Goal: Task Accomplishment & Management: Manage account settings

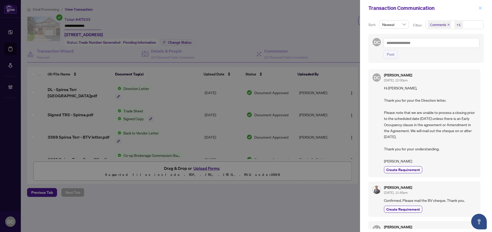
click at [482, 5] on span "button" at bounding box center [480, 8] width 4 height 8
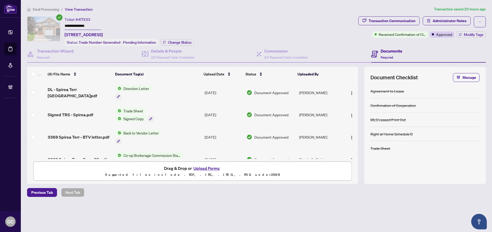
drag, startPoint x: 79, startPoint y: 26, endPoint x: 62, endPoint y: 34, distance: 18.3
click at [52, 26] on div "**********" at bounding box center [191, 30] width 329 height 29
click at [50, 9] on span "Deal Processing" at bounding box center [46, 9] width 26 height 5
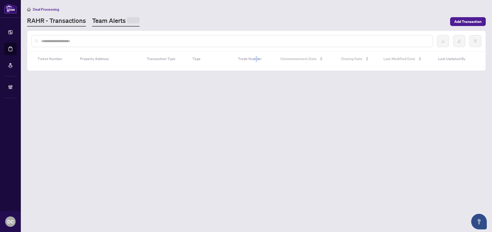
click at [121, 21] on link "Team Alerts" at bounding box center [115, 21] width 47 height 10
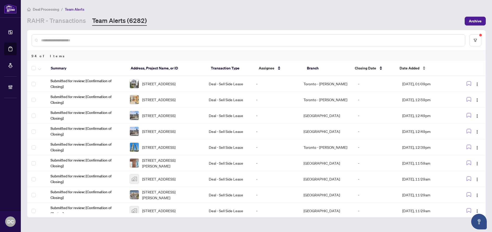
click at [409, 68] on span "Date Added" at bounding box center [410, 68] width 20 height 6
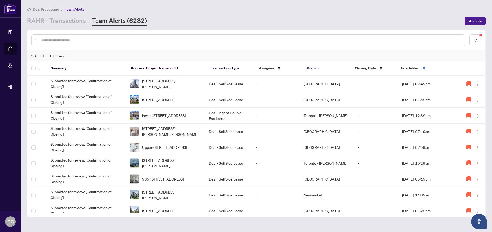
click at [130, 42] on input "text" at bounding box center [251, 40] width 420 height 6
paste input "*******"
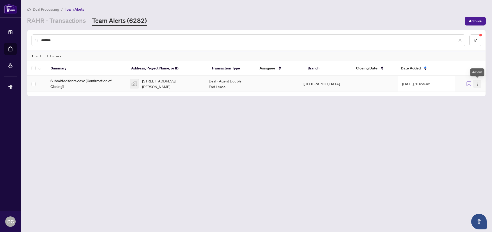
type input "*******"
click at [479, 85] on img "button" at bounding box center [477, 84] width 4 height 4
click at [467, 110] on span "Complete Item" at bounding box center [465, 111] width 24 height 6
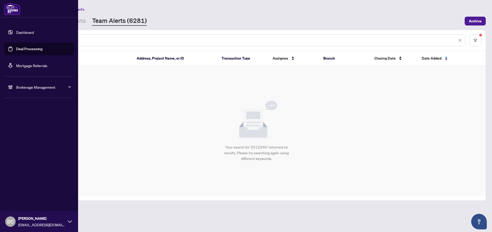
drag, startPoint x: 90, startPoint y: 39, endPoint x: 13, endPoint y: 39, distance: 77.6
click at [13, 39] on div "Dashboard Deal Processing Mortgage Referrals Brokerage Management DC Dawn Chan …" at bounding box center [246, 116] width 492 height 232
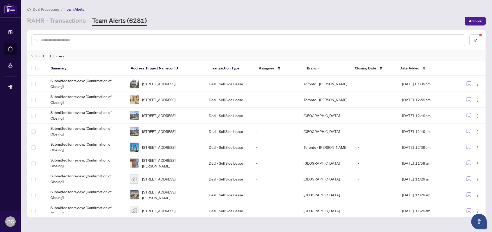
click at [208, 10] on div "Deal Processing / Team Alerts" at bounding box center [256, 9] width 459 height 6
click at [419, 70] on span "Date Added" at bounding box center [410, 68] width 20 height 6
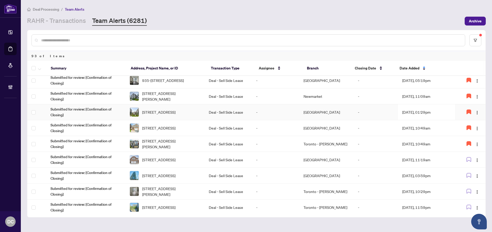
scroll to position [104, 0]
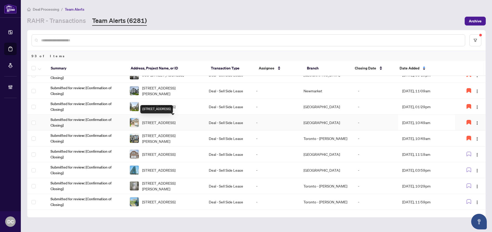
click at [175, 122] on span "[STREET_ADDRESS]" at bounding box center [158, 123] width 33 height 6
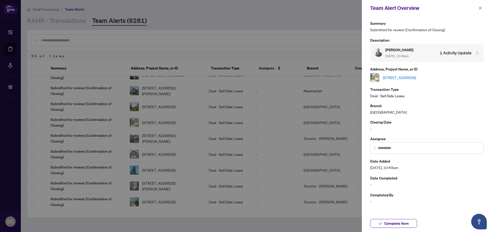
click at [446, 80] on div "[STREET_ADDRESS]" at bounding box center [426, 77] width 113 height 9
click at [416, 78] on link "[STREET_ADDRESS]" at bounding box center [399, 78] width 33 height 6
click at [479, 8] on icon "close" at bounding box center [480, 8] width 4 height 4
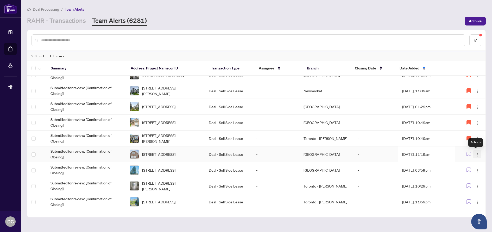
click at [475, 156] on img "button" at bounding box center [477, 155] width 4 height 4
click at [467, 164] on span "Assign Myself" at bounding box center [463, 165] width 24 height 6
click at [437, 157] on td "[DATE], 11:19am" at bounding box center [426, 155] width 57 height 16
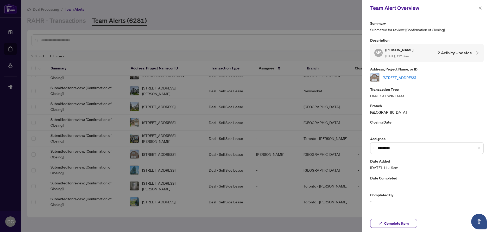
click at [416, 75] on link "[STREET_ADDRESS]" at bounding box center [399, 78] width 33 height 6
click at [408, 224] on span "Complete Item" at bounding box center [396, 223] width 24 height 8
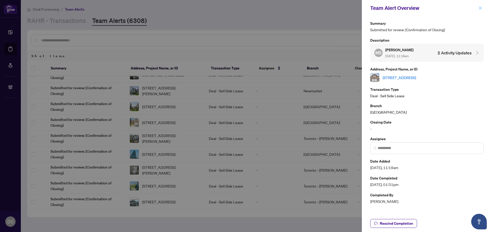
click at [482, 7] on icon "close" at bounding box center [480, 8] width 4 height 4
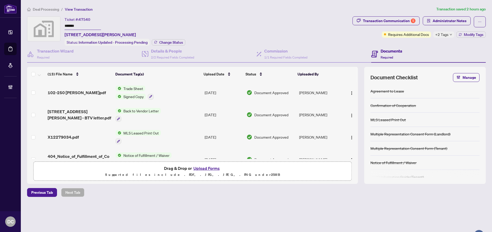
drag, startPoint x: 99, startPoint y: 27, endPoint x: 54, endPoint y: 24, distance: 45.9
click at [54, 24] on div "Ticket #: 47540 ******* 102-250 Albert Street, Waterloo, ON, Canada Status: Inf…" at bounding box center [188, 30] width 323 height 29
click at [174, 41] on span "Change Status" at bounding box center [171, 43] width 24 height 4
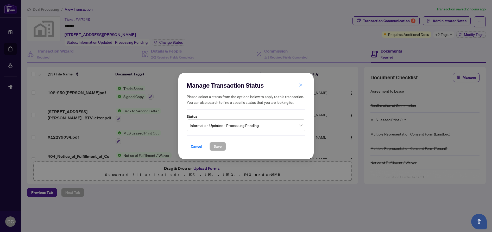
click at [268, 116] on label "Status" at bounding box center [246, 117] width 119 height 6
click at [266, 124] on span "Information Updated - Processing Pending" at bounding box center [246, 126] width 112 height 10
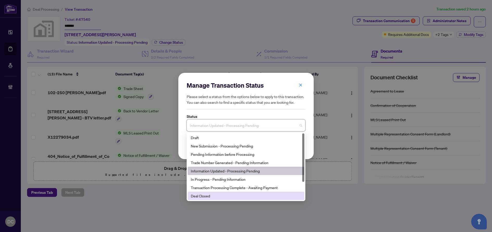
click at [227, 198] on div "Deal Closed" at bounding box center [246, 196] width 110 height 6
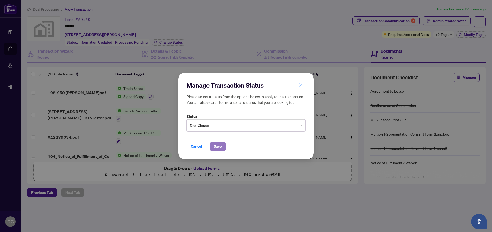
click at [219, 144] on span "Save" at bounding box center [218, 146] width 8 height 8
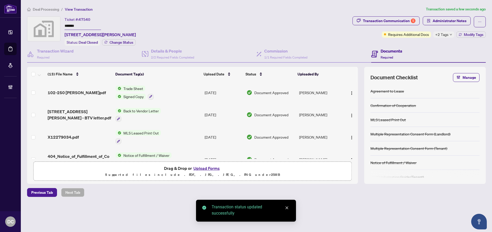
click at [446, 33] on span "+2 Tags" at bounding box center [441, 34] width 13 height 6
click at [402, 43] on div "Transaction Communication 5 Administrator Notes Requires Additional Docs +2 Tag…" at bounding box center [418, 30] width 135 height 29
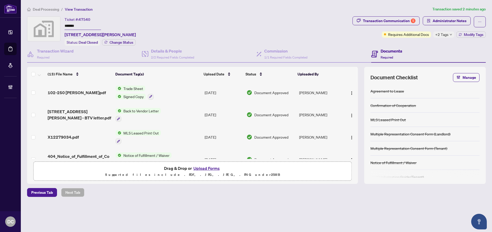
drag, startPoint x: 94, startPoint y: 27, endPoint x: 56, endPoint y: 25, distance: 38.1
click at [56, 25] on div "Ticket #: 47540 ******* 102-250 Albert Street, Waterloo, ON, Canada Status: Dea…" at bounding box center [188, 30] width 323 height 29
click at [459, 22] on span "Administrator Notes" at bounding box center [450, 21] width 34 height 8
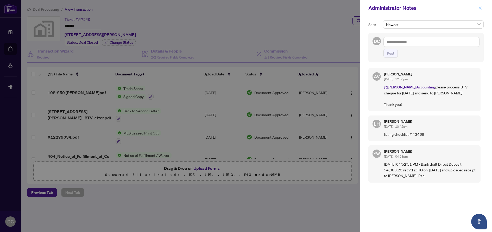
click at [480, 9] on icon "close" at bounding box center [480, 8] width 4 height 4
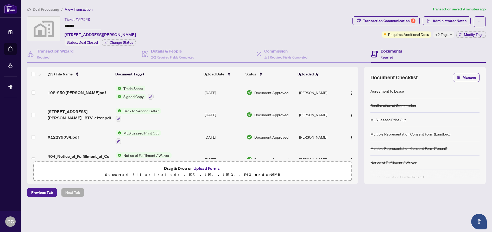
click at [448, 34] on div "+2 Tags" at bounding box center [443, 34] width 21 height 6
click at [428, 44] on div "Transaction Communication 5 Administrator Notes Requires Additional Docs +2 Tag…" at bounding box center [418, 30] width 135 height 29
click at [468, 34] on span "Modify Tags" at bounding box center [474, 35] width 20 height 4
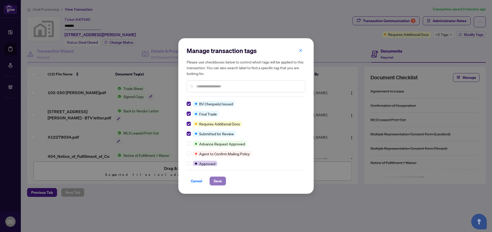
click at [215, 181] on span "Save" at bounding box center [218, 181] width 8 height 8
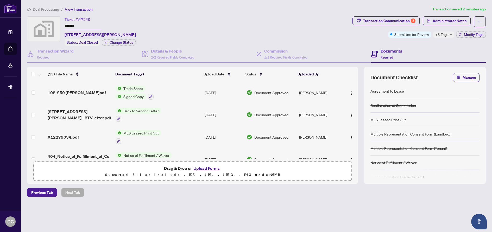
drag, startPoint x: 90, startPoint y: 27, endPoint x: 34, endPoint y: 25, distance: 56.8
click at [34, 25] on div "Ticket #: 47540 ******* 102-250 Albert Street, Waterloo, ON, Canada Status: Dea…" at bounding box center [188, 30] width 323 height 29
drag, startPoint x: 450, startPoint y: 35, endPoint x: 326, endPoint y: 22, distance: 124.3
click at [450, 35] on icon "down" at bounding box center [451, 34] width 3 height 3
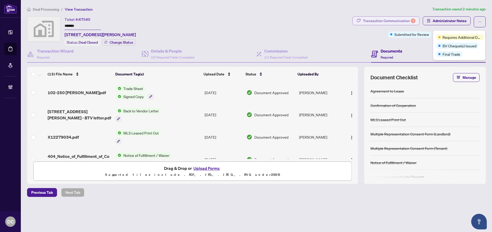
drag, startPoint x: 412, startPoint y: 28, endPoint x: 412, endPoint y: 23, distance: 4.5
click at [412, 28] on div "Transaction Communication 5 Administrator Notes Submitted for Review +3 Tags Mo…" at bounding box center [418, 26] width 133 height 21
click at [411, 21] on div "5" at bounding box center [413, 20] width 5 height 5
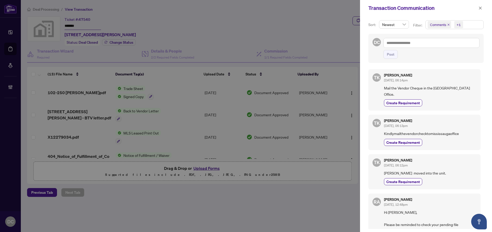
click at [475, 24] on span "Comments +1" at bounding box center [455, 25] width 58 height 8
click at [450, 45] on span "Comments" at bounding box center [445, 46] width 18 height 5
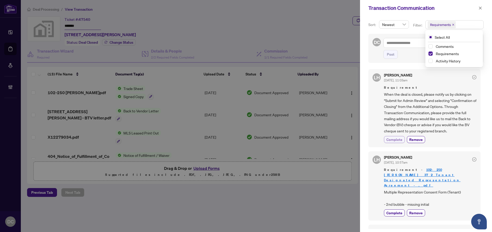
click at [389, 140] on span "Complete" at bounding box center [394, 139] width 16 height 5
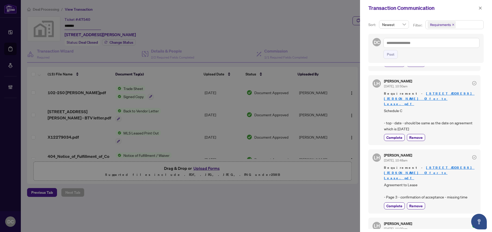
scroll to position [236, 0]
click at [481, 9] on icon "close" at bounding box center [480, 8] width 4 height 4
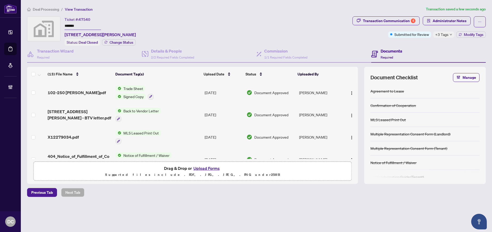
click at [445, 36] on span "+3 Tags" at bounding box center [441, 34] width 13 height 6
click at [408, 44] on div "Transaction Communication 4 Administrator Notes Submitted for Review +3 Tags Mo…" at bounding box center [418, 30] width 135 height 29
click at [378, 18] on div "Transaction Communication 4" at bounding box center [389, 21] width 53 height 8
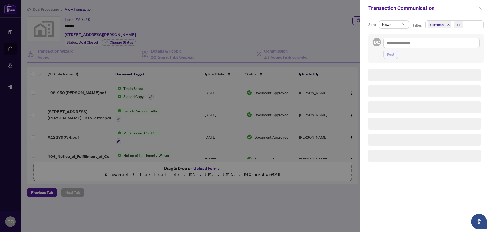
scroll to position [0, 0]
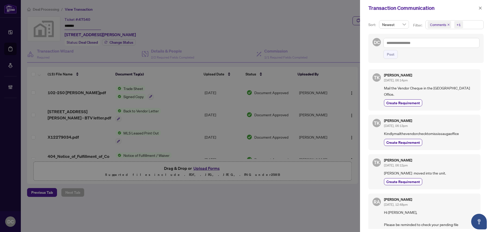
click at [472, 24] on span "Comments +1" at bounding box center [455, 25] width 58 height 8
click at [450, 45] on span "Comments" at bounding box center [445, 46] width 18 height 5
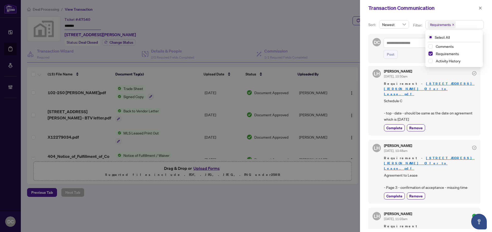
scroll to position [156, 0]
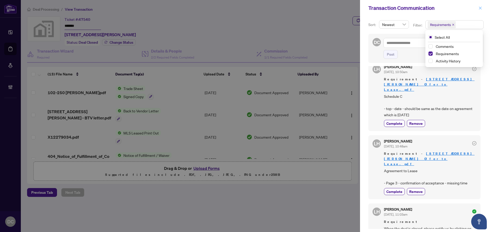
click at [480, 5] on span "button" at bounding box center [480, 8] width 4 height 8
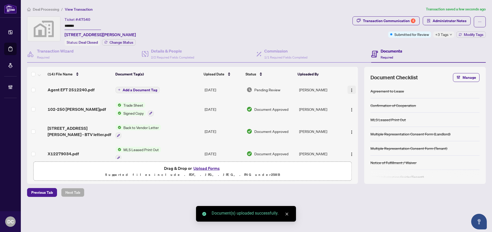
click at [350, 91] on img "button" at bounding box center [352, 90] width 4 height 4
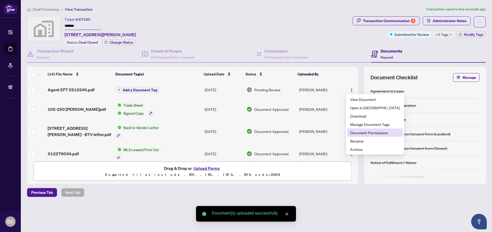
click at [359, 131] on span "Document Permissions" at bounding box center [375, 133] width 50 height 6
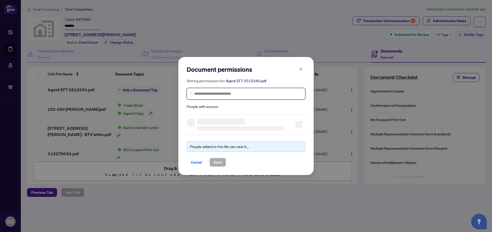
click at [266, 92] on input "search" at bounding box center [248, 93] width 108 height 5
type input "*********"
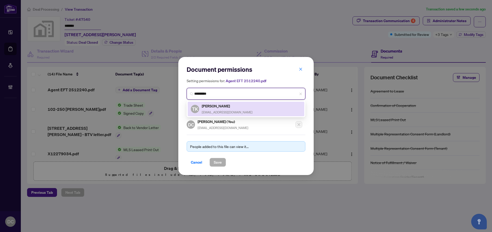
click at [263, 109] on div "TK Tarun Kumar tarunkumar106@yahoo.com" at bounding box center [246, 109] width 110 height 12
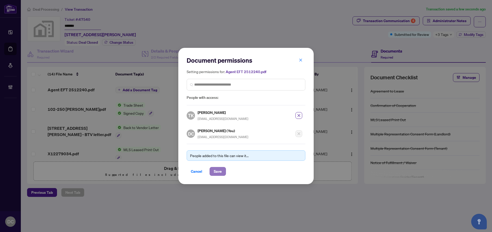
click at [220, 175] on span "Save" at bounding box center [218, 171] width 8 height 8
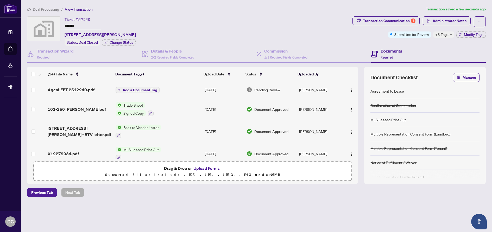
click at [145, 90] on span "Add a Document Tag" at bounding box center [140, 90] width 35 height 4
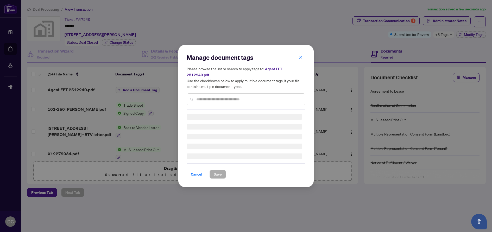
click at [247, 97] on input "text" at bounding box center [248, 100] width 105 height 6
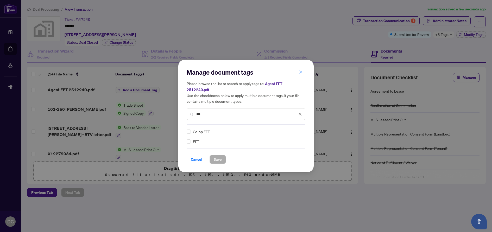
type input "***"
click at [298, 129] on div at bounding box center [297, 131] width 10 height 5
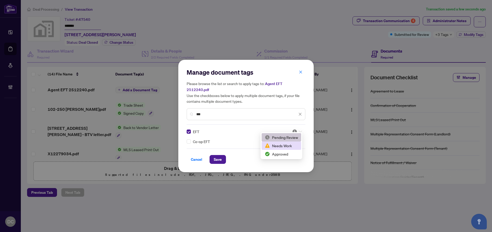
click at [287, 153] on div "Approved" at bounding box center [281, 154] width 33 height 6
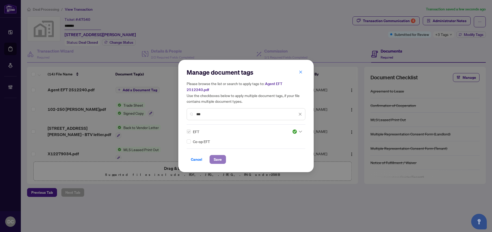
click at [219, 157] on span "Save" at bounding box center [218, 159] width 8 height 8
click at [444, 21] on div "Manage document tags Please browse the list or search to apply tags to: Agent E…" at bounding box center [246, 116] width 492 height 232
click at [452, 24] on div "Manage document tags Please browse the list or search to apply tags to: Agent E…" at bounding box center [246, 116] width 492 height 232
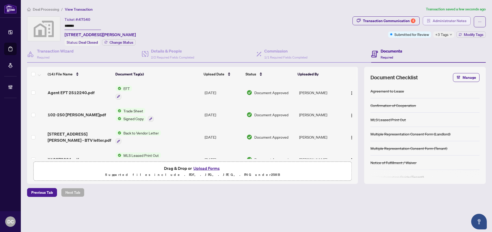
click at [452, 20] on span "Administrator Notes" at bounding box center [450, 21] width 34 height 8
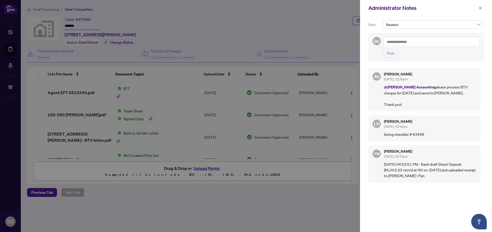
click at [419, 43] on textarea at bounding box center [431, 42] width 96 height 10
paste textarea "**********"
type textarea "**********"
click at [393, 54] on span "Post" at bounding box center [391, 53] width 8 height 8
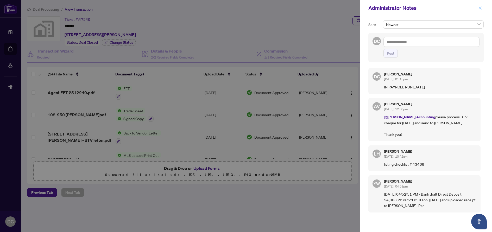
click at [479, 7] on icon "close" at bounding box center [480, 8] width 4 height 4
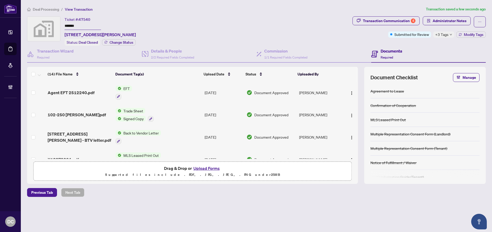
drag, startPoint x: 102, startPoint y: 26, endPoint x: 31, endPoint y: 25, distance: 70.3
click at [31, 25] on div "Ticket #: 47540 ******* 102-250 Albert Street, Waterloo, ON, Canada Status: Dea…" at bounding box center [188, 30] width 323 height 29
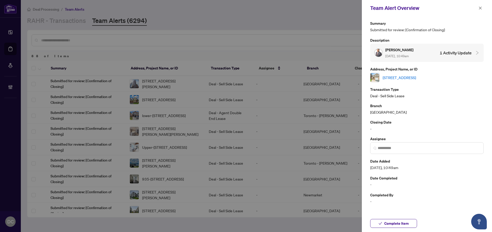
scroll to position [104, 0]
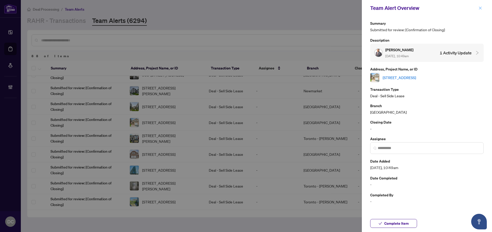
click at [482, 8] on icon "close" at bounding box center [480, 8] width 4 height 4
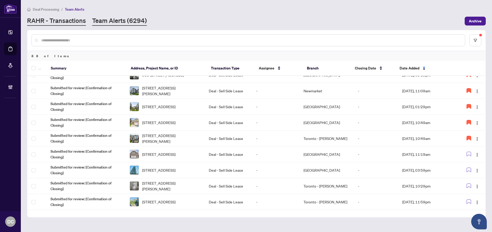
click at [58, 20] on link "RAHR - Transactions" at bounding box center [56, 20] width 59 height 9
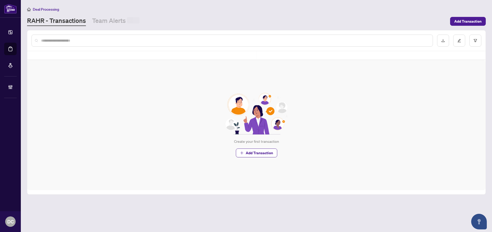
click at [74, 39] on input "text" at bounding box center [234, 41] width 387 height 6
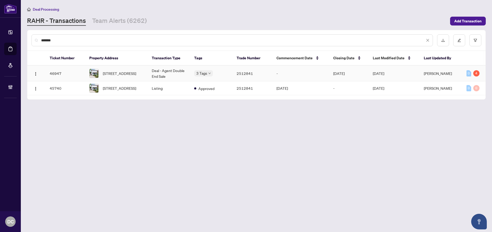
type input "*******"
click at [176, 72] on td "Deal - Agent Double End Sale" at bounding box center [169, 74] width 42 height 16
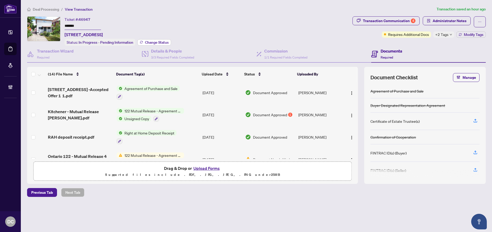
click at [163, 41] on span "Change Status" at bounding box center [157, 43] width 24 height 4
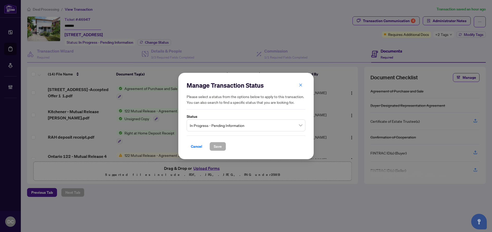
click at [220, 128] on span "In Progress - Pending Information" at bounding box center [246, 126] width 112 height 10
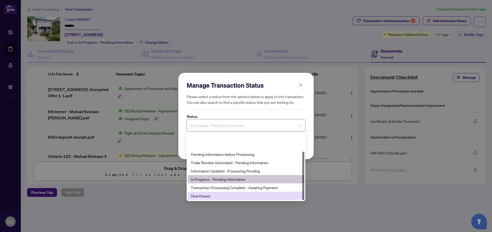
scroll to position [25, 0]
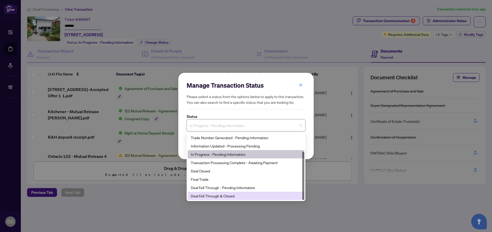
click at [218, 197] on div "Deal Fell Through & Closed" at bounding box center [246, 196] width 110 height 6
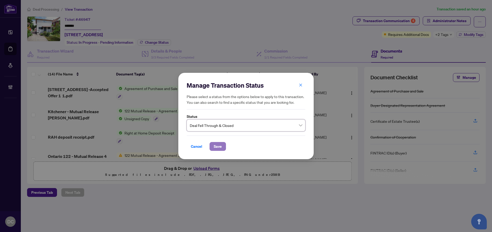
click at [220, 147] on span "Save" at bounding box center [218, 146] width 8 height 8
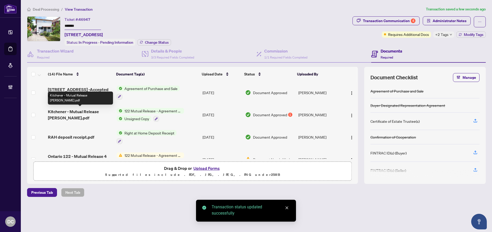
click at [92, 113] on span "Kitchener - Mutual Release [PERSON_NAME].pdf" at bounding box center [80, 115] width 65 height 12
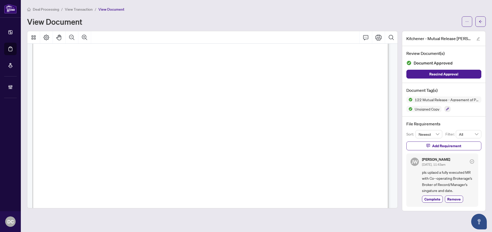
scroll to position [78, 0]
click at [482, 23] on span "button" at bounding box center [481, 21] width 4 height 8
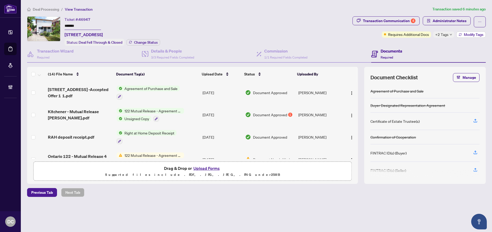
click at [480, 34] on span "Modify Tags" at bounding box center [474, 35] width 20 height 4
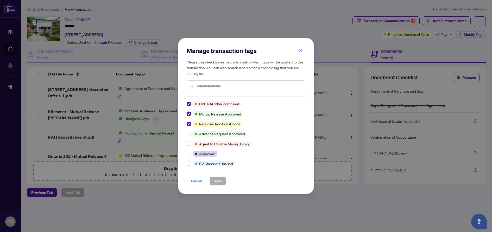
click at [277, 99] on div "Manage transaction tags Please use checkboxes below to control which tags will …" at bounding box center [246, 116] width 119 height 139
click at [280, 87] on input "text" at bounding box center [248, 87] width 105 height 6
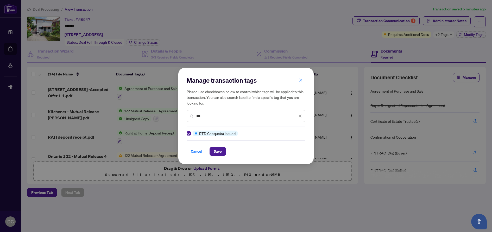
drag, startPoint x: 218, startPoint y: 115, endPoint x: 175, endPoint y: 115, distance: 42.2
click at [175, 115] on div "Manage transaction tags Please use checkboxes below to control which tags will …" at bounding box center [246, 116] width 492 height 232
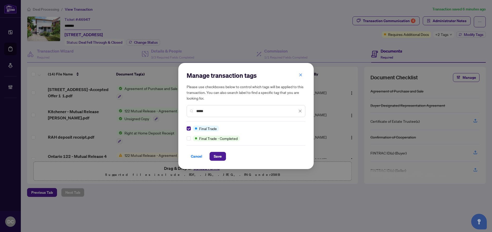
drag, startPoint x: 202, startPoint y: 112, endPoint x: 185, endPoint y: 111, distance: 17.5
click at [185, 111] on div "Manage transaction tags Please use checkboxes below to control which tags will …" at bounding box center [245, 116] width 135 height 106
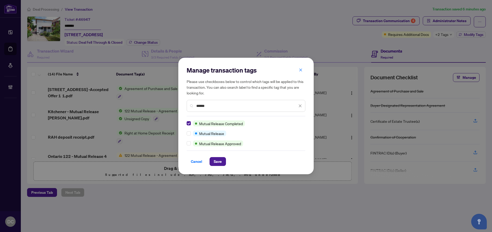
drag, startPoint x: 220, startPoint y: 160, endPoint x: 218, endPoint y: 117, distance: 43.5
click at [218, 117] on div "Manage transaction tags Please use checkboxes below to control which tags will …" at bounding box center [246, 116] width 119 height 100
drag, startPoint x: 210, startPoint y: 107, endPoint x: 183, endPoint y: 104, distance: 27.0
click at [183, 104] on div "Manage transaction tags Please use checkboxes below to control which tags will …" at bounding box center [245, 116] width 135 height 116
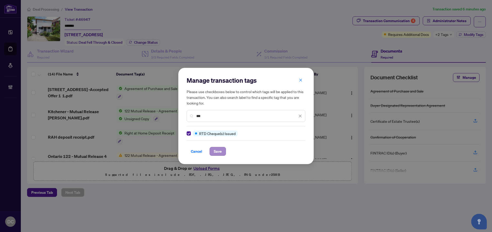
type input "***"
click at [219, 149] on span "Save" at bounding box center [218, 151] width 8 height 8
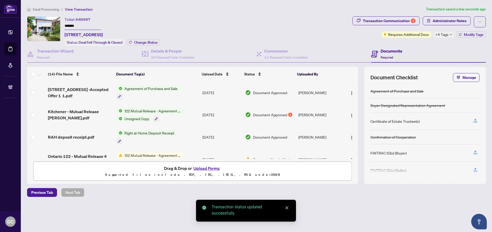
click at [443, 36] on span "+4 Tags" at bounding box center [441, 34] width 13 height 6
click at [418, 46] on div "Documents Required" at bounding box center [428, 54] width 115 height 17
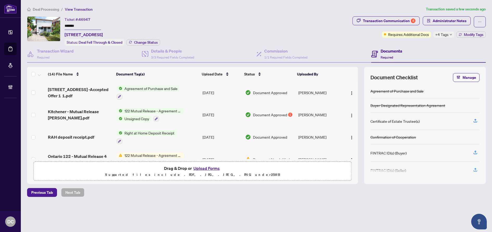
click at [51, 10] on span "Deal Processing" at bounding box center [46, 9] width 26 height 5
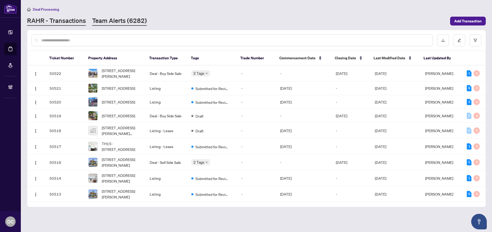
click at [112, 19] on link "Team Alerts (6282)" at bounding box center [119, 20] width 55 height 9
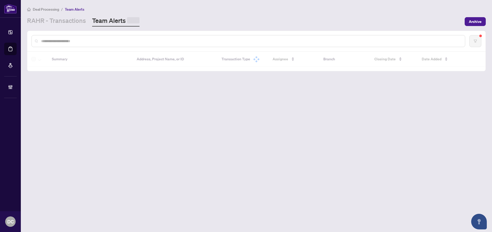
drag, startPoint x: 111, startPoint y: 37, endPoint x: 113, endPoint y: 40, distance: 3.9
click at [111, 37] on div at bounding box center [248, 41] width 434 height 12
click at [113, 40] on input "text" at bounding box center [251, 41] width 420 height 6
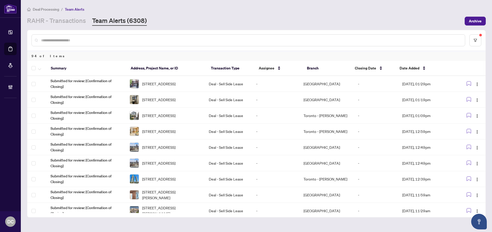
click at [127, 37] on div at bounding box center [248, 40] width 434 height 12
click at [127, 38] on input "text" at bounding box center [251, 40] width 420 height 6
paste input "*******"
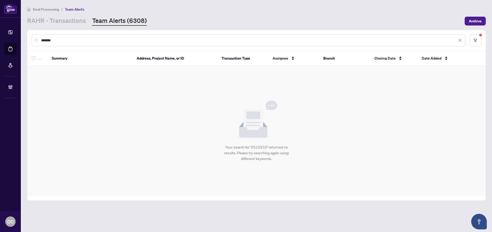
type input "*******"
click at [68, 24] on link "RAHR - Transactions" at bounding box center [56, 20] width 59 height 9
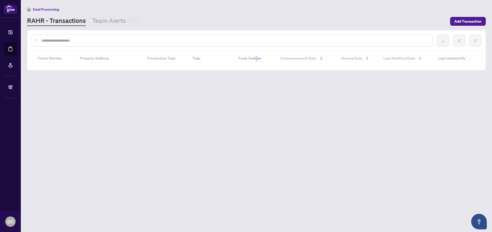
click at [65, 39] on input "text" at bounding box center [234, 41] width 387 height 6
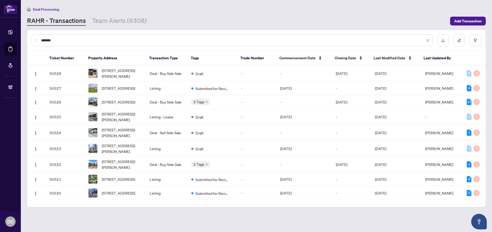
type input "*******"
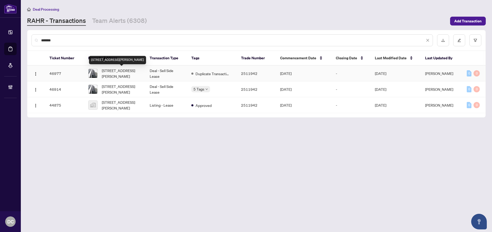
click at [141, 72] on td "908-28 Ted Rogers Way, Toronto, Ontario M1L 1V2, Canada" at bounding box center [114, 74] width 61 height 16
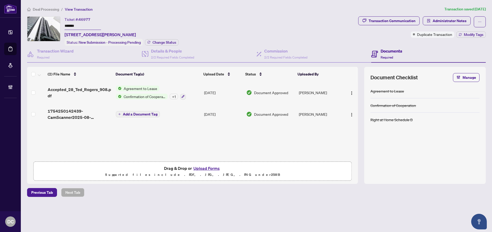
drag, startPoint x: 88, startPoint y: 26, endPoint x: 49, endPoint y: 23, distance: 39.4
click at [49, 23] on div "Ticket #: 46977 ******* 908-28 Ted Rogers Way, Toronto, Ontario M1L 1V2, Canada…" at bounding box center [191, 30] width 329 height 29
click at [172, 42] on span "Change Status" at bounding box center [165, 43] width 24 height 4
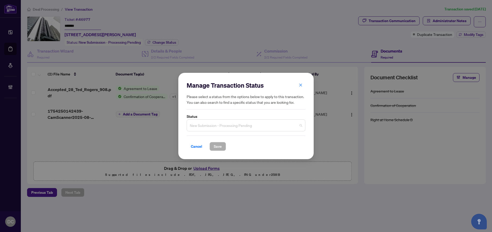
click at [235, 127] on span "New Submission - Processing Pending" at bounding box center [246, 126] width 112 height 10
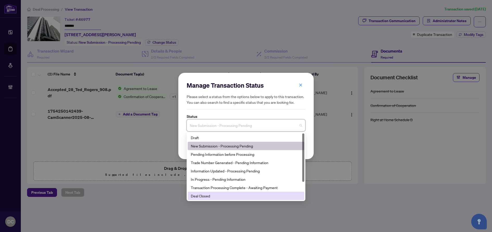
drag, startPoint x: 209, startPoint y: 195, endPoint x: 220, endPoint y: 184, distance: 15.8
click at [209, 195] on div "Deal Closed" at bounding box center [246, 196] width 110 height 6
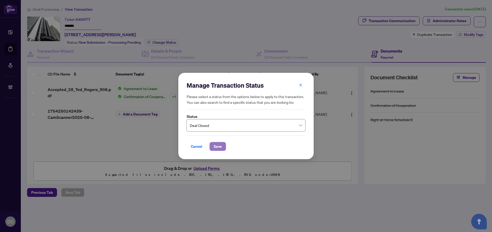
click at [219, 144] on span "Save" at bounding box center [218, 146] width 8 height 8
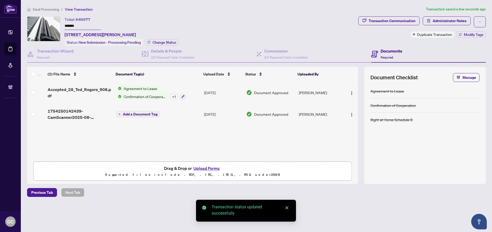
click at [41, 7] on span "Deal Processing" at bounding box center [46, 9] width 26 height 5
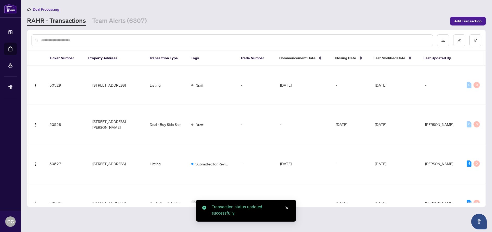
click at [92, 42] on input "text" at bounding box center [234, 40] width 387 height 6
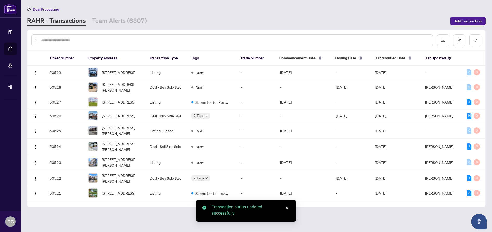
paste input "*******"
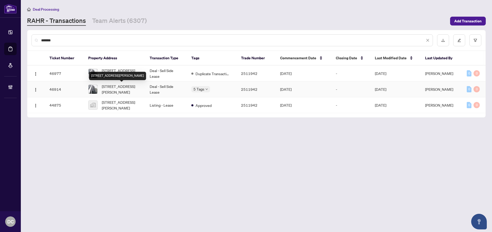
type input "*******"
click at [126, 86] on span "908-28 Ted Rogers Way, Toronto, Ontario M1L 1V2, Canada" at bounding box center [122, 89] width 40 height 11
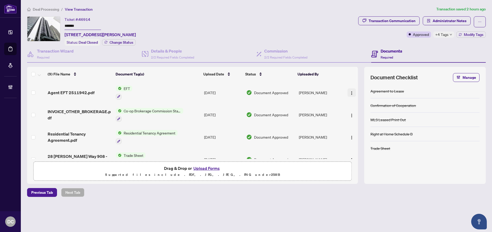
click at [350, 92] on img "button" at bounding box center [352, 93] width 4 height 4
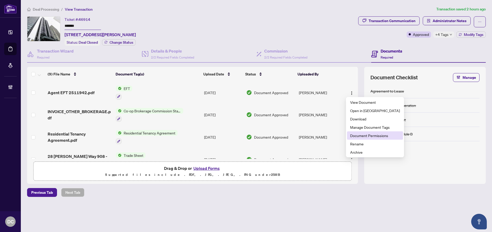
click at [364, 134] on span "Document Permissions" at bounding box center [375, 136] width 50 height 6
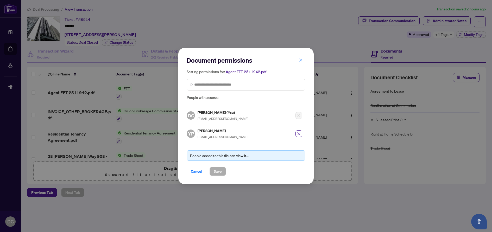
click at [299, 68] on div "Document permissions Setting permissions for: Agent EFT 2511942.pdf People with…" at bounding box center [246, 80] width 119 height 49
click at [299, 60] on icon "close" at bounding box center [301, 60] width 4 height 4
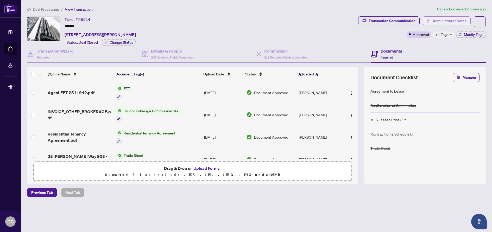
click at [448, 21] on span "Administrator Notes" at bounding box center [450, 21] width 34 height 8
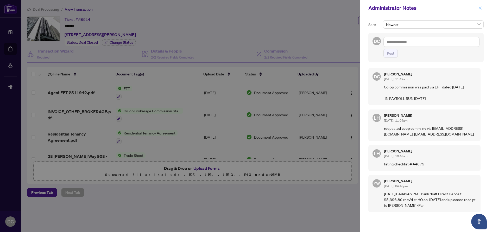
click at [479, 6] on span "button" at bounding box center [480, 8] width 4 height 8
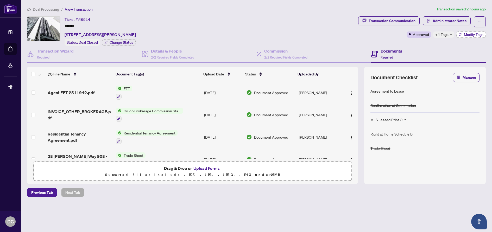
drag, startPoint x: 470, startPoint y: 34, endPoint x: 464, endPoint y: 32, distance: 6.8
click at [464, 32] on button "Modify Tags" at bounding box center [470, 34] width 29 height 6
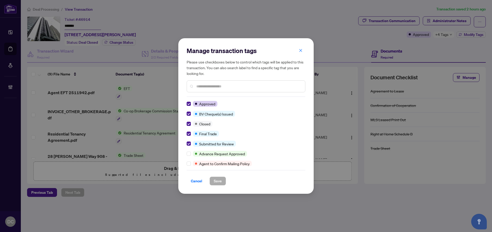
click at [199, 180] on span "Cancel" at bounding box center [196, 181] width 11 height 8
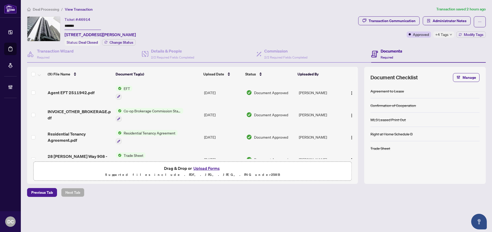
click at [55, 8] on span "Deal Processing" at bounding box center [46, 9] width 26 height 5
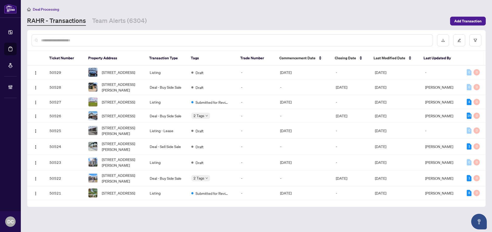
click at [138, 44] on div at bounding box center [231, 40] width 401 height 12
click at [142, 39] on input "text" at bounding box center [234, 40] width 387 height 6
paste input "*******"
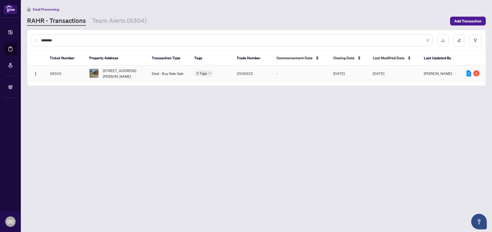
type input "*******"
click at [138, 75] on span "40 Frederick Street, Acton, ON L7J 2C1, Canada" at bounding box center [123, 73] width 41 height 11
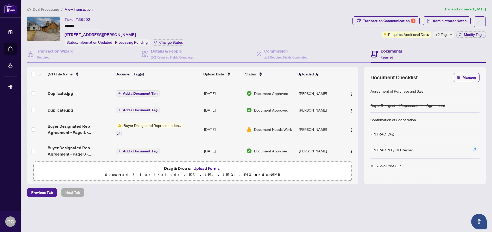
scroll to position [1015, 0]
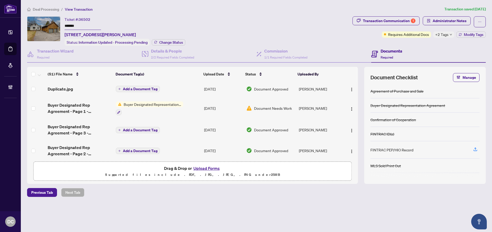
drag, startPoint x: 359, startPoint y: 154, endPoint x: 359, endPoint y: 106, distance: 48.4
click at [359, 96] on div "(51) File Name Document Tag(s) Upload Date Status Uploaded By Scan 2025-07-29 1…" at bounding box center [256, 125] width 459 height 117
drag, startPoint x: 358, startPoint y: 152, endPoint x: 359, endPoint y: 144, distance: 7.9
click at [359, 144] on div "(51) File Name Document Tag(s) Upload Date Status Uploaded By Scan 2025-07-29 1…" at bounding box center [256, 125] width 459 height 117
drag, startPoint x: 356, startPoint y: 153, endPoint x: 358, endPoint y: 92, distance: 61.5
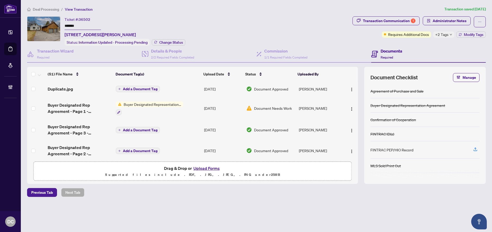
click at [358, 92] on div "(51) File Name Document Tag(s) Upload Date Status Uploaded By Scan 2025-07-29 1…" at bounding box center [256, 125] width 459 height 117
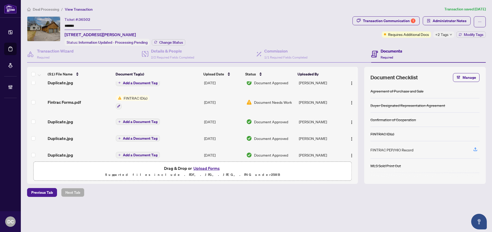
scroll to position [810, 0]
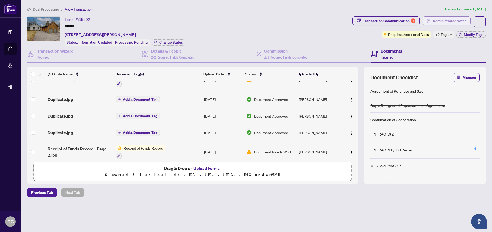
click at [444, 19] on span "Administrator Notes" at bounding box center [450, 21] width 34 height 8
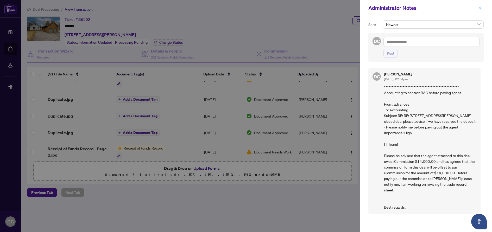
click at [479, 8] on icon "close" at bounding box center [480, 8] width 4 height 4
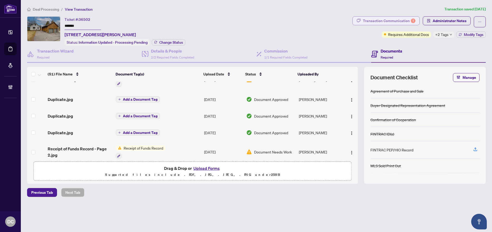
click at [390, 18] on div "Transaction Communication 1" at bounding box center [389, 21] width 53 height 8
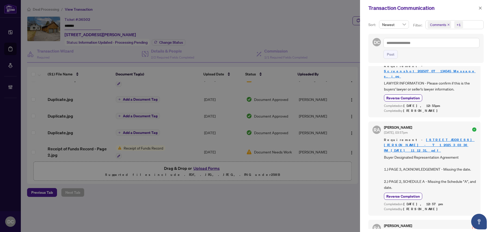
scroll to position [1275, 0]
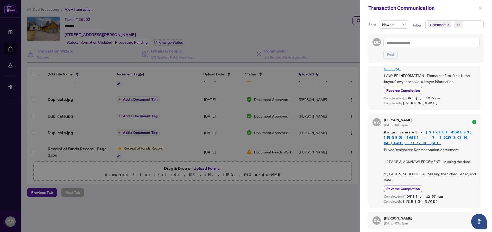
click at [481, 7] on icon "close" at bounding box center [480, 8] width 4 height 4
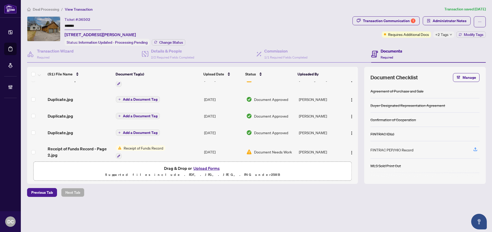
click at [52, 10] on span "Deal Processing" at bounding box center [46, 9] width 26 height 5
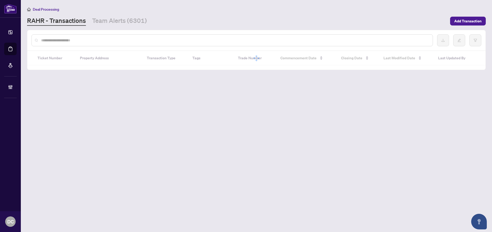
click at [87, 40] on input "text" at bounding box center [234, 40] width 387 height 6
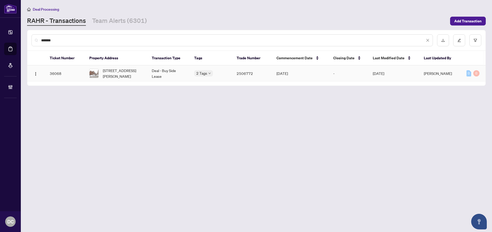
type input "*******"
click at [110, 74] on span "27-2460 Prince Michael Dr, Oakville, Ontario L6H 0G8, Canada" at bounding box center [123, 73] width 41 height 11
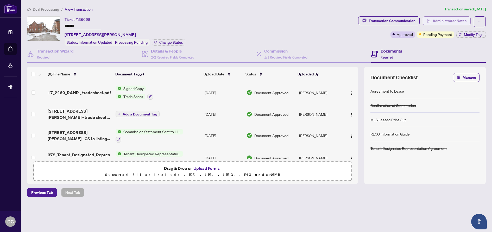
click at [443, 18] on span "Administrator Notes" at bounding box center [450, 21] width 34 height 8
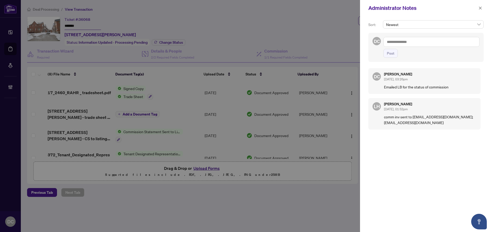
click at [443, 42] on textarea at bounding box center [431, 42] width 96 height 10
paste textarea "**********"
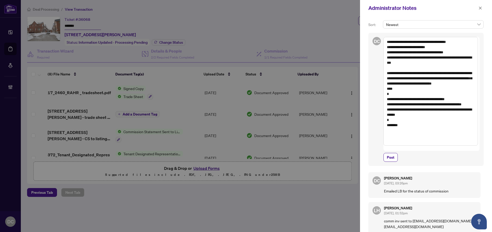
drag, startPoint x: 410, startPoint y: 90, endPoint x: 394, endPoint y: 74, distance: 22.3
click at [394, 74] on textarea "**********" at bounding box center [430, 91] width 94 height 109
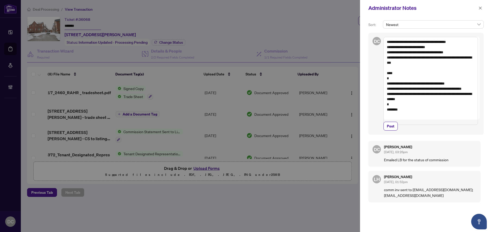
click at [386, 41] on textarea "**********" at bounding box center [430, 81] width 94 height 88
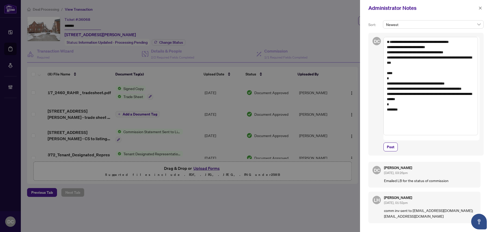
click at [393, 43] on textarea "**********" at bounding box center [430, 86] width 94 height 98
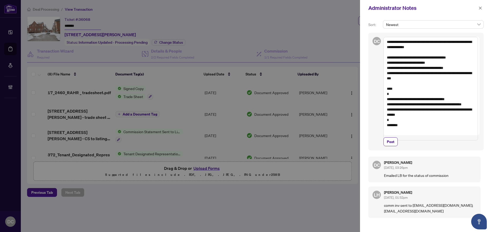
click at [448, 48] on textarea "**********" at bounding box center [430, 89] width 94 height 104
click at [467, 41] on textarea "**********" at bounding box center [430, 89] width 94 height 104
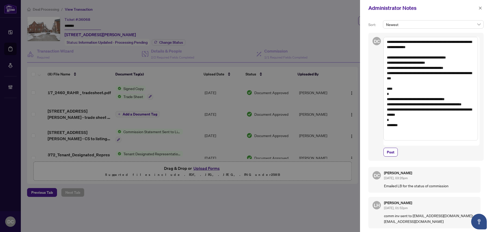
drag, startPoint x: 471, startPoint y: 43, endPoint x: 474, endPoint y: 44, distance: 3.5
click at [471, 43] on textarea "**********" at bounding box center [430, 89] width 94 height 104
drag, startPoint x: 450, startPoint y: 48, endPoint x: 352, endPoint y: 37, distance: 98.7
click at [352, 37] on div "**********" at bounding box center [246, 116] width 492 height 232
paste textarea "*******"
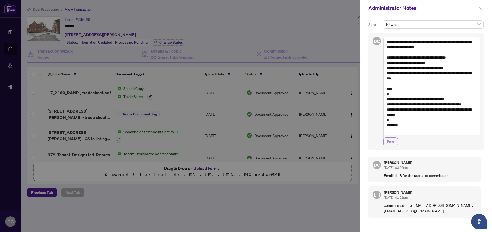
type textarea "**********"
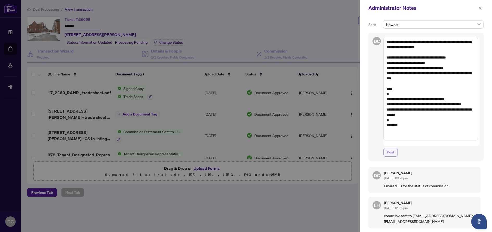
click at [390, 148] on span "Post" at bounding box center [391, 152] width 8 height 8
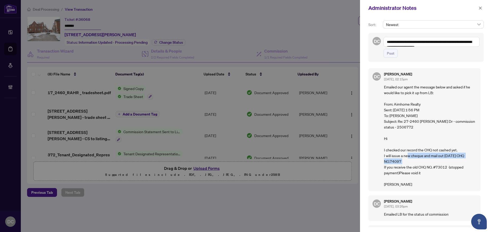
drag, startPoint x: 406, startPoint y: 163, endPoint x: 403, endPoint y: 156, distance: 7.5
click at [403, 156] on p "Emailed our agent the message below and asked if he would like to pick it up fr…" at bounding box center [430, 135] width 92 height 103
copy dawnc\@rightathomerealty\ "new cheque and mail out today CHQ NO.74097"
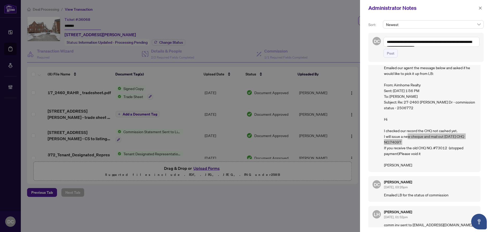
scroll to position [29, 0]
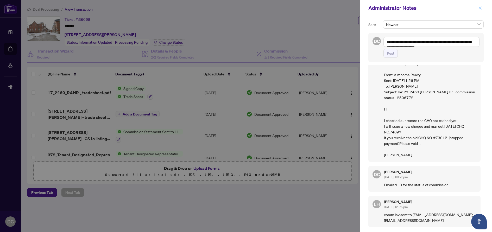
click at [478, 12] on div "Administrator Notes" at bounding box center [426, 8] width 132 height 16
click at [481, 8] on icon "close" at bounding box center [480, 8] width 4 height 4
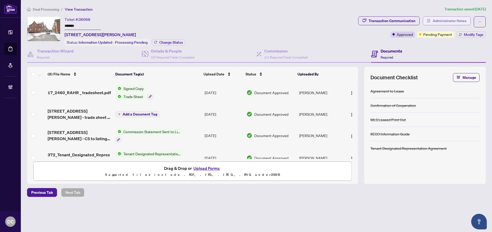
click at [465, 23] on span "Administrator Notes" at bounding box center [450, 21] width 34 height 8
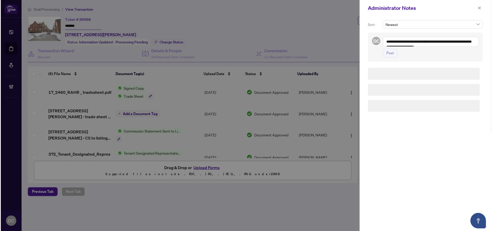
scroll to position [0, 0]
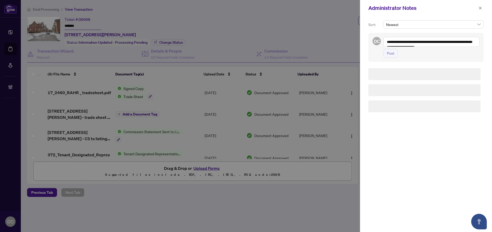
click at [463, 40] on textarea "**********" at bounding box center [431, 42] width 96 height 10
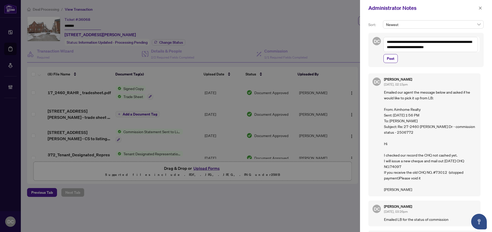
drag, startPoint x: 426, startPoint y: 46, endPoint x: 420, endPoint y: 48, distance: 6.3
click at [420, 48] on textarea "**********" at bounding box center [430, 44] width 94 height 15
drag, startPoint x: 437, startPoint y: 48, endPoint x: 462, endPoint y: 47, distance: 24.5
click at [462, 47] on textarea "**********" at bounding box center [430, 44] width 94 height 15
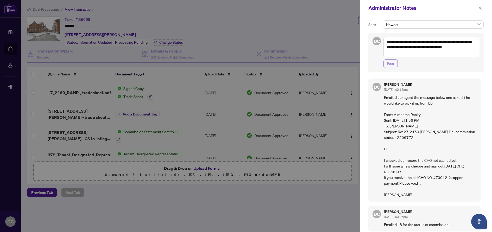
type textarea "**********"
click at [389, 63] on span "Post" at bounding box center [391, 64] width 8 height 8
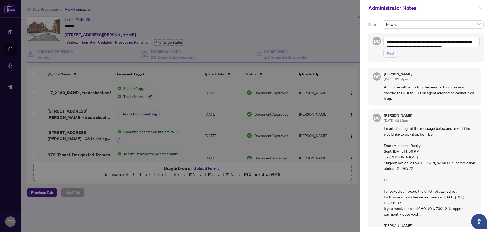
click at [481, 9] on icon "close" at bounding box center [480, 8] width 4 height 4
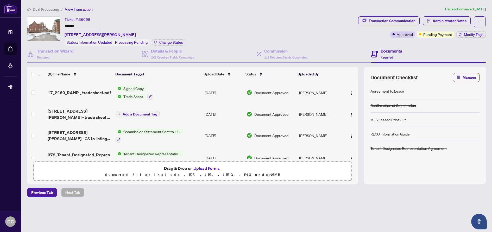
click at [53, 9] on span "Deal Processing" at bounding box center [46, 9] width 26 height 5
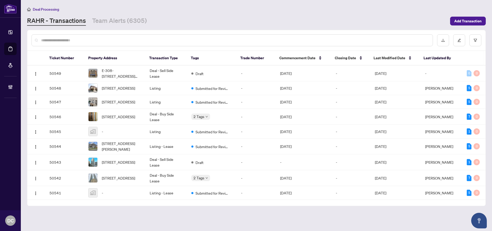
click at [143, 41] on input "text" at bounding box center [234, 40] width 387 height 6
paste input "*******"
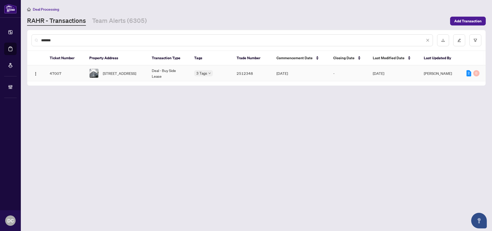
type input "*******"
click at [112, 74] on span "215-859 The Queensway, Toronto, Ontario M8Z 1N8, Canada" at bounding box center [119, 74] width 33 height 6
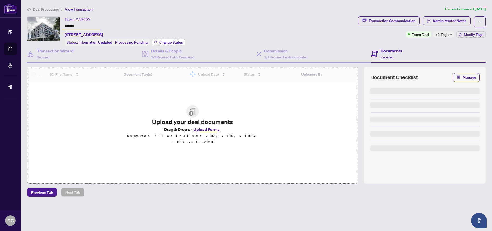
click at [168, 42] on span "Change Status" at bounding box center [171, 43] width 24 height 4
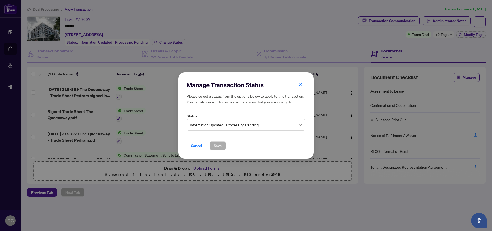
click at [235, 125] on span "Information Updated - Processing Pending" at bounding box center [246, 125] width 112 height 10
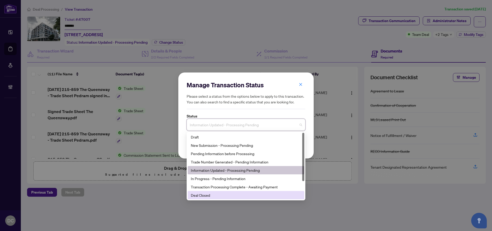
click at [203, 195] on div "Deal Closed" at bounding box center [246, 196] width 110 height 6
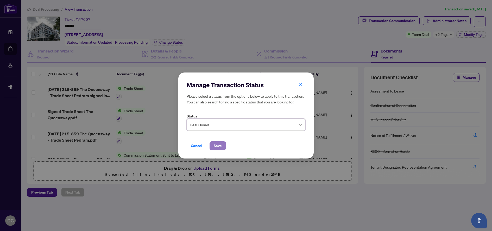
click at [218, 147] on span "Save" at bounding box center [218, 146] width 8 height 8
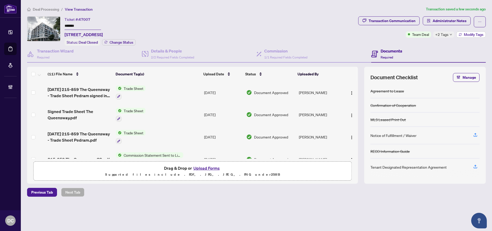
drag, startPoint x: 460, startPoint y: 35, endPoint x: 457, endPoint y: 34, distance: 3.5
click at [457, 34] on button "Modify Tags" at bounding box center [470, 34] width 29 height 6
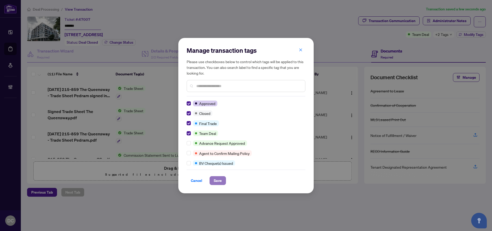
click at [217, 181] on span "Save" at bounding box center [218, 181] width 8 height 8
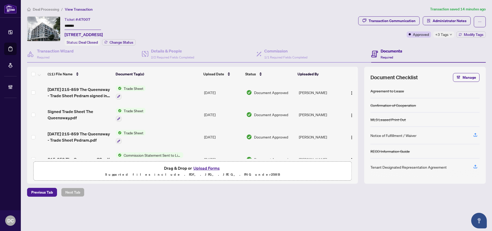
drag, startPoint x: 83, startPoint y: 28, endPoint x: 55, endPoint y: 25, distance: 28.5
click at [55, 25] on div "Ticket #: 47007 ******* 215-859 The Queensway, Toronto, Ontario M8Z 1N8, Canada…" at bounding box center [191, 30] width 329 height 29
click at [53, 8] on span "Deal Processing" at bounding box center [46, 9] width 26 height 5
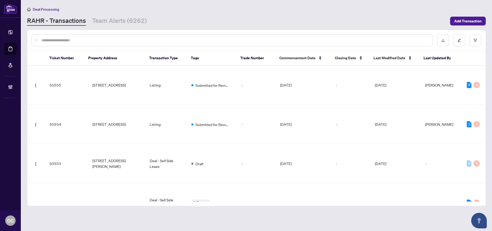
click at [105, 44] on div at bounding box center [231, 40] width 401 height 12
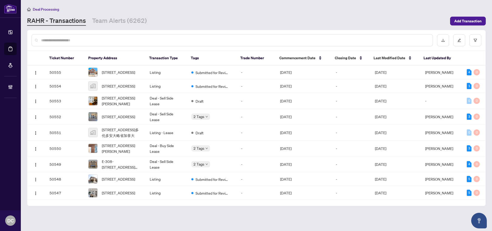
click at [105, 42] on input "text" at bounding box center [234, 40] width 387 height 6
paste input "*******"
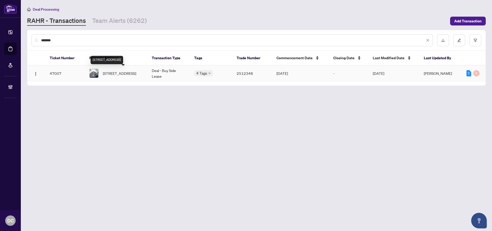
type input "*******"
click at [124, 73] on span "215-859 The Queensway, Toronto, Ontario M8Z 1N8, Canada" at bounding box center [119, 74] width 33 height 6
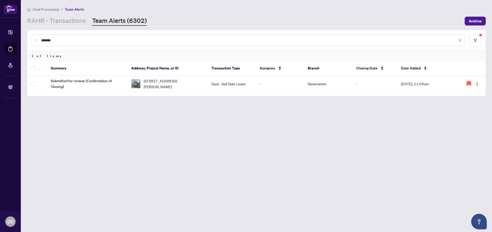
click at [62, 41] on input "*******" at bounding box center [249, 40] width 416 height 6
click at [71, 23] on link "RAHR - Transactions" at bounding box center [56, 20] width 59 height 9
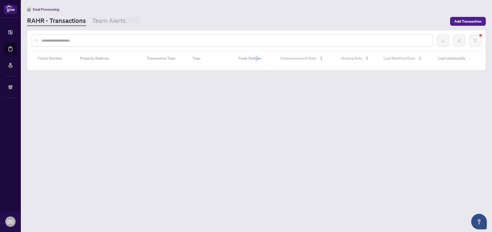
click at [63, 41] on input "text" at bounding box center [234, 41] width 387 height 6
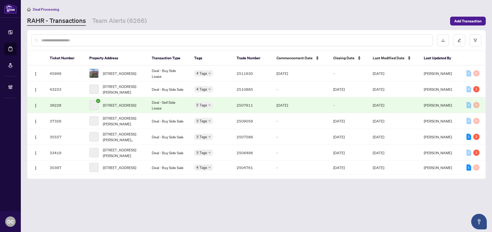
paste input "*******"
type input "*******"
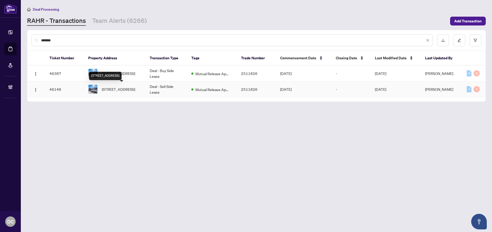
click at [127, 89] on span "325-128 Garden Dr, Oakville, Ontario L6K 0H7, Canada" at bounding box center [118, 89] width 33 height 6
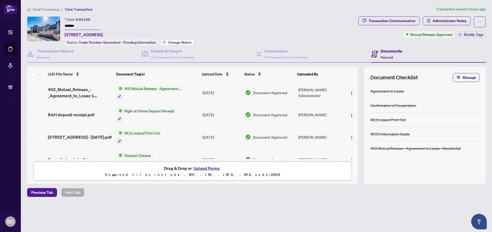
click at [169, 39] on button "Change Status" at bounding box center [177, 42] width 34 height 6
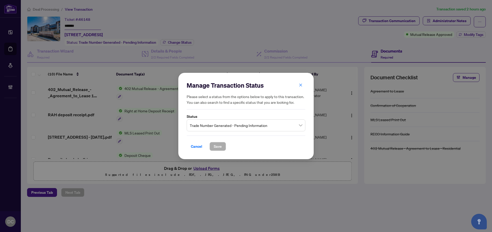
click at [212, 128] on span "Trade Number Generated - Pending Information" at bounding box center [246, 126] width 112 height 10
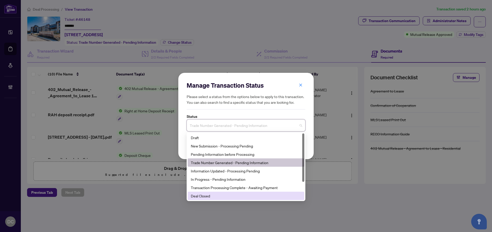
scroll to position [25, 0]
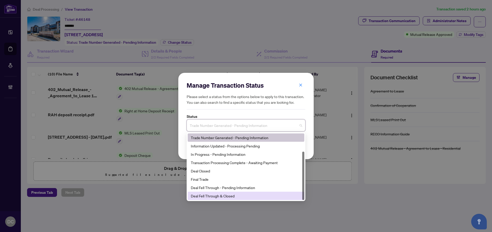
click at [209, 196] on div "Deal Fell Through & Closed" at bounding box center [246, 196] width 110 height 6
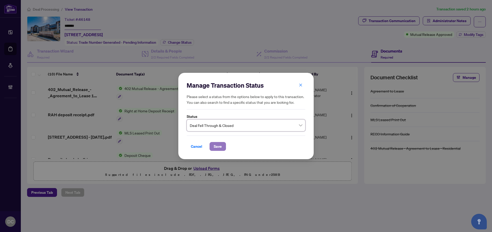
click at [223, 148] on button "Save" at bounding box center [218, 146] width 16 height 9
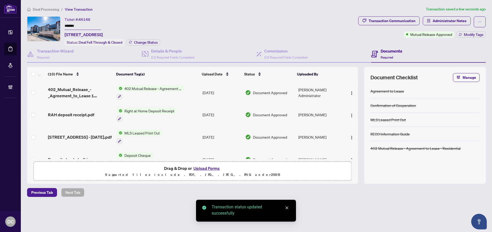
click at [192, 92] on td "402 Mutual Release - Agreement to Lease - Residential" at bounding box center [158, 92] width 86 height 22
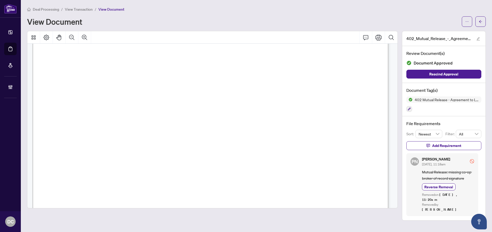
scroll to position [52, 0]
click at [478, 23] on button "button" at bounding box center [480, 21] width 10 height 10
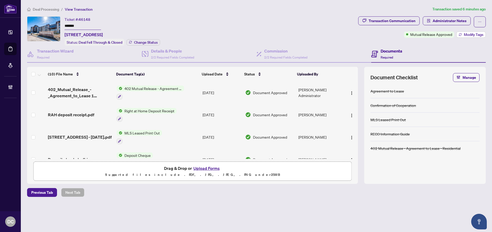
click at [477, 35] on span "Modify Tags" at bounding box center [474, 35] width 20 height 4
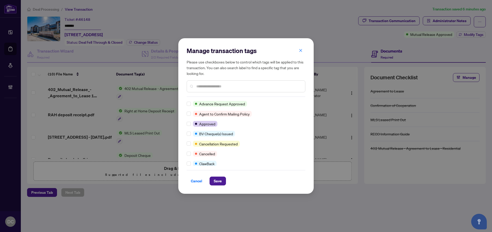
click at [229, 87] on input "text" at bounding box center [248, 87] width 105 height 6
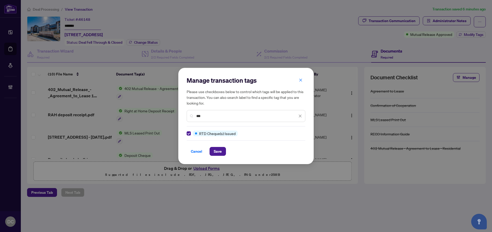
drag, startPoint x: 211, startPoint y: 116, endPoint x: 161, endPoint y: 113, distance: 49.5
click at [161, 113] on div "Manage transaction tags Please use checkboxes below to control which tags will …" at bounding box center [246, 116] width 492 height 232
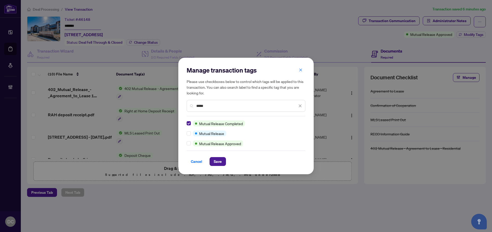
drag, startPoint x: 208, startPoint y: 107, endPoint x: 158, endPoint y: 106, distance: 49.7
click at [158, 106] on div "Manage transaction tags Please use checkboxes below to control which tags will …" at bounding box center [246, 116] width 492 height 232
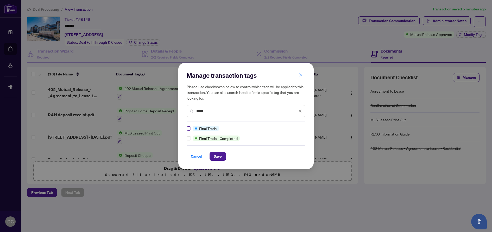
type input "*****"
click at [217, 157] on span "Save" at bounding box center [218, 156] width 8 height 8
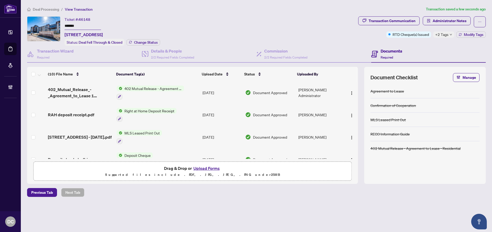
click at [440, 33] on span "+2 Tags" at bounding box center [441, 34] width 13 height 6
click at [396, 43] on div "Transaction Communication Administrator Notes RTD Cheque(s) Issued +2 Tags Modi…" at bounding box center [422, 30] width 130 height 29
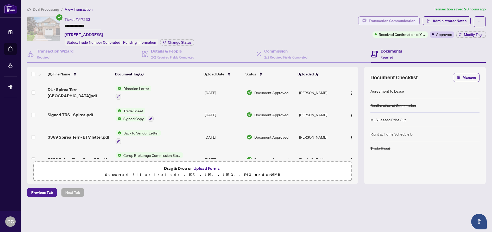
click at [410, 21] on div "Transaction Communication" at bounding box center [392, 21] width 47 height 8
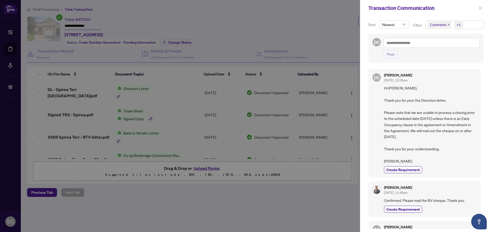
click at [482, 8] on button "button" at bounding box center [480, 8] width 7 height 6
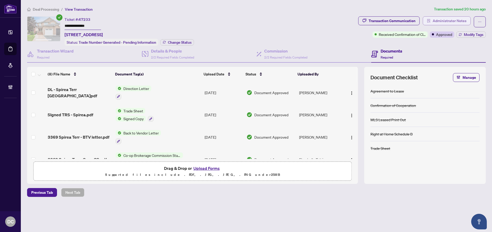
click at [458, 18] on span "Administrator Notes" at bounding box center [450, 21] width 34 height 8
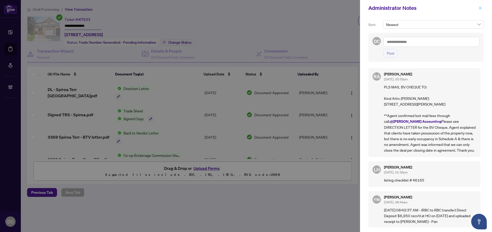
click at [479, 10] on icon "close" at bounding box center [480, 8] width 4 height 4
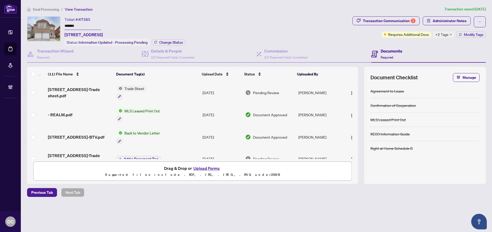
drag, startPoint x: 99, startPoint y: 29, endPoint x: 37, endPoint y: 26, distance: 61.8
click at [37, 26] on div "Ticket #: 47385 ******* [STREET_ADDRESS] Status: Information Updated - Processi…" at bounding box center [188, 30] width 323 height 29
click at [169, 42] on span "Change Status" at bounding box center [171, 43] width 24 height 4
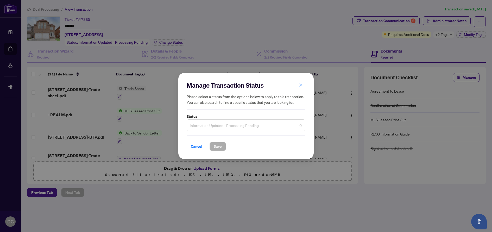
click at [270, 128] on span "Information Updated - Processing Pending" at bounding box center [246, 126] width 112 height 10
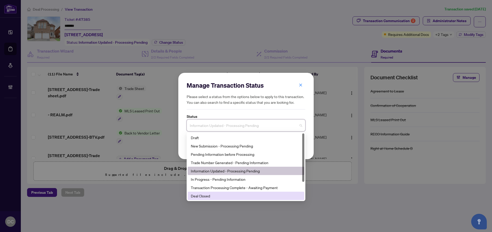
click at [213, 199] on div "Deal Closed" at bounding box center [246, 196] width 117 height 8
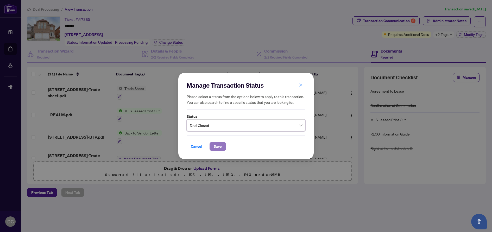
click at [221, 146] on span "Save" at bounding box center [218, 146] width 8 height 8
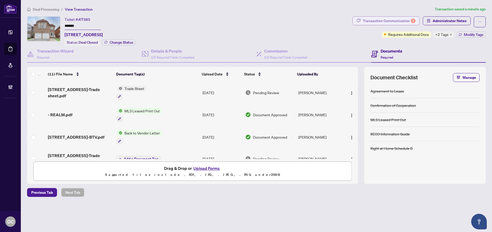
click at [406, 20] on div "Transaction Communication 2" at bounding box center [389, 21] width 53 height 8
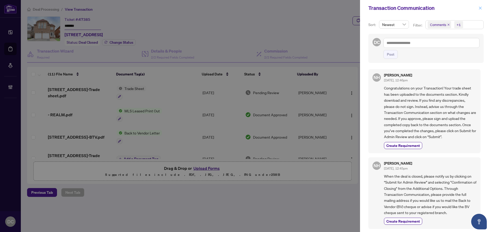
click at [479, 4] on span "button" at bounding box center [480, 8] width 4 height 8
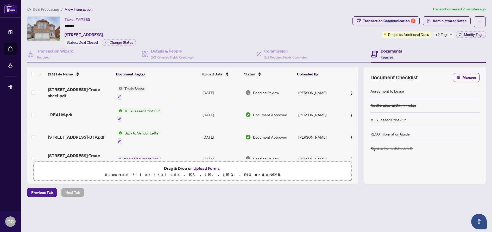
click at [436, 28] on div "Transaction Communication 2 Administrator Notes Requires Additional Docs +2 Tag…" at bounding box center [418, 26] width 133 height 21
click at [442, 21] on span "Administrator Notes" at bounding box center [450, 21] width 34 height 8
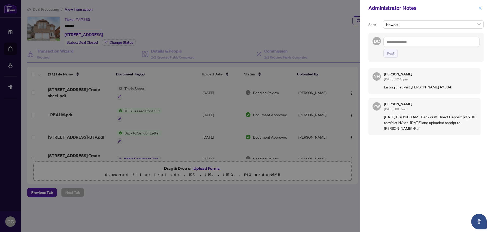
click at [482, 8] on button "button" at bounding box center [480, 8] width 7 height 6
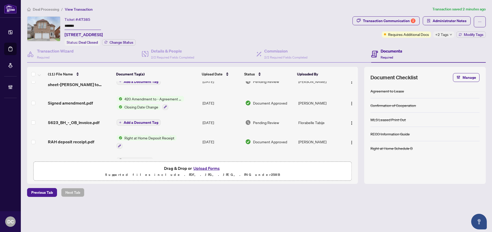
scroll to position [104, 0]
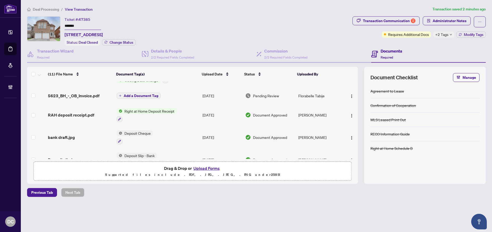
click at [93, 94] on span "5623_BH_-_OB_Invoice.pdf" at bounding box center [74, 96] width 52 height 6
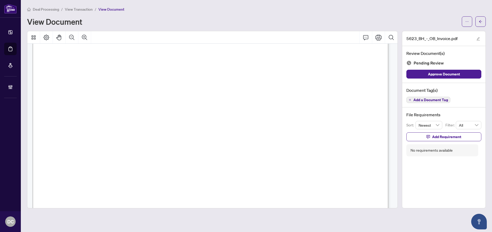
scroll to position [208, 0]
click at [482, 17] on span "button" at bounding box center [481, 21] width 4 height 8
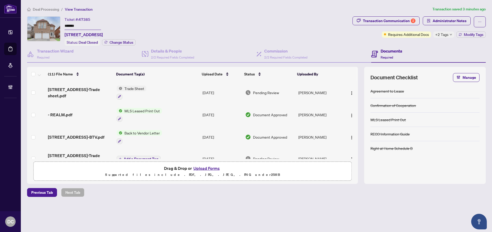
click at [450, 34] on icon "down" at bounding box center [451, 34] width 3 height 3
click at [428, 43] on div "Transaction Communication 2 Administrator Notes Requires Additional Docs +2 Tag…" at bounding box center [418, 30] width 135 height 29
click at [470, 34] on span "Modify Tags" at bounding box center [474, 35] width 20 height 4
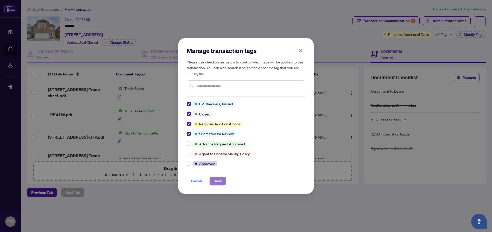
click at [216, 180] on span "Save" at bounding box center [218, 181] width 8 height 8
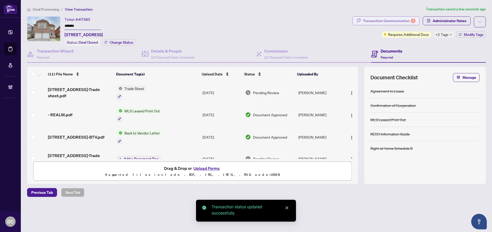
click at [389, 22] on div "Transaction Communication 2" at bounding box center [389, 21] width 53 height 8
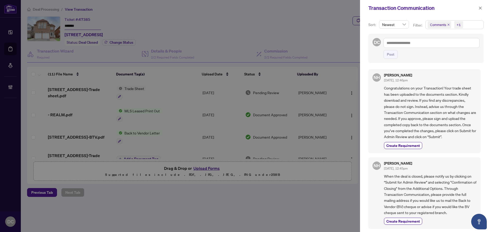
scroll to position [52, 0]
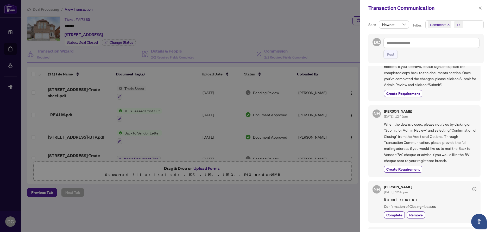
click at [474, 24] on span "Comments +1" at bounding box center [455, 25] width 58 height 8
click at [458, 43] on span "Comments" at bounding box center [457, 46] width 46 height 6
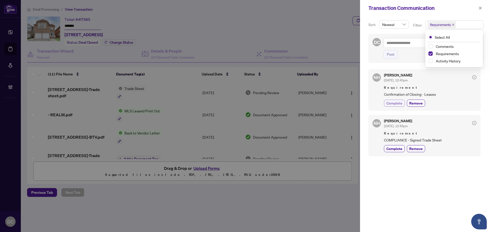
click at [400, 104] on span "Complete" at bounding box center [394, 102] width 16 height 5
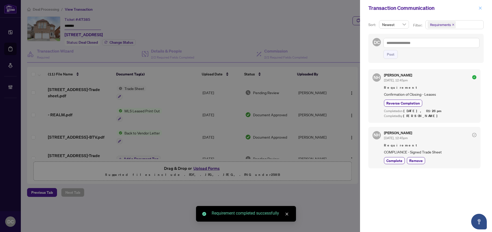
click at [481, 9] on icon "close" at bounding box center [480, 8] width 3 height 3
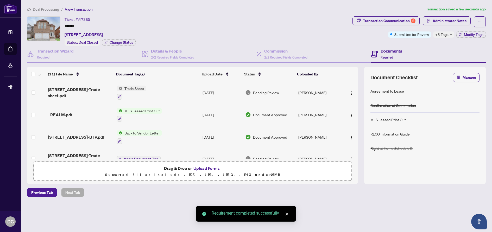
click at [170, 92] on td "Trade Sheet" at bounding box center [158, 92] width 86 height 22
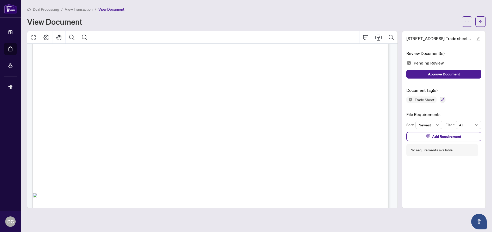
scroll to position [260, 0]
click at [484, 21] on button "button" at bounding box center [480, 21] width 10 height 10
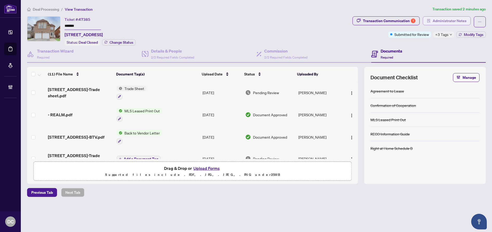
click at [435, 23] on span "Administrator Notes" at bounding box center [450, 21] width 34 height 8
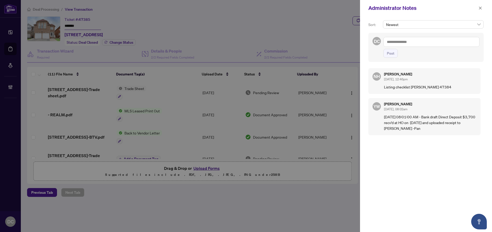
click at [443, 43] on textarea at bounding box center [431, 42] width 96 height 10
paste textarea "**********"
type textarea "**********"
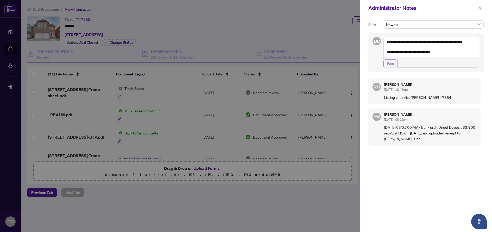
click at [391, 68] on span "Post" at bounding box center [391, 64] width 8 height 8
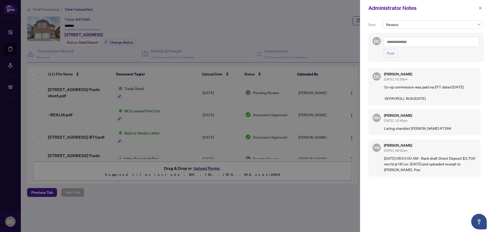
click at [478, 8] on icon "close" at bounding box center [480, 8] width 4 height 4
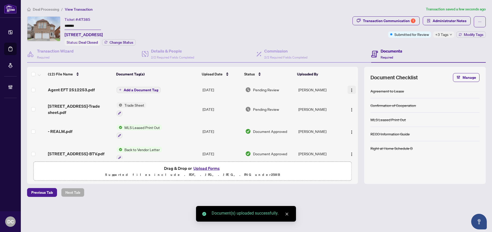
click at [350, 90] on img "button" at bounding box center [352, 90] width 4 height 4
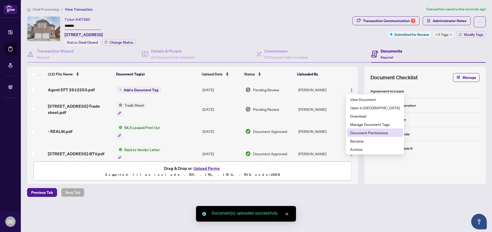
click at [369, 131] on span "Document Permissions" at bounding box center [375, 133] width 50 height 6
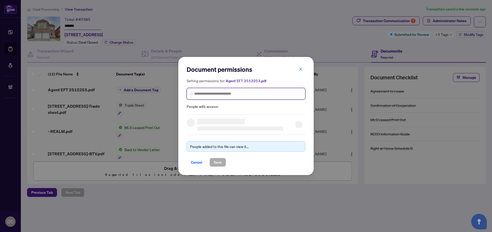
click at [253, 95] on input "search" at bounding box center [248, 93] width 108 height 5
type input "**********"
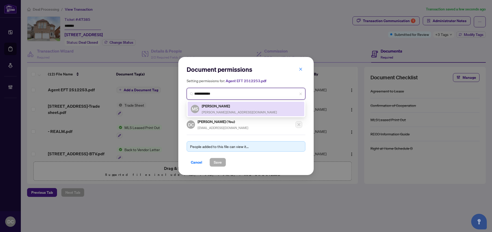
click at [235, 109] on div "Michelle Sha michellesha@hotmail.com" at bounding box center [239, 109] width 75 height 12
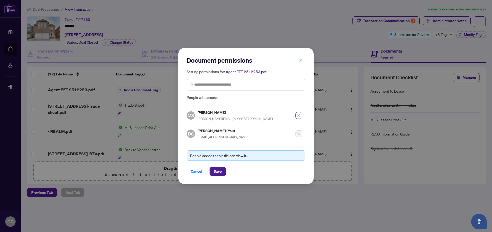
click at [223, 166] on div "People added to this file can view it... Cancel Save" at bounding box center [246, 160] width 119 height 32
click at [218, 172] on span "Save" at bounding box center [218, 171] width 8 height 8
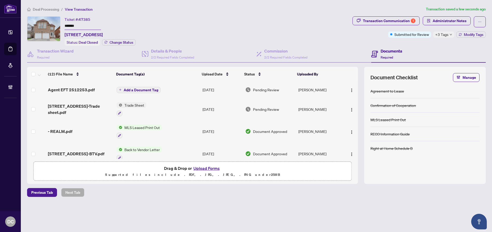
click at [442, 33] on span "+3 Tags" at bounding box center [441, 34] width 13 height 6
click at [415, 43] on div "Transaction Communication 1 Administrator Notes Submitted for Review +3 Tags Mo…" at bounding box center [418, 30] width 135 height 29
click at [464, 35] on span "Modify Tags" at bounding box center [474, 35] width 20 height 4
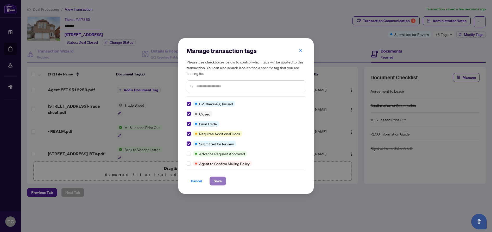
click at [218, 179] on span "Save" at bounding box center [218, 181] width 8 height 8
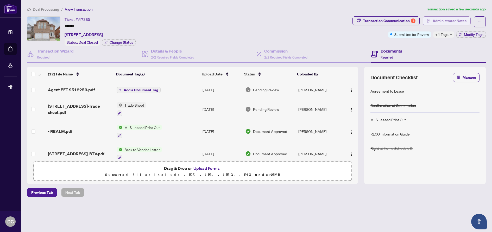
click at [440, 18] on span "Administrator Notes" at bounding box center [450, 21] width 34 height 8
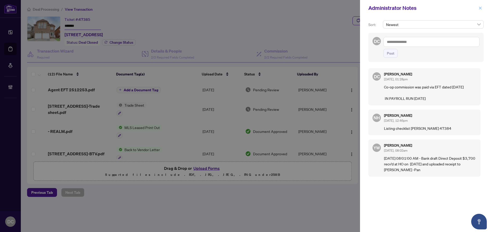
click at [483, 8] on button "button" at bounding box center [480, 8] width 7 height 6
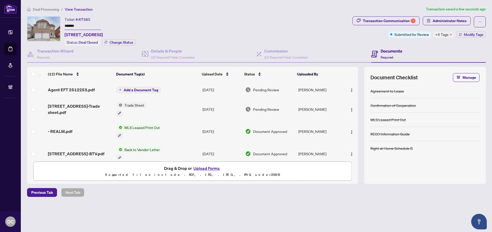
click at [449, 34] on div "+4 Tags" at bounding box center [443, 34] width 21 height 6
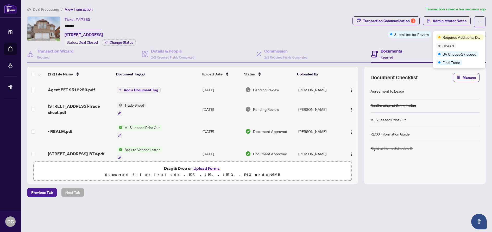
click at [416, 47] on div "Documents Required" at bounding box center [428, 54] width 115 height 17
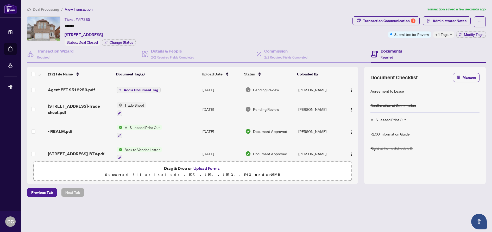
click at [151, 90] on span "Add a Document Tag" at bounding box center [141, 90] width 35 height 4
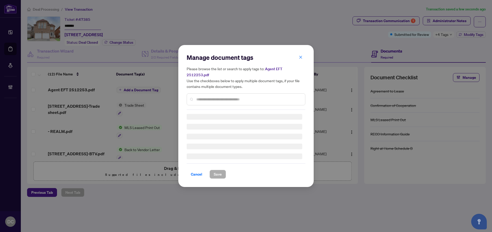
click at [254, 97] on input "text" at bounding box center [248, 100] width 105 height 6
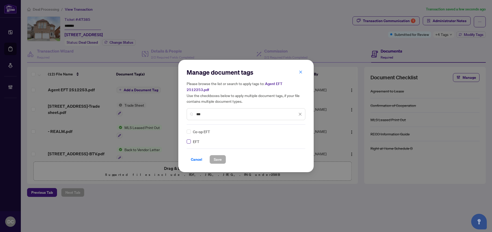
type input "***"
click at [297, 129] on img at bounding box center [294, 131] width 5 height 5
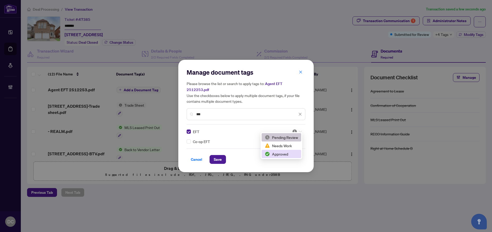
click at [277, 153] on div "Approved" at bounding box center [281, 154] width 33 height 6
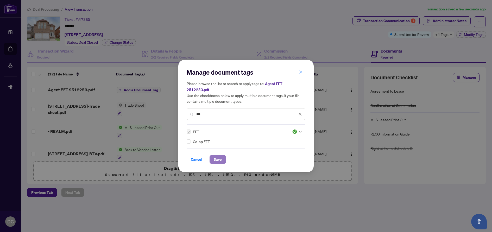
click at [220, 157] on span "Save" at bounding box center [218, 159] width 8 height 8
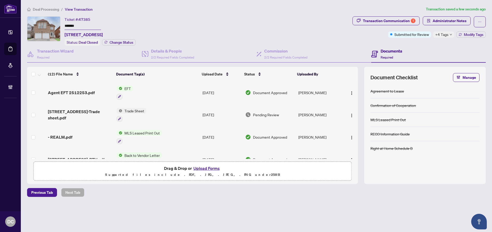
drag, startPoint x: 95, startPoint y: 26, endPoint x: 55, endPoint y: 26, distance: 39.6
click at [55, 26] on div "Ticket #: 47385 ******* 5623 Bell Harbour Dr, Mississauga, Ontario L5M 5J3, Can…" at bounding box center [188, 30] width 323 height 29
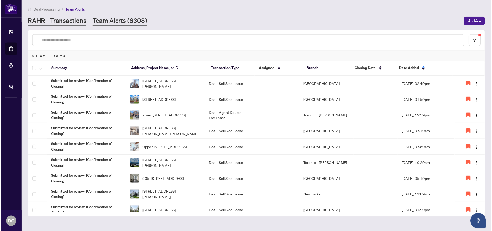
scroll to position [104, 0]
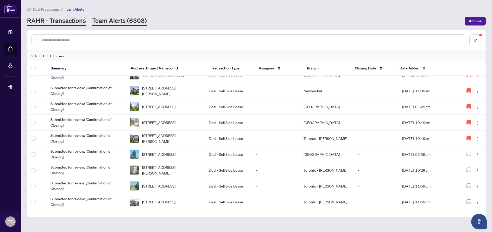
click at [78, 21] on link "RAHR - Transactions" at bounding box center [56, 20] width 59 height 9
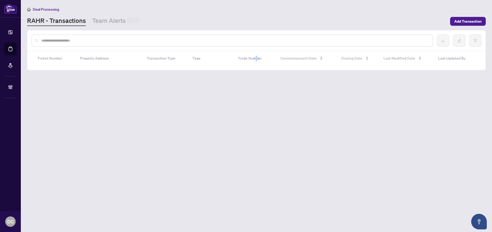
click at [88, 40] on input "text" at bounding box center [234, 41] width 387 height 6
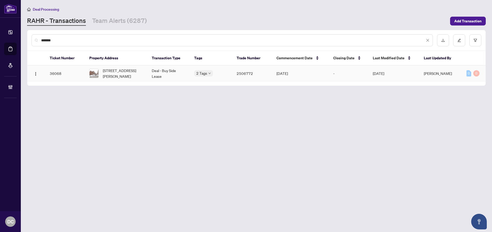
type input "*******"
click at [129, 75] on span "27-2460 Prince Michael Dr, Oakville, Ontario L6H 0G8, Canada" at bounding box center [123, 73] width 41 height 11
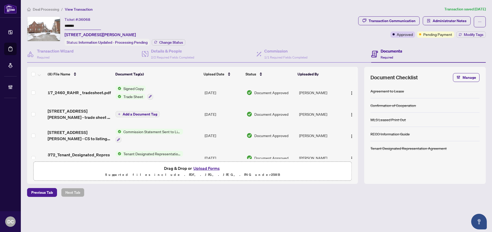
click at [47, 7] on main "Deal Processing / View Transaction Transaction saved 9 days ago Ticket #: 36068…" at bounding box center [256, 116] width 471 height 232
click at [48, 9] on span "Deal Processing" at bounding box center [46, 9] width 26 height 5
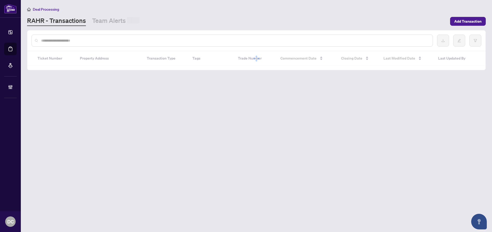
click at [104, 39] on input "text" at bounding box center [234, 41] width 387 height 6
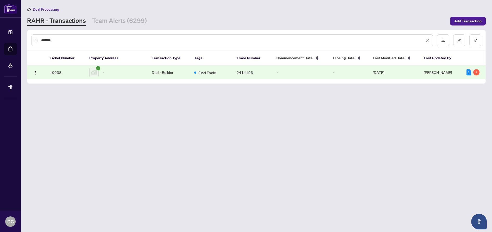
type input "*******"
click at [119, 76] on div "-" at bounding box center [116, 72] width 54 height 9
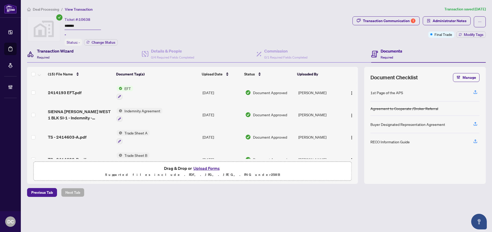
click at [49, 49] on h4 "Transaction Wizard" at bounding box center [55, 51] width 37 height 6
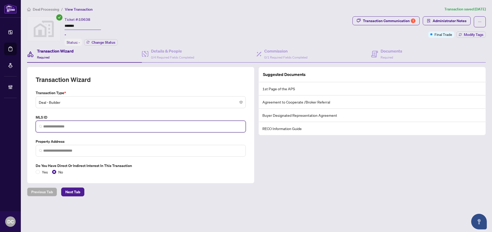
click at [103, 127] on input "search" at bounding box center [142, 126] width 199 height 5
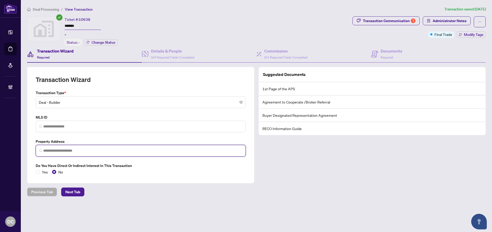
click at [56, 151] on input "search" at bounding box center [142, 150] width 199 height 5
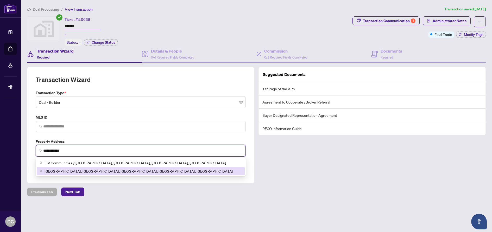
click at [90, 172] on span "Sienna Wood West, Colborne Street West, Brantford, ON, Canada" at bounding box center [139, 171] width 188 height 6
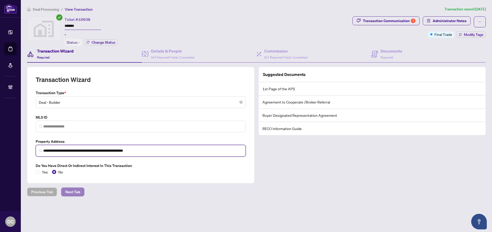
type input "**********"
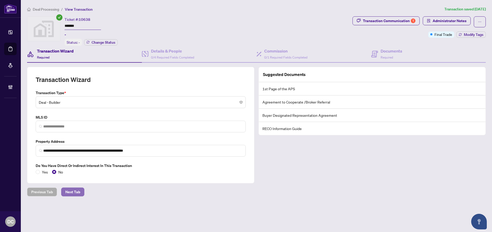
click at [78, 193] on span "Next Tab" at bounding box center [72, 192] width 15 height 8
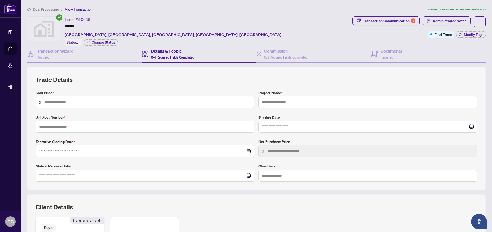
click at [39, 8] on span "Deal Processing" at bounding box center [46, 9] width 26 height 5
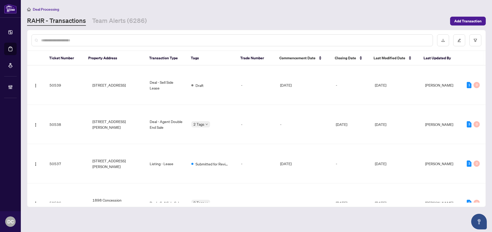
click at [97, 45] on div at bounding box center [231, 40] width 401 height 12
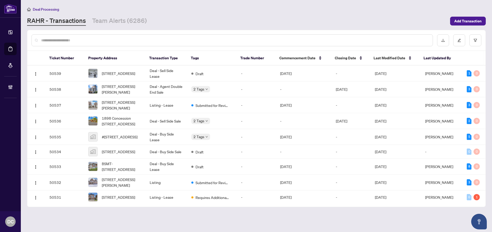
click at [100, 41] on input "text" at bounding box center [234, 40] width 387 height 6
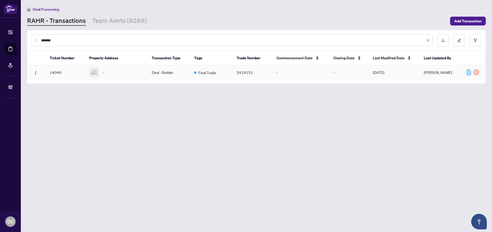
type input "*******"
click at [136, 74] on div "-" at bounding box center [116, 72] width 54 height 9
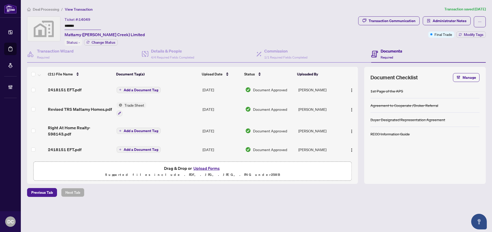
drag, startPoint x: 78, startPoint y: 24, endPoint x: 46, endPoint y: 23, distance: 31.8
click at [46, 23] on div "Ticket #: 14049 ******* Mattamy (Joshua Creek) Limited Status: - Change Status" at bounding box center [191, 30] width 329 height 29
click at [68, 54] on div "Transaction Wizard Required" at bounding box center [55, 54] width 37 height 12
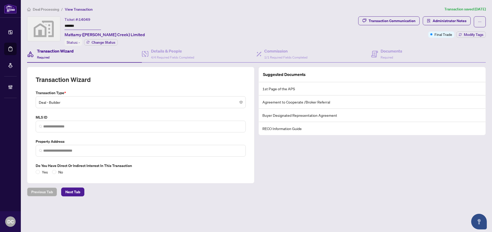
click at [211, 210] on div "Deal Processing / View Transaction Transaction saved 2 months ago Ticket #: 140…" at bounding box center [256, 110] width 463 height 209
click at [45, 8] on span "Deal Processing" at bounding box center [46, 9] width 26 height 5
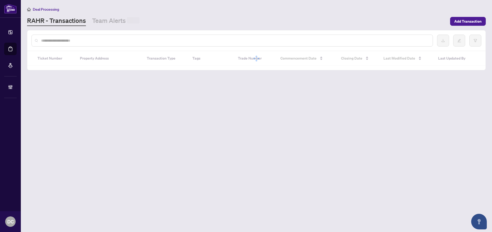
click at [72, 38] on input "text" at bounding box center [234, 41] width 387 height 6
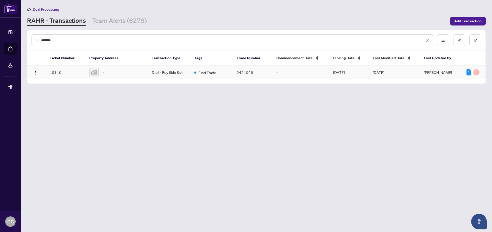
type input "*******"
click at [108, 74] on div "-" at bounding box center [116, 72] width 54 height 9
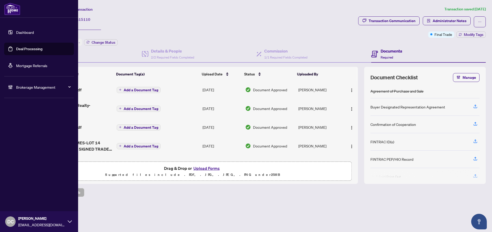
drag, startPoint x: 87, startPoint y: 23, endPoint x: 20, endPoint y: 24, distance: 66.9
click at [20, 24] on div "Dashboard Deal Processing Mortgage Referrals Brokerage Management DC Dawn Chan …" at bounding box center [246, 116] width 492 height 232
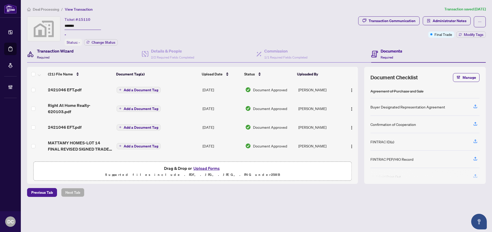
drag, startPoint x: 59, startPoint y: 51, endPoint x: 80, endPoint y: 56, distance: 21.7
click at [59, 51] on h4 "Transaction Wizard" at bounding box center [55, 51] width 37 height 6
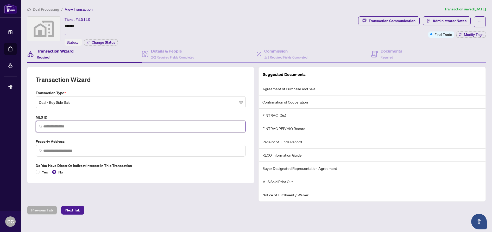
click at [128, 125] on input "search" at bounding box center [142, 126] width 199 height 5
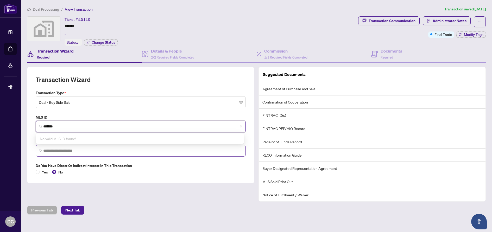
type input "*******"
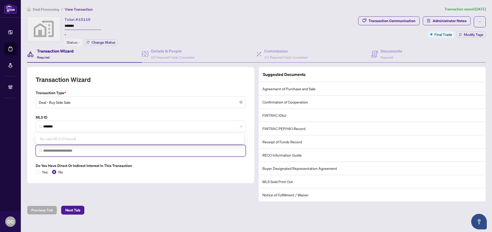
click at [97, 150] on input "search" at bounding box center [142, 150] width 199 height 5
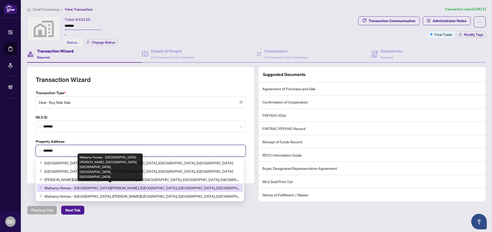
click at [118, 187] on span "Mattamy Homes - Upper Joshua Creek, Dundas Street West, Oakville, ON, Canada" at bounding box center [142, 188] width 195 height 6
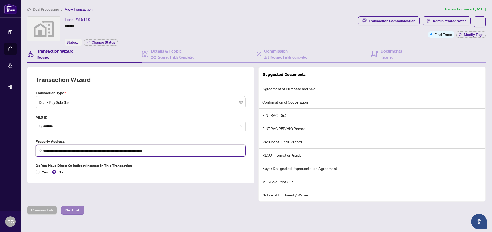
type input "**********"
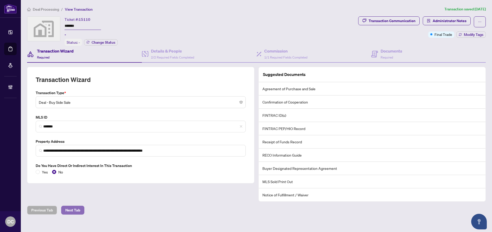
click at [78, 211] on span "Next Tab" at bounding box center [72, 210] width 15 height 8
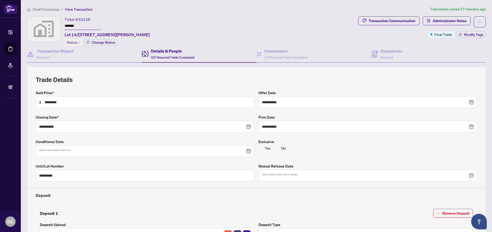
click at [51, 9] on span "Deal Processing" at bounding box center [46, 9] width 26 height 5
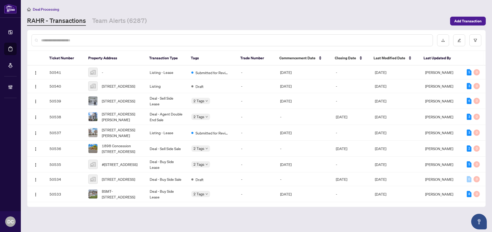
click at [104, 39] on input "text" at bounding box center [234, 40] width 387 height 6
click at [125, 20] on link "Team Alerts (6287)" at bounding box center [119, 20] width 55 height 9
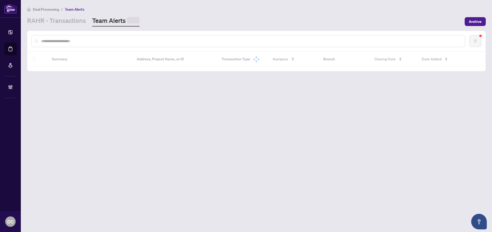
click at [119, 39] on input "text" at bounding box center [251, 41] width 420 height 6
paste input "**********"
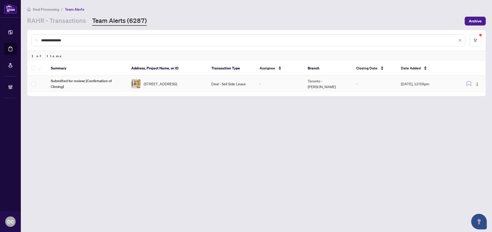
type input "**********"
click at [177, 84] on span "1807-11 Wellesley St, Toronto, Ontario M4Y 0G4, Canada" at bounding box center [160, 84] width 33 height 6
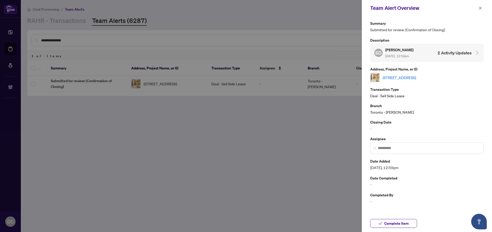
click at [409, 80] on link "1807-11 Wellesley St, Toronto, Ontario M4Y 0G4, Canada" at bounding box center [399, 78] width 33 height 6
drag, startPoint x: 482, startPoint y: 8, endPoint x: 441, endPoint y: 1, distance: 41.6
click at [482, 8] on button "button" at bounding box center [480, 8] width 7 height 6
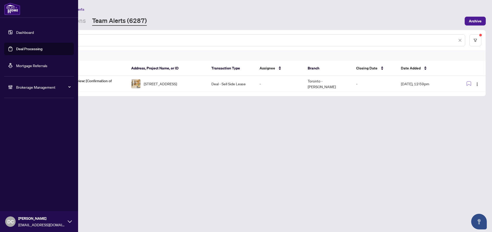
drag, startPoint x: 71, startPoint y: 38, endPoint x: 20, endPoint y: 37, distance: 51.0
click at [20, 37] on div "**********" at bounding box center [246, 116] width 492 height 232
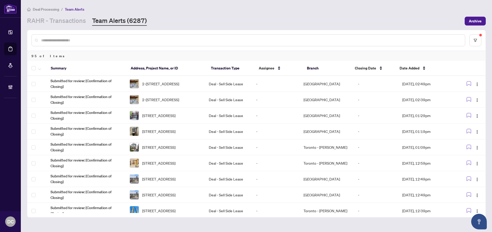
click at [123, 41] on input "text" at bounding box center [251, 40] width 420 height 6
click at [75, 16] on link "RAHR - Transactions" at bounding box center [56, 20] width 59 height 9
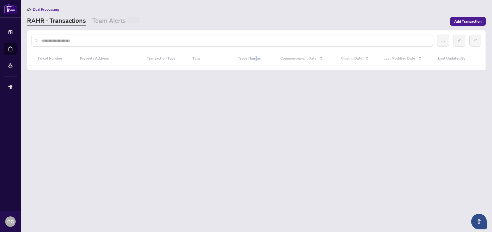
click at [99, 39] on input "text" at bounding box center [234, 41] width 387 height 6
paste input "*******"
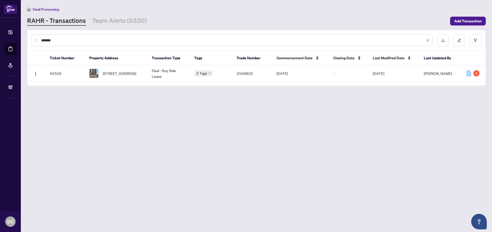
type input "*******"
click at [132, 76] on span "1635-20 Inn on the park Dr, Toronto, Ontario M3C 0P8, Canada" at bounding box center [119, 74] width 33 height 6
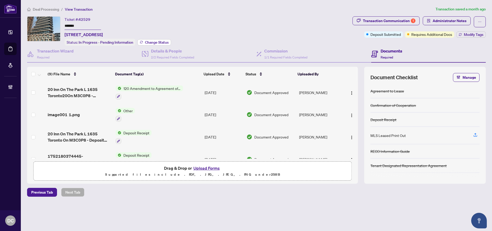
click at [163, 42] on span "Change Status" at bounding box center [157, 43] width 24 height 4
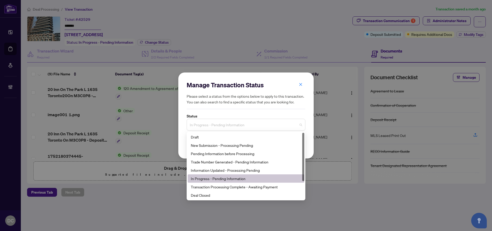
click at [286, 127] on span "In Progress - Pending Information" at bounding box center [246, 125] width 112 height 10
click at [230, 195] on div "Deal Closed" at bounding box center [246, 196] width 110 height 6
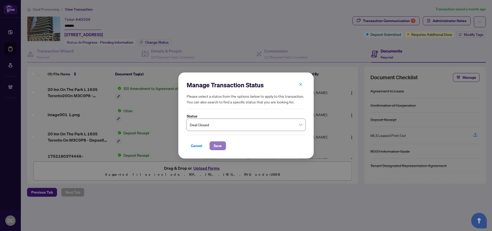
click at [225, 147] on button "Save" at bounding box center [218, 146] width 16 height 9
click at [480, 35] on span "Modify Tags" at bounding box center [474, 35] width 20 height 4
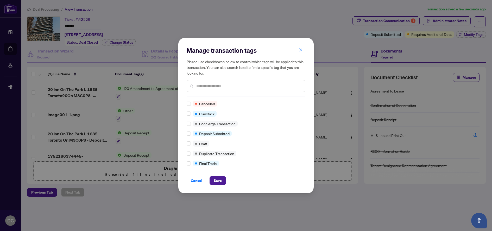
scroll to position [78, 0]
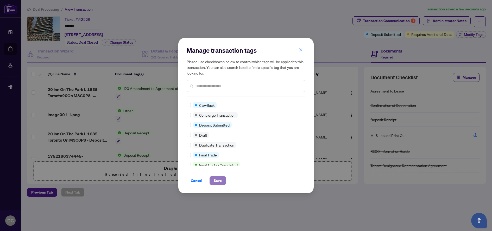
click at [220, 180] on span "Save" at bounding box center [218, 181] width 8 height 8
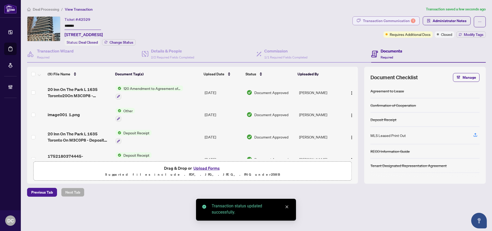
click at [390, 17] on div "Transaction Communication 1" at bounding box center [389, 21] width 53 height 8
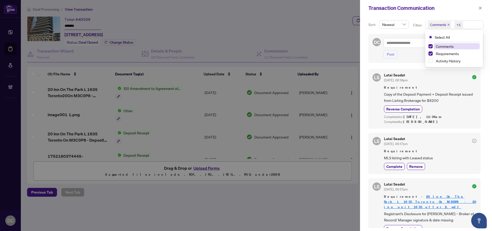
click at [468, 24] on span "Comments +1" at bounding box center [455, 25] width 58 height 8
click at [457, 48] on span "Comments" at bounding box center [457, 46] width 46 height 6
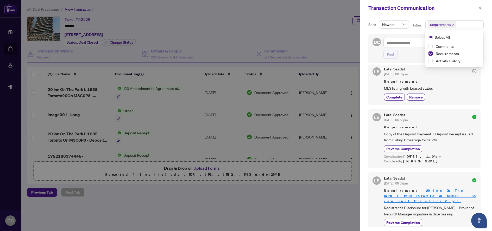
scroll to position [0, 0]
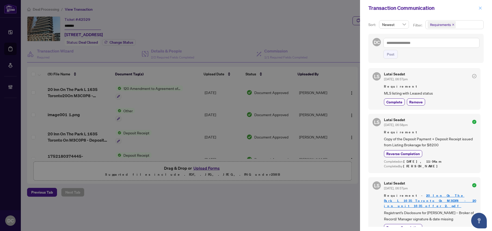
click at [481, 7] on icon "close" at bounding box center [480, 8] width 4 height 4
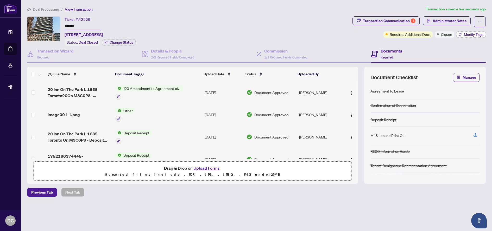
click at [468, 31] on button "Modify Tags" at bounding box center [470, 34] width 29 height 6
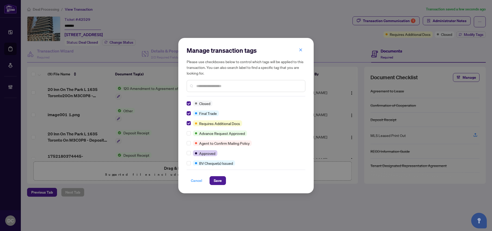
click at [219, 183] on span "Save" at bounding box center [218, 181] width 8 height 8
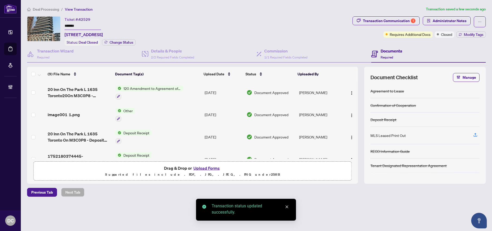
click at [471, 32] on button "Modify Tags" at bounding box center [470, 34] width 29 height 6
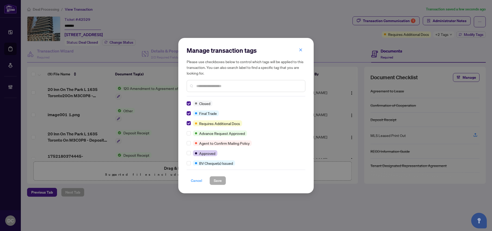
click at [198, 180] on span "Cancel" at bounding box center [196, 181] width 11 height 8
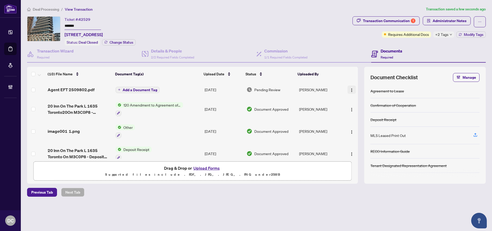
click at [350, 90] on img "button" at bounding box center [352, 90] width 4 height 4
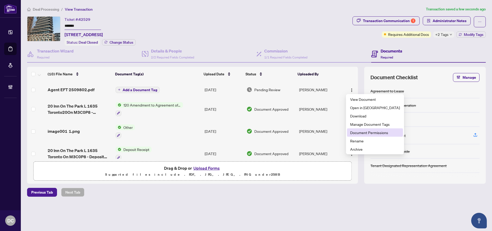
click at [365, 134] on span "Document Permissions" at bounding box center [375, 133] width 50 height 6
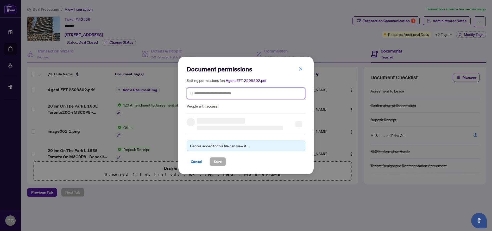
click at [266, 95] on input "search" at bounding box center [248, 93] width 108 height 5
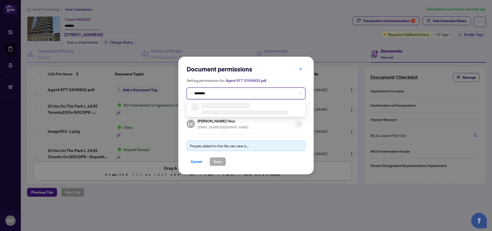
type input "*********"
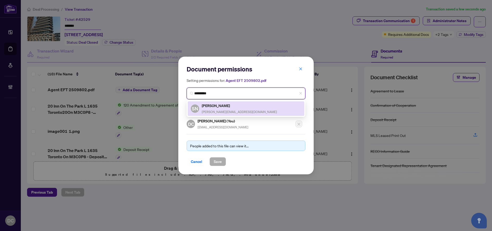
click at [235, 110] on span "stan.nevolovich@gmail.com" at bounding box center [239, 112] width 75 height 4
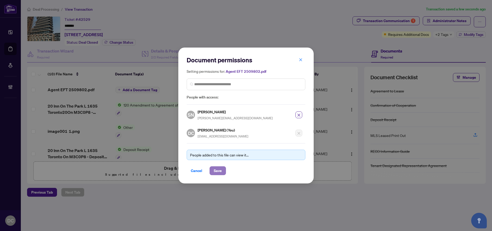
click at [220, 168] on span "Save" at bounding box center [218, 171] width 8 height 8
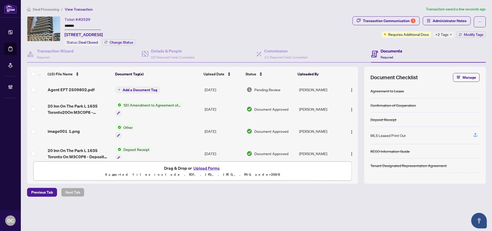
click at [154, 90] on span "Add a Document Tag" at bounding box center [140, 90] width 35 height 4
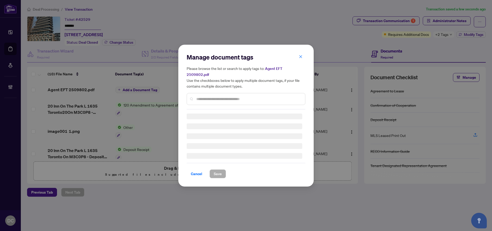
click at [239, 96] on input "text" at bounding box center [248, 99] width 105 height 6
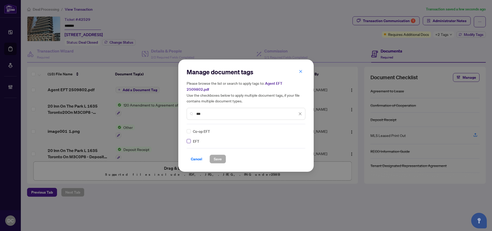
type input "***"
click at [296, 129] on img at bounding box center [294, 131] width 5 height 5
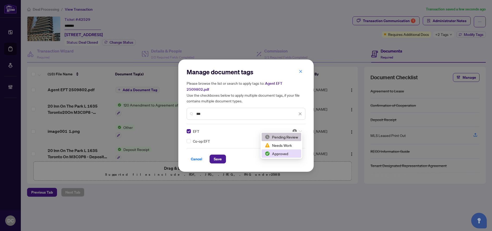
drag, startPoint x: 283, startPoint y: 153, endPoint x: 239, endPoint y: 158, distance: 44.3
click at [283, 153] on div "Approved" at bounding box center [281, 154] width 33 height 6
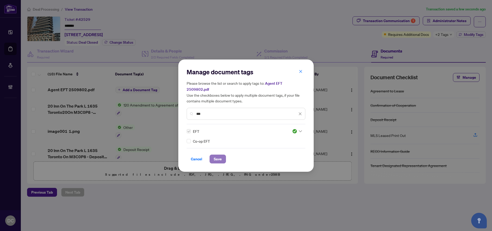
click at [217, 158] on span "Save" at bounding box center [218, 159] width 8 height 8
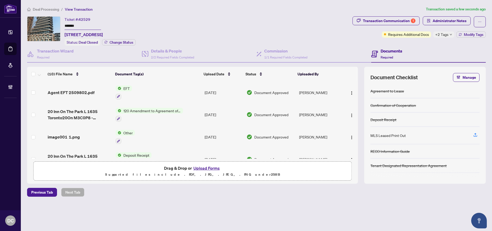
click at [447, 31] on div "Transaction Communication 1 Administrator Notes Requires Additional Docs +2 Tag…" at bounding box center [418, 26] width 133 height 21
click at [448, 34] on div "+2 Tags" at bounding box center [443, 34] width 21 height 6
click at [424, 45] on div "Transaction Communication 1 Administrator Notes Requires Additional Docs +2 Tag…" at bounding box center [418, 30] width 135 height 29
click at [462, 33] on button "Modify Tags" at bounding box center [470, 34] width 29 height 6
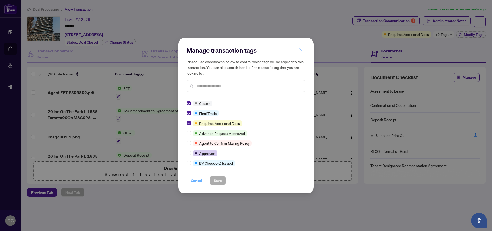
click at [199, 184] on span "Cancel" at bounding box center [196, 181] width 11 height 8
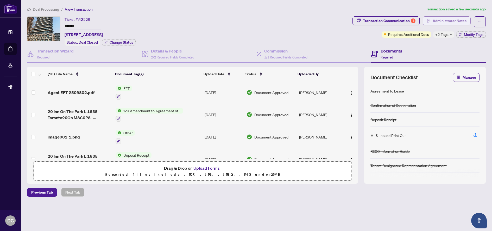
click at [453, 21] on span "Administrator Notes" at bounding box center [450, 21] width 34 height 8
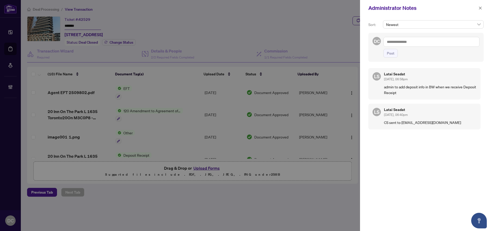
click at [443, 41] on textarea at bounding box center [431, 42] width 96 height 10
paste textarea "**********"
type textarea "**********"
click at [388, 52] on span "Post" at bounding box center [391, 53] width 8 height 8
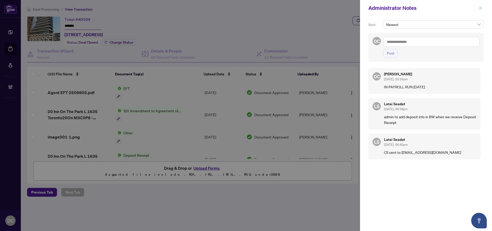
click at [482, 7] on icon "close" at bounding box center [480, 8] width 4 height 4
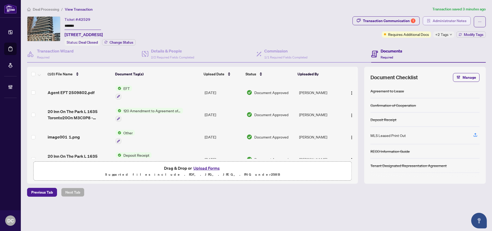
click at [463, 20] on span "Administrator Notes" at bounding box center [450, 21] width 34 height 8
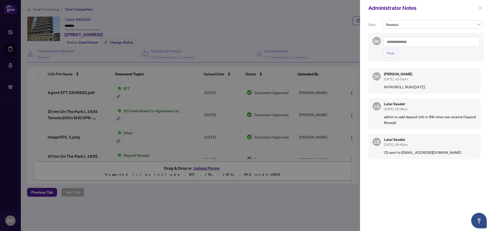
click at [482, 8] on icon "close" at bounding box center [480, 8] width 4 height 4
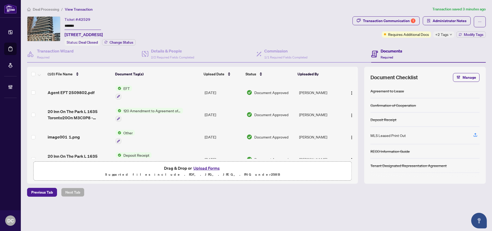
click at [474, 36] on button "Modify Tags" at bounding box center [470, 34] width 29 height 6
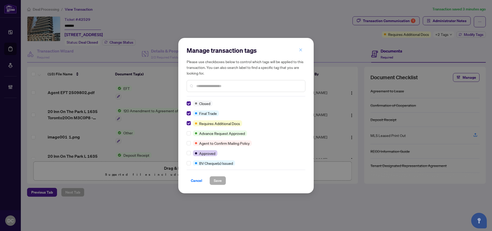
click at [299, 50] on icon "close" at bounding box center [301, 50] width 4 height 4
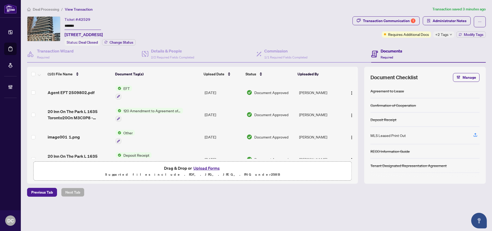
click at [54, 11] on li "Deal Processing" at bounding box center [43, 9] width 32 height 6
click at [49, 10] on span "Deal Processing" at bounding box center [46, 9] width 26 height 5
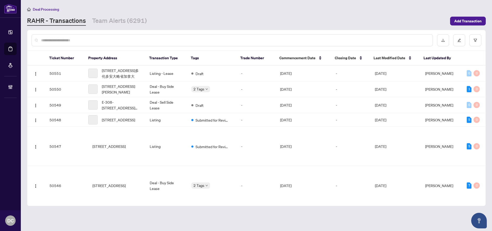
click at [94, 43] on div at bounding box center [231, 40] width 401 height 12
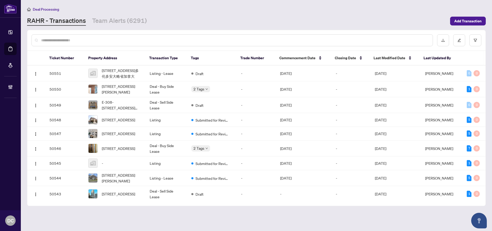
click at [100, 39] on input "text" at bounding box center [234, 40] width 387 height 6
paste input "*******"
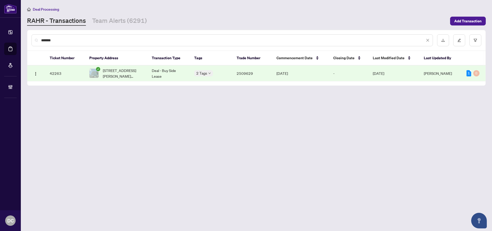
type input "*******"
click at [169, 74] on td "Deal - Buy Side Lease" at bounding box center [169, 74] width 42 height 16
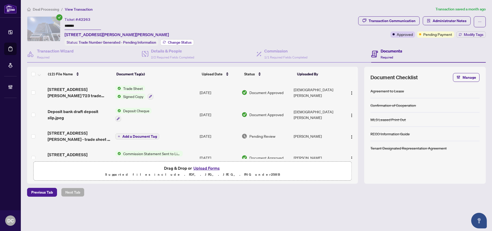
click at [177, 41] on span "Change Status" at bounding box center [180, 43] width 24 height 4
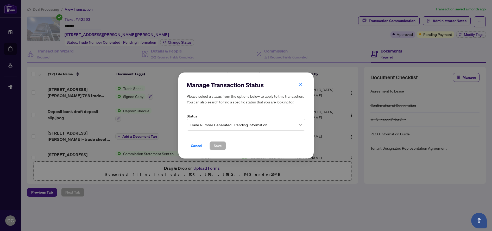
click at [261, 128] on span "Trade Number Generated - Pending Information" at bounding box center [246, 125] width 112 height 10
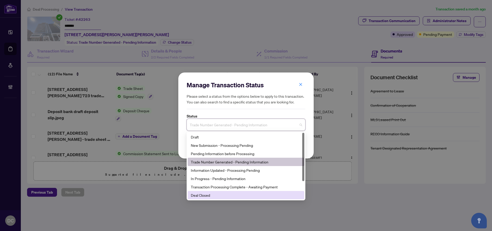
drag, startPoint x: 210, startPoint y: 196, endPoint x: 217, endPoint y: 190, distance: 8.8
click at [210, 196] on div "Deal Closed" at bounding box center [246, 196] width 110 height 6
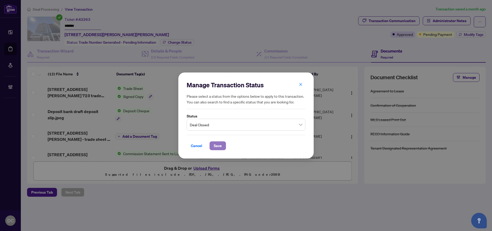
click at [222, 143] on button "Save" at bounding box center [218, 146] width 16 height 9
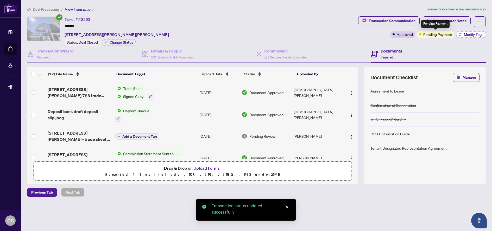
click at [464, 33] on span "Modify Tags" at bounding box center [474, 35] width 20 height 4
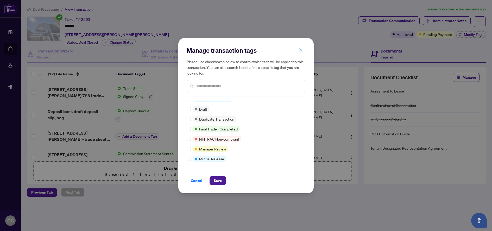
scroll to position [4, 0]
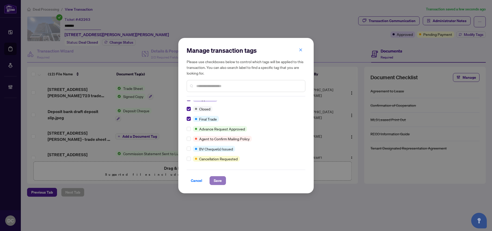
click at [218, 179] on span "Save" at bounding box center [218, 181] width 8 height 8
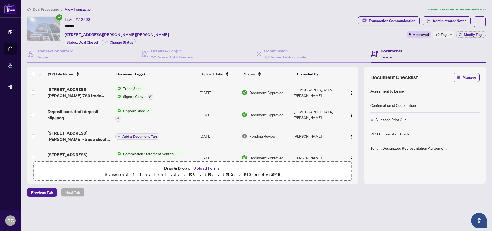
click at [448, 34] on span "+2 Tags" at bounding box center [441, 34] width 13 height 6
click at [401, 38] on div "Transaction Communication Administrator Notes Approved +2 Tags Modify Tags" at bounding box center [422, 30] width 130 height 29
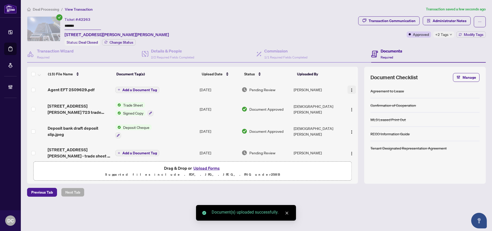
click at [350, 89] on img "button" at bounding box center [352, 90] width 4 height 4
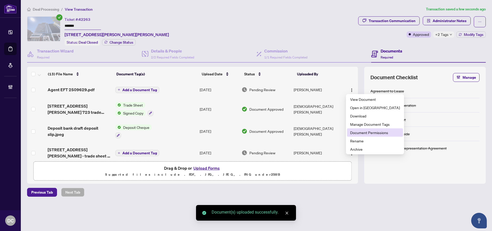
click at [363, 134] on span "Document Permissions" at bounding box center [375, 133] width 50 height 6
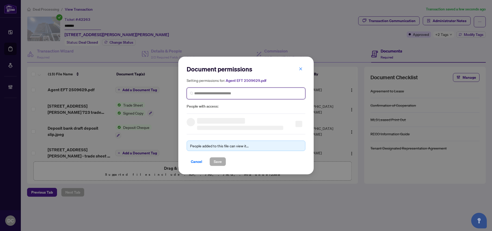
click at [277, 93] on input "search" at bounding box center [248, 93] width 108 height 5
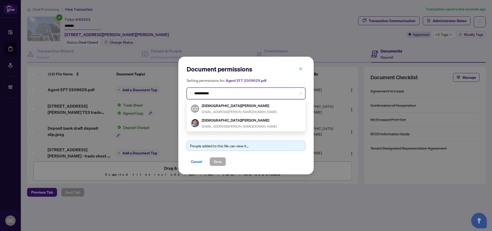
type input "**********"
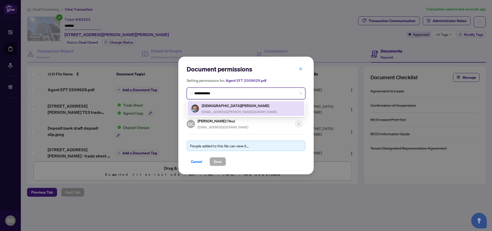
click at [272, 111] on div "Christian Deane christian.a.deane@gmail.com" at bounding box center [246, 109] width 110 height 12
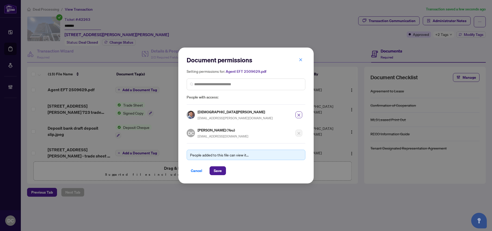
click at [222, 175] on div "Document permissions Setting permissions for: Agent EFT 2509629.pdf 2946 Christ…" at bounding box center [245, 116] width 135 height 136
click at [222, 172] on span "Save" at bounding box center [218, 171] width 8 height 8
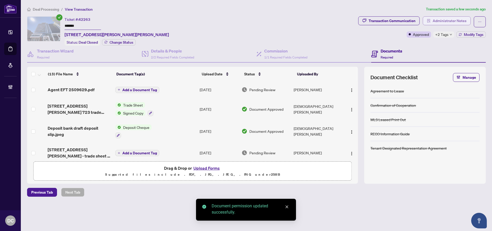
click at [449, 22] on span "Administrator Notes" at bounding box center [450, 21] width 34 height 8
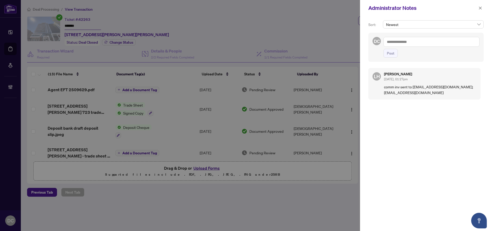
click at [418, 41] on textarea at bounding box center [431, 42] width 96 height 10
paste textarea "**********"
type textarea "**********"
click at [393, 53] on span "Post" at bounding box center [391, 53] width 8 height 8
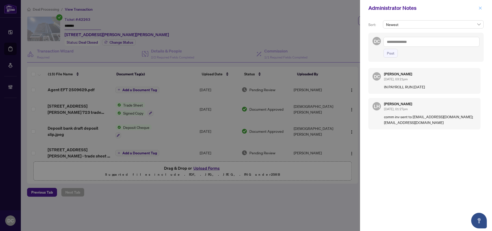
click at [480, 9] on icon "close" at bounding box center [480, 8] width 3 height 3
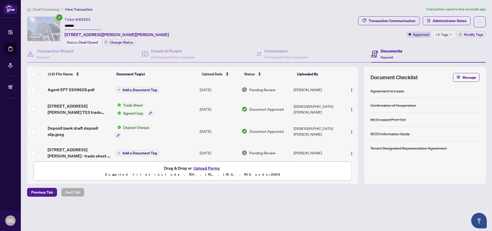
click at [155, 89] on span "Add a Document Tag" at bounding box center [139, 90] width 35 height 4
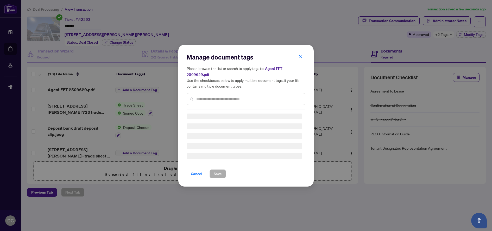
click at [263, 96] on input "text" at bounding box center [248, 99] width 105 height 6
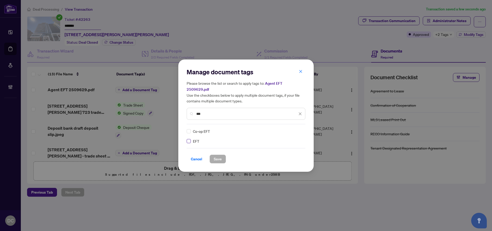
type input "***"
click at [300, 130] on icon at bounding box center [300, 131] width 3 height 2
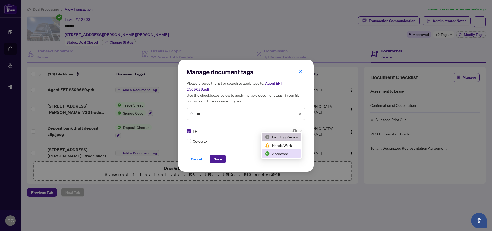
click at [287, 154] on div "Approved" at bounding box center [281, 154] width 33 height 6
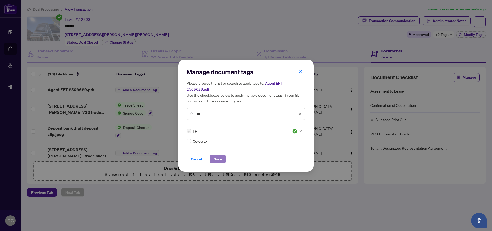
click at [212, 157] on button "Save" at bounding box center [218, 159] width 16 height 9
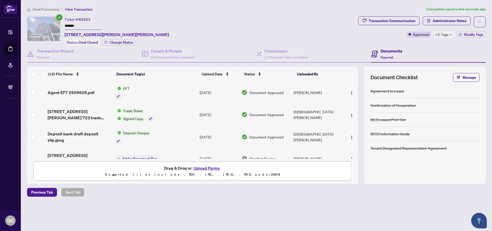
click at [53, 8] on span "Deal Processing" at bounding box center [46, 9] width 26 height 5
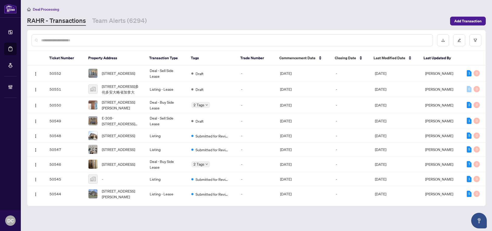
click at [91, 41] on input "text" at bounding box center [234, 40] width 387 height 6
paste input "*******"
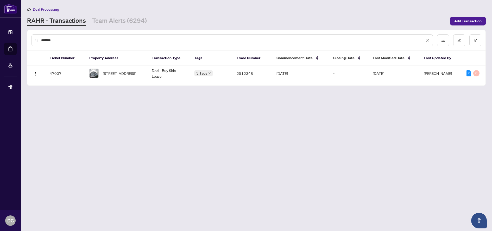
type input "*******"
click at [104, 71] on span "215-859 The Queensway, Toronto, Ontario M8Z 1N8, Canada" at bounding box center [119, 74] width 33 height 6
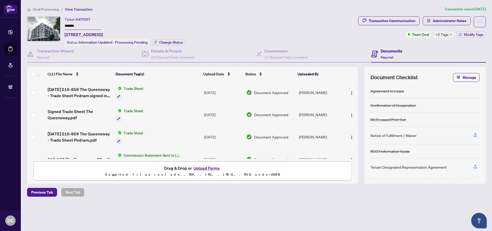
click at [180, 110] on td "Trade Sheet" at bounding box center [158, 115] width 88 height 22
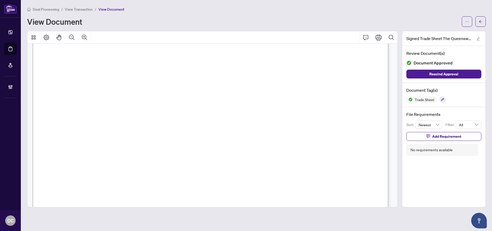
scroll to position [156, 0]
drag, startPoint x: 480, startPoint y: 25, endPoint x: 13, endPoint y: 28, distance: 467.3
click at [480, 25] on span "button" at bounding box center [481, 21] width 4 height 8
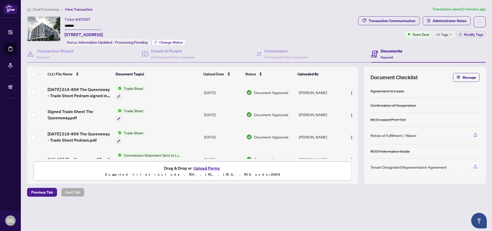
click at [176, 41] on span "Change Status" at bounding box center [171, 43] width 24 height 4
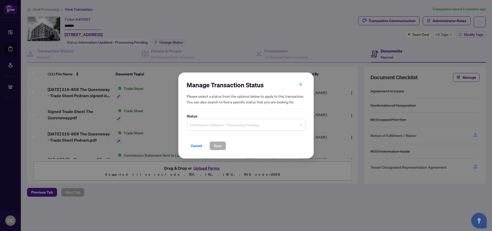
click at [243, 124] on span "Information Updated - Processing Pending" at bounding box center [246, 125] width 112 height 10
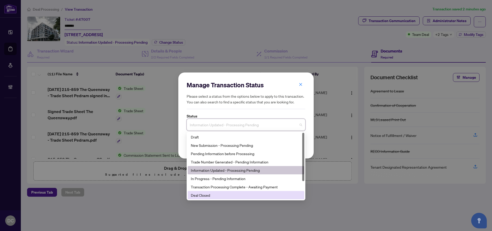
click at [225, 197] on div "Deal Closed" at bounding box center [246, 196] width 110 height 6
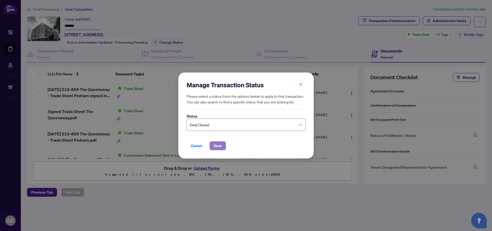
click at [219, 146] on span "Save" at bounding box center [218, 146] width 8 height 8
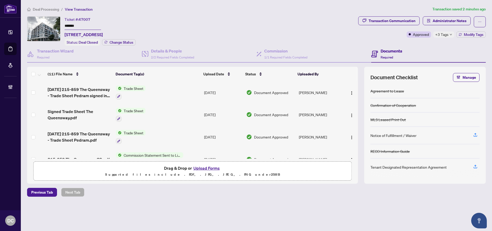
click at [450, 34] on icon "down" at bounding box center [451, 34] width 3 height 3
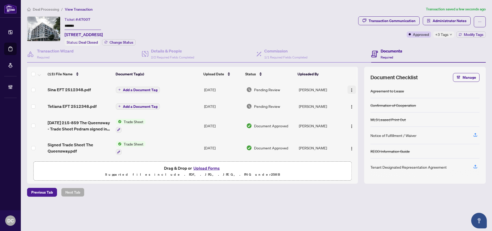
click at [351, 87] on span "button" at bounding box center [352, 90] width 4 height 6
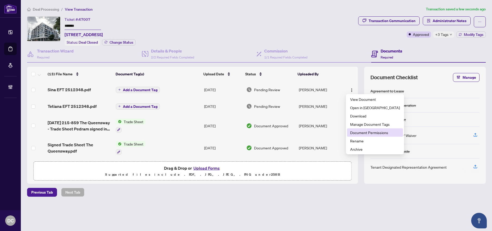
click at [369, 131] on span "Document Permissions" at bounding box center [375, 133] width 50 height 6
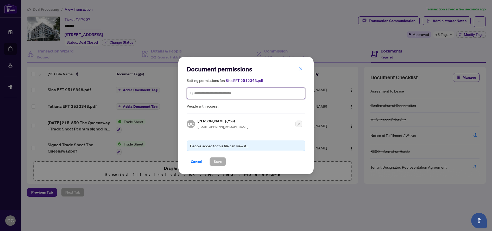
click at [216, 93] on input "search" at bounding box center [248, 93] width 108 height 5
type input "*******"
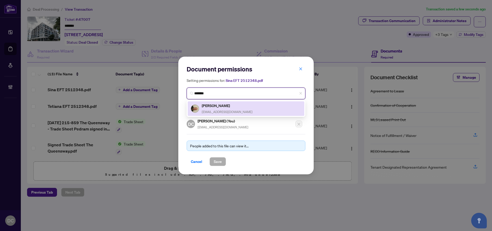
click at [229, 112] on span "sina.majidi@gmail.com" at bounding box center [227, 112] width 51 height 4
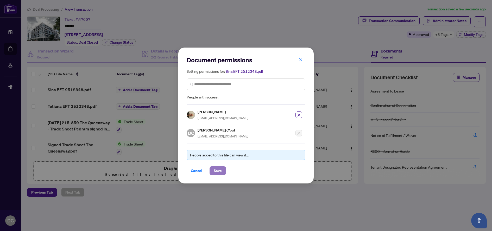
click at [219, 173] on span "Save" at bounding box center [218, 171] width 8 height 8
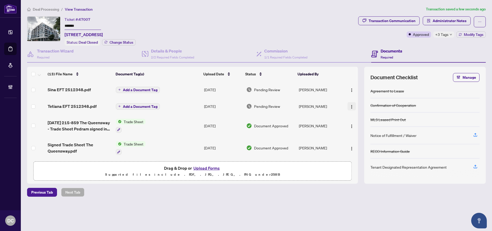
click at [350, 105] on img "button" at bounding box center [352, 107] width 4 height 4
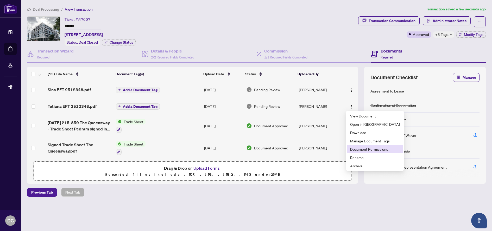
click at [363, 151] on span "Document Permissions" at bounding box center [375, 150] width 50 height 6
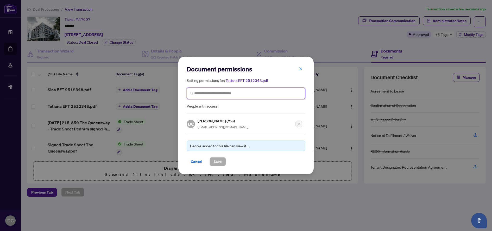
click at [0, 0] on input "search" at bounding box center [0, 0] width 0 height 0
type input "*******"
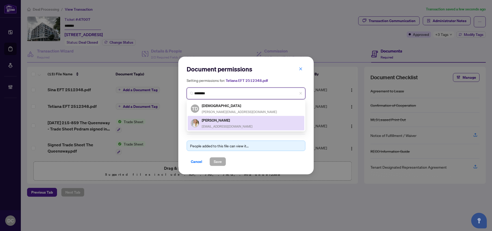
click at [234, 119] on h5 "Tetiana Iashchenko" at bounding box center [227, 120] width 51 height 6
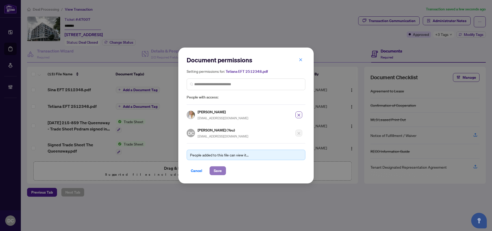
click at [219, 169] on span "Save" at bounding box center [218, 171] width 8 height 8
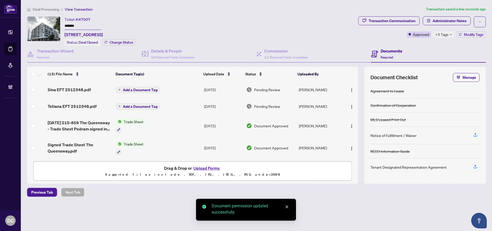
click at [130, 88] on span "Add a Document Tag" at bounding box center [140, 90] width 35 height 4
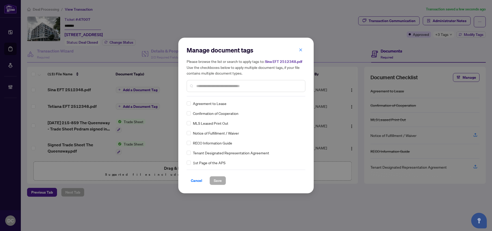
click at [240, 98] on div "Manage document tags Please browse the list or search to apply tags to: Sina EF…" at bounding box center [246, 115] width 119 height 139
click at [241, 87] on input "text" at bounding box center [248, 86] width 105 height 6
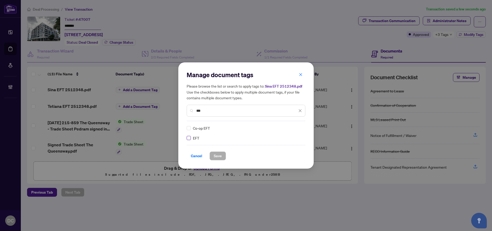
type input "***"
click at [293, 127] on img at bounding box center [294, 128] width 5 height 5
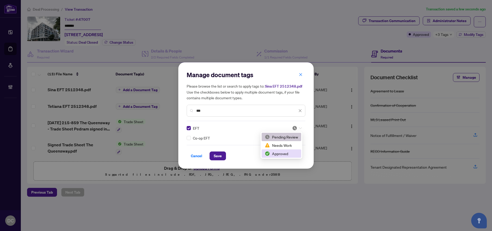
click at [285, 154] on div "Approved" at bounding box center [281, 154] width 33 height 6
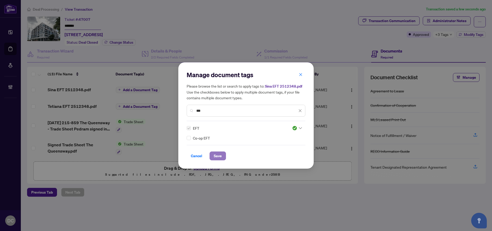
click at [218, 160] on span "Save" at bounding box center [218, 156] width 8 height 8
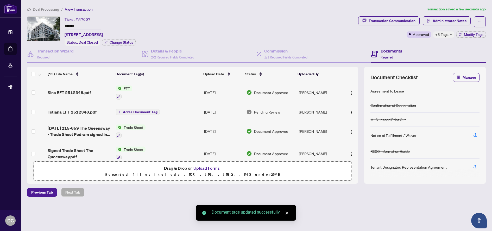
click at [142, 114] on button "Add a Document Tag" at bounding box center [138, 112] width 44 height 6
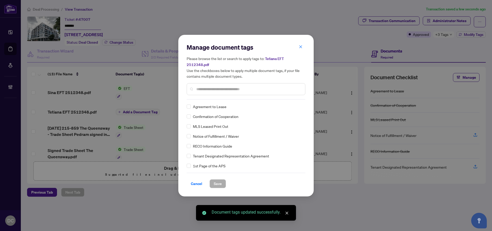
click at [233, 99] on div "Manage document tags Please browse the list or search to apply tags to: Tetiana…" at bounding box center [246, 71] width 119 height 56
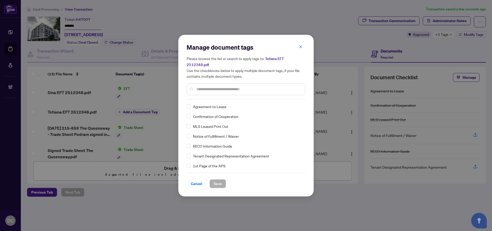
click at [239, 90] on input "text" at bounding box center [248, 89] width 105 height 6
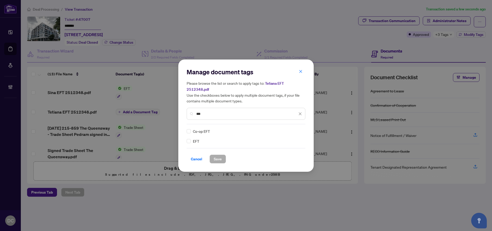
type input "***"
click at [296, 132] on img at bounding box center [294, 131] width 5 height 5
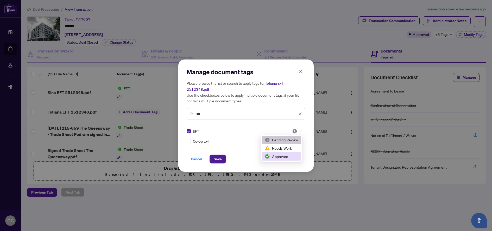
click at [285, 154] on div "Approved" at bounding box center [281, 157] width 33 height 6
click at [222, 158] on span "Save" at bounding box center [218, 159] width 8 height 8
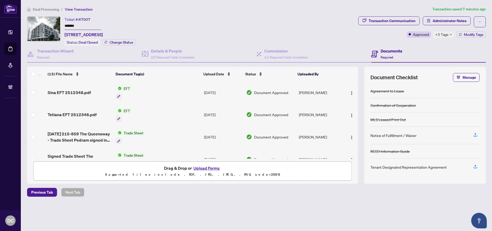
click at [449, 37] on div "+3 Tags" at bounding box center [443, 34] width 21 height 6
click at [453, 19] on span "Administrator Notes" at bounding box center [450, 21] width 34 height 8
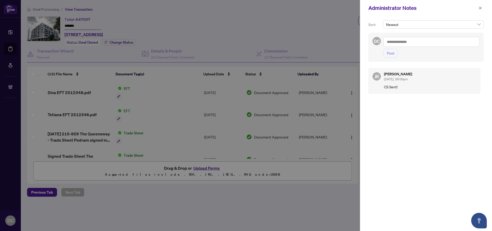
click at [411, 42] on textarea at bounding box center [431, 42] width 96 height 10
paste textarea "**********"
type textarea "**********"
click at [396, 58] on button "Post" at bounding box center [390, 53] width 14 height 9
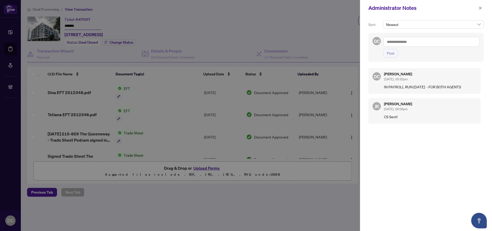
drag, startPoint x: 482, startPoint y: 8, endPoint x: 284, endPoint y: 5, distance: 198.1
click at [482, 7] on button "button" at bounding box center [480, 8] width 7 height 6
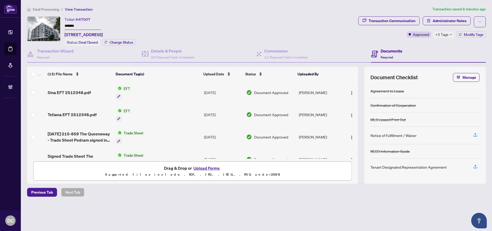
click at [54, 10] on span "Deal Processing" at bounding box center [46, 9] width 26 height 5
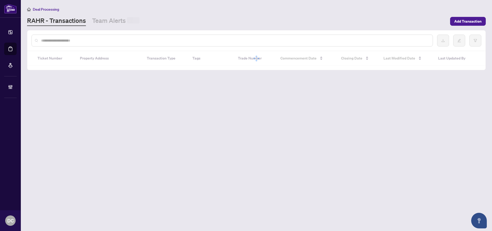
click at [77, 41] on input "text" at bounding box center [234, 41] width 387 height 6
paste input "*******"
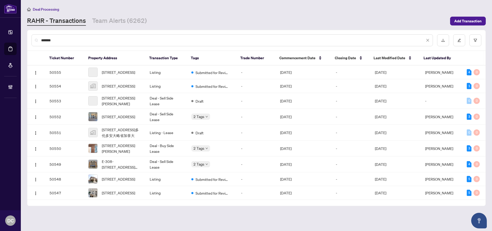
type input "*******"
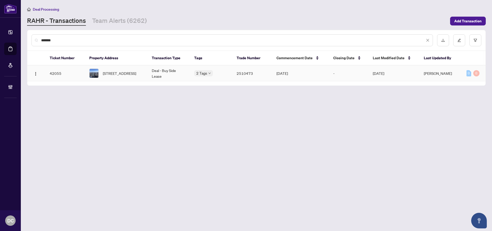
click at [125, 72] on span "4410-501 Yonge St, Toronto, Ontario M4Y 1Y4, Canada" at bounding box center [119, 74] width 33 height 6
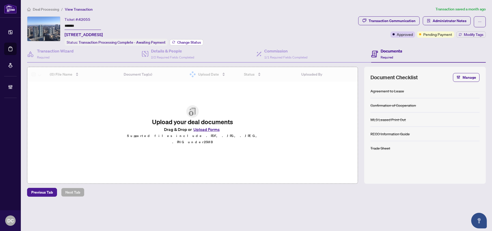
click at [182, 41] on span "Change Status" at bounding box center [189, 43] width 24 height 4
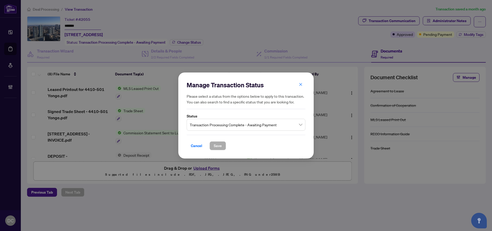
click at [247, 128] on span "Transaction Processing Complete - Awaiting Payment" at bounding box center [246, 125] width 112 height 10
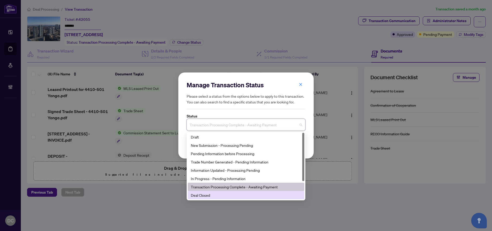
click at [216, 193] on div "Deal Closed" at bounding box center [246, 196] width 110 height 6
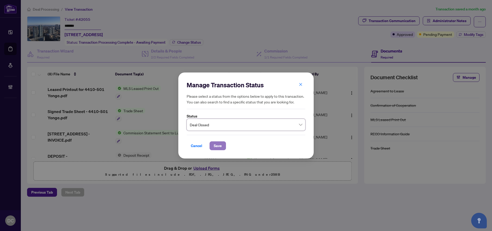
click at [222, 149] on button "Save" at bounding box center [218, 146] width 16 height 9
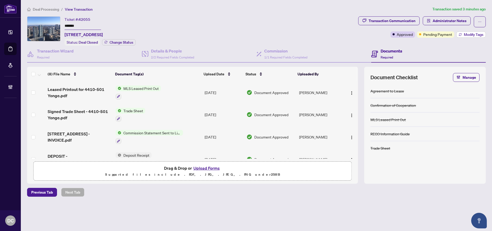
click at [465, 36] on span "Modify Tags" at bounding box center [474, 35] width 20 height 4
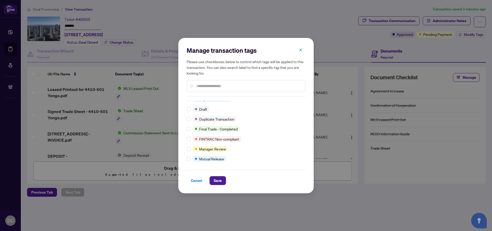
scroll to position [4, 0]
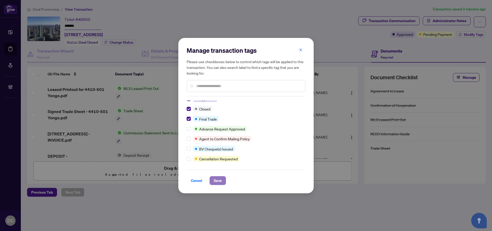
click at [214, 179] on span "Save" at bounding box center [218, 181] width 8 height 8
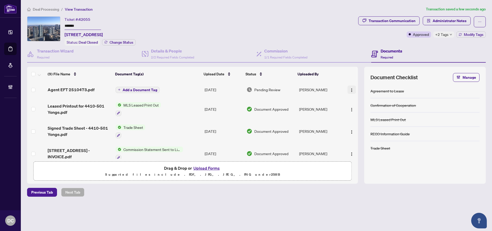
click at [351, 89] on img "button" at bounding box center [352, 90] width 4 height 4
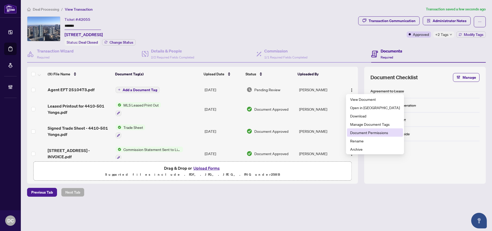
click at [367, 134] on span "Document Permissions" at bounding box center [375, 133] width 50 height 6
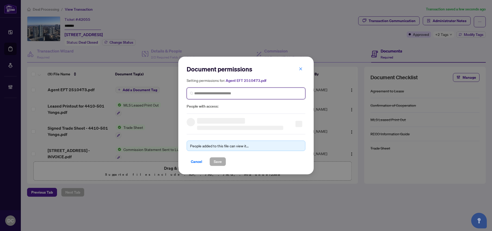
click at [285, 94] on input "search" at bounding box center [248, 93] width 108 height 5
type input "**********"
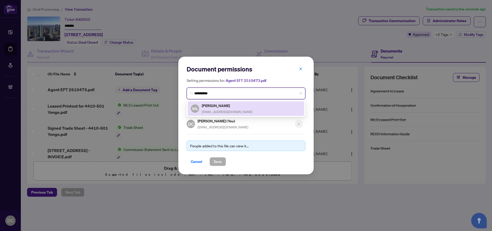
click at [277, 110] on div "WL Wilson Lam wlam53@gmail.com" at bounding box center [246, 109] width 110 height 12
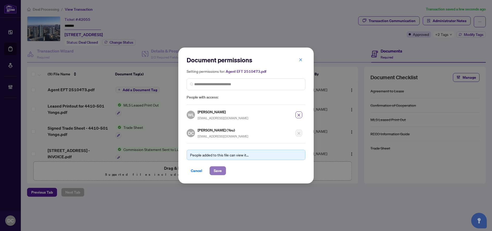
click at [217, 170] on span "Save" at bounding box center [218, 171] width 8 height 8
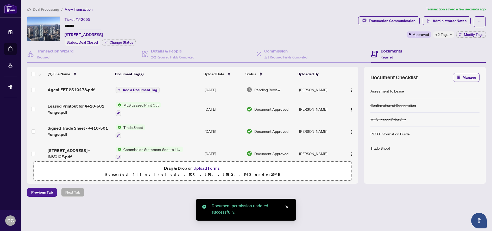
click at [153, 89] on span "Add a Document Tag" at bounding box center [140, 90] width 35 height 4
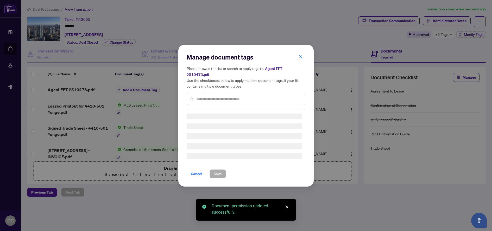
click at [230, 94] on div "Manage document tags Please browse the list or search to apply tags to: Agent E…" at bounding box center [246, 81] width 119 height 56
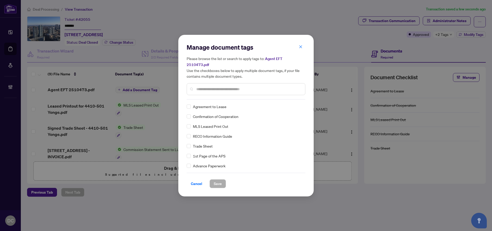
click at [233, 86] on input "text" at bounding box center [248, 89] width 105 height 6
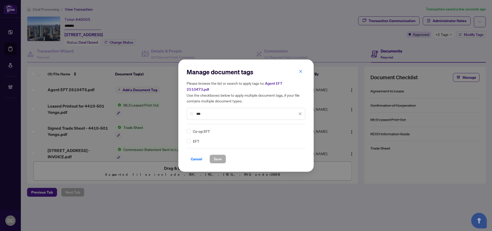
type input "***"
click at [298, 129] on div at bounding box center [297, 131] width 10 height 5
drag, startPoint x: 287, startPoint y: 159, endPoint x: 287, endPoint y: 155, distance: 4.5
click at [287, 159] on div "Cancel Save" at bounding box center [246, 159] width 119 height 9
click at [299, 130] on icon at bounding box center [300, 131] width 3 height 2
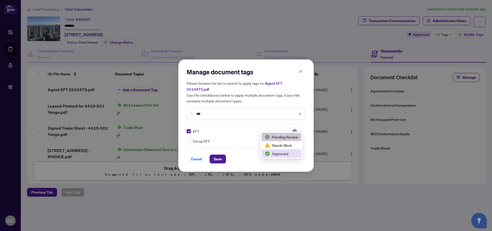
click at [290, 154] on div "Approved" at bounding box center [281, 154] width 33 height 6
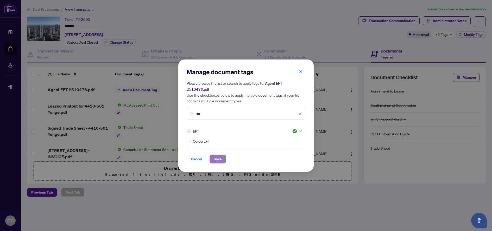
click at [218, 157] on span "Save" at bounding box center [218, 159] width 8 height 8
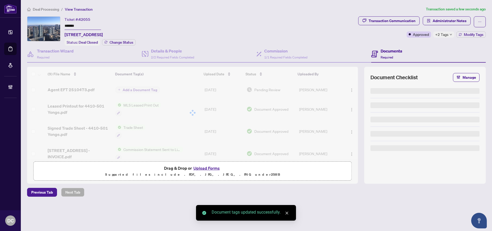
click at [447, 34] on body "Dashboard Deal Processing Mortgage Referrals Brokerage Management DC Dawn Chan …" at bounding box center [246, 115] width 492 height 231
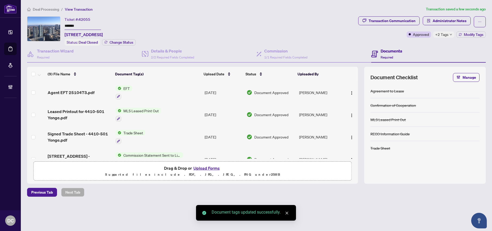
click at [447, 34] on span "+2 Tags" at bounding box center [441, 34] width 13 height 6
click at [448, 22] on span "Administrator Notes" at bounding box center [450, 21] width 34 height 8
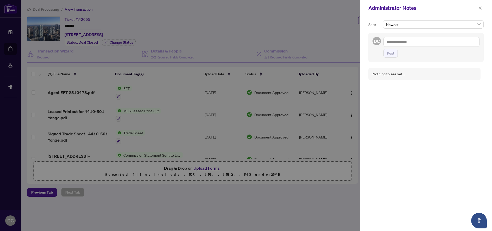
click at [413, 44] on textarea at bounding box center [431, 42] width 96 height 10
paste textarea "**********"
type textarea "**********"
click at [394, 56] on button "Post" at bounding box center [390, 53] width 14 height 9
click at [479, 9] on icon "close" at bounding box center [480, 8] width 4 height 4
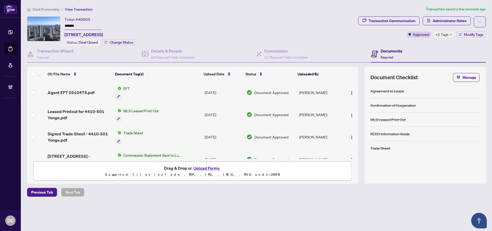
drag, startPoint x: 80, startPoint y: 25, endPoint x: 55, endPoint y: 25, distance: 25.0
click at [55, 25] on div "Ticket #: 42055 ******* 4410-501 Yonge St, Toronto, Ontario M4Y 1Y4, Canada Sta…" at bounding box center [191, 30] width 329 height 29
click at [37, 8] on span "Deal Processing" at bounding box center [46, 9] width 26 height 5
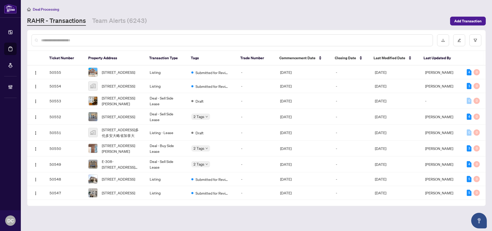
click at [61, 41] on input "text" at bounding box center [234, 40] width 387 height 6
paste input "*******"
type input "*******"
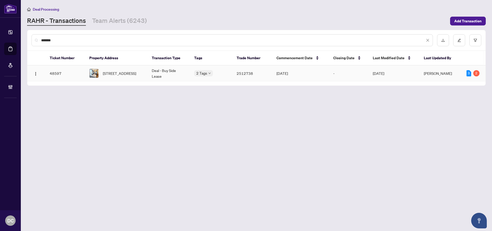
click at [131, 71] on span "2311-430 Square One Dr, Mississauga, Ontario L5B 0L6, Canada" at bounding box center [119, 74] width 33 height 6
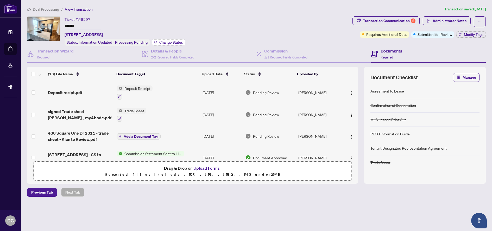
click at [173, 42] on span "Change Status" at bounding box center [171, 43] width 24 height 4
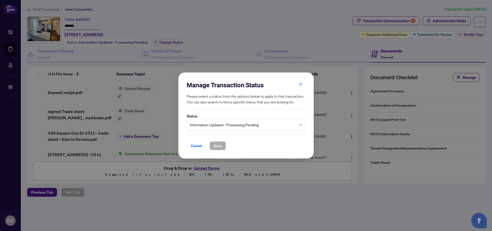
click at [261, 125] on span "Information Updated - Processing Pending" at bounding box center [246, 125] width 112 height 10
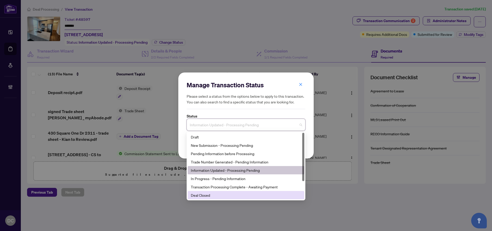
click at [214, 194] on div "Deal Closed" at bounding box center [246, 196] width 110 height 6
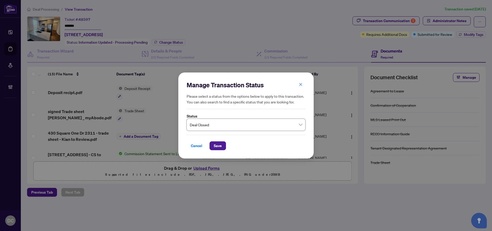
click at [215, 140] on div "Cancel Save" at bounding box center [246, 142] width 119 height 15
click at [216, 146] on span "Save" at bounding box center [218, 146] width 8 height 8
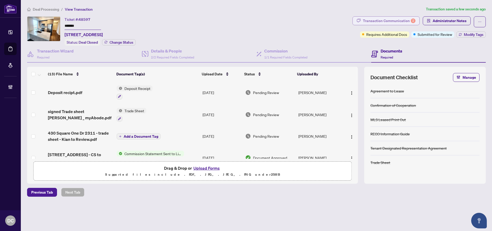
click at [409, 20] on div "Transaction Communication 2" at bounding box center [389, 21] width 53 height 8
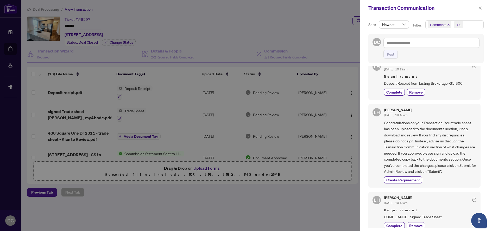
scroll to position [16, 0]
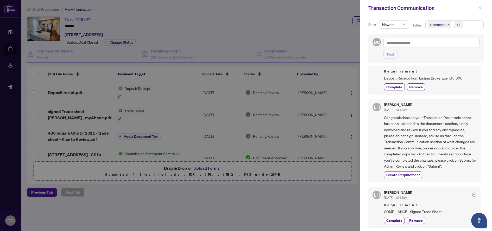
click at [480, 5] on span "button" at bounding box center [480, 8] width 4 height 8
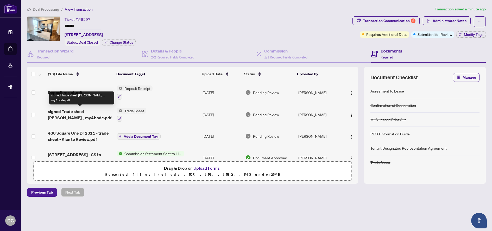
click at [69, 113] on span "signed Trade sheet RAHR _ myAbode.pdf" at bounding box center [80, 115] width 65 height 12
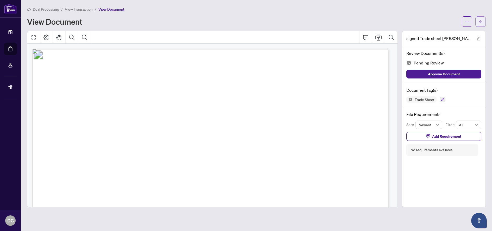
click at [485, 26] on button "button" at bounding box center [480, 21] width 10 height 10
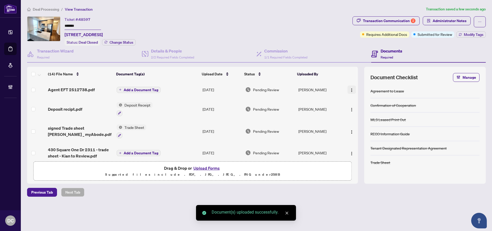
click at [352, 91] on img "button" at bounding box center [352, 90] width 4 height 4
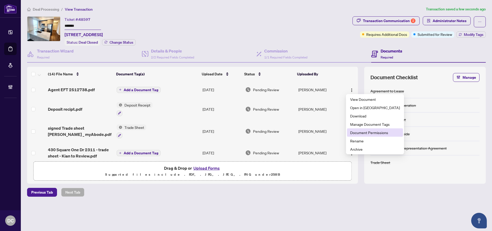
click at [357, 134] on span "Document Permissions" at bounding box center [375, 133] width 50 height 6
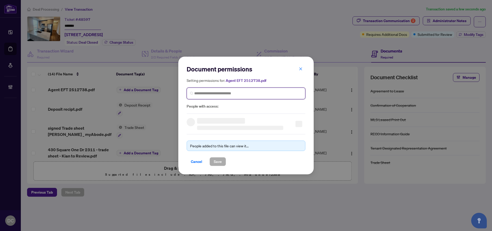
click at [243, 93] on input "search" at bounding box center [248, 93] width 108 height 5
type input "********"
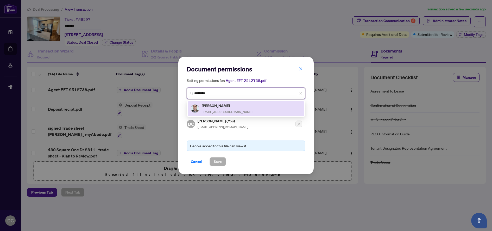
click at [247, 110] on div "Kian Vakilian hvakilian76@gmail.com" at bounding box center [246, 109] width 110 height 12
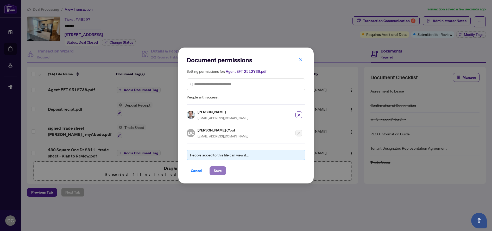
click at [220, 170] on span "Save" at bounding box center [218, 171] width 8 height 8
click at [149, 89] on div "Document permissions Setting permissions for: Agent EFT 2512738.pdf 2954 Kian V…" at bounding box center [246, 115] width 492 height 231
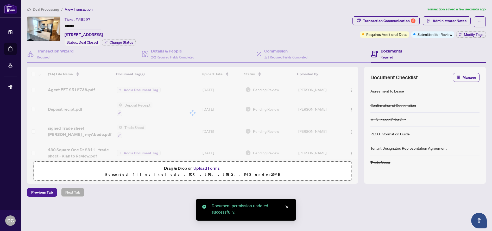
click at [149, 90] on div at bounding box center [192, 113] width 331 height 92
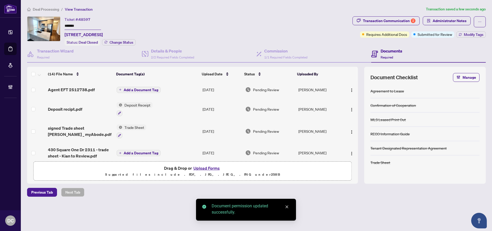
click at [149, 90] on span "Add a Document Tag" at bounding box center [141, 90] width 35 height 4
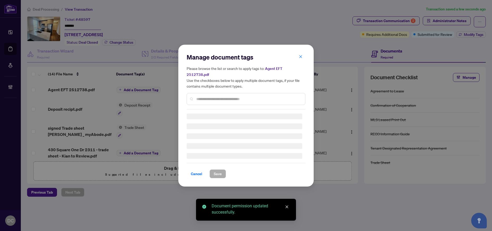
click at [204, 96] on div "Manage document tags Please browse the list or search to apply tags to: Agent E…" at bounding box center [246, 81] width 119 height 56
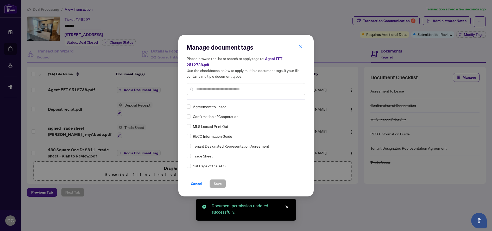
click at [213, 89] on div at bounding box center [246, 89] width 119 height 12
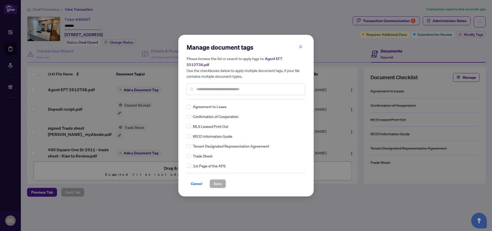
click at [216, 86] on input "text" at bounding box center [248, 89] width 105 height 6
click at [224, 86] on input "text" at bounding box center [248, 89] width 105 height 6
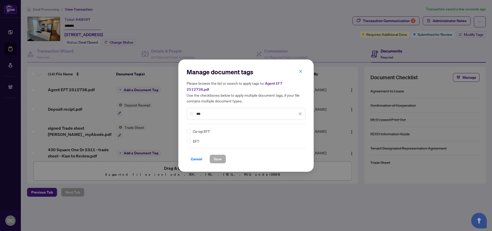
type input "***"
click at [306, 128] on div "Manage document tags Please browse the list or search to apply tags to: Agent E…" at bounding box center [245, 116] width 135 height 112
click at [302, 129] on div "EFT Co-op EFT" at bounding box center [246, 137] width 119 height 16
click at [300, 130] on div at bounding box center [297, 131] width 10 height 5
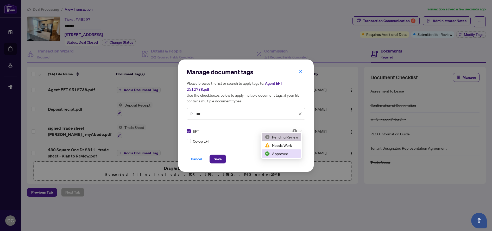
click at [285, 154] on div "Approved" at bounding box center [281, 154] width 33 height 6
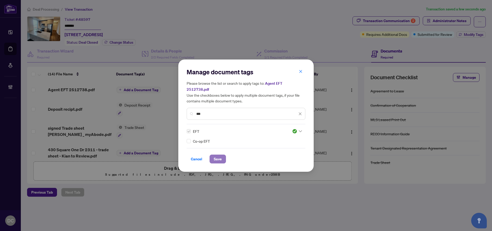
click at [223, 156] on button "Save" at bounding box center [218, 159] width 16 height 9
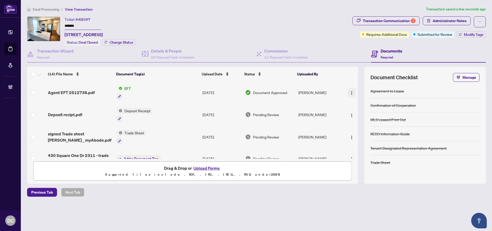
click at [350, 92] on img "button" at bounding box center [352, 93] width 4 height 4
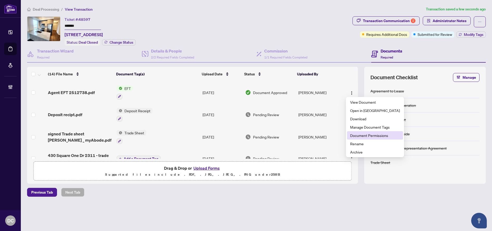
click at [356, 137] on span "Document Permissions" at bounding box center [375, 136] width 50 height 6
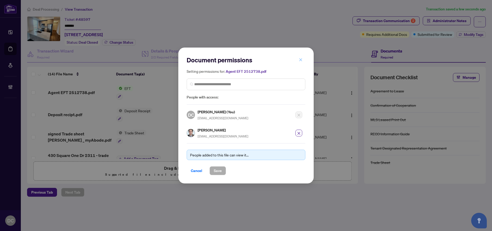
click at [299, 62] on button "button" at bounding box center [300, 59] width 10 height 9
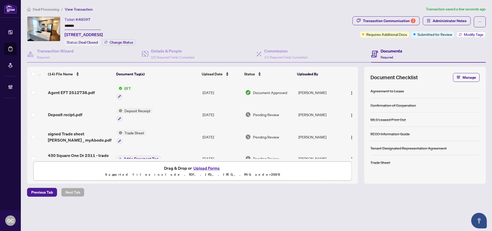
click at [465, 35] on span "Modify Tags" at bounding box center [474, 35] width 20 height 4
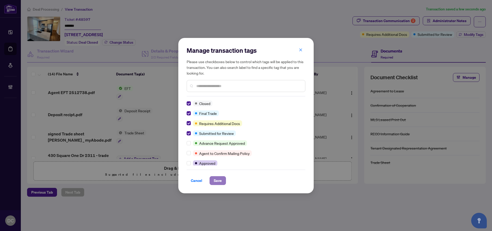
click at [223, 181] on button "Save" at bounding box center [218, 180] width 16 height 9
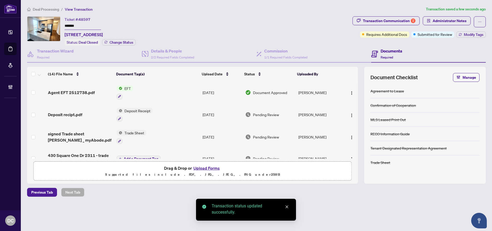
click at [466, 22] on div "Manage transaction tags Please use checkboxes below to control which tags will …" at bounding box center [246, 115] width 492 height 231
click at [454, 22] on span "Administrator Notes" at bounding box center [450, 21] width 34 height 8
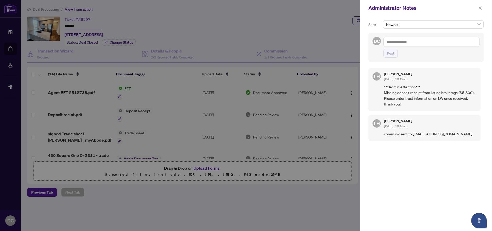
click at [430, 42] on textarea at bounding box center [431, 42] width 96 height 10
paste textarea "**********"
type textarea "**********"
click at [394, 53] on span "Post" at bounding box center [391, 53] width 8 height 8
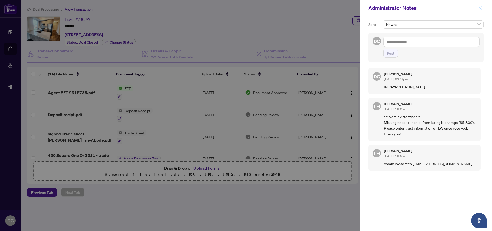
click at [479, 7] on icon "close" at bounding box center [480, 8] width 4 height 4
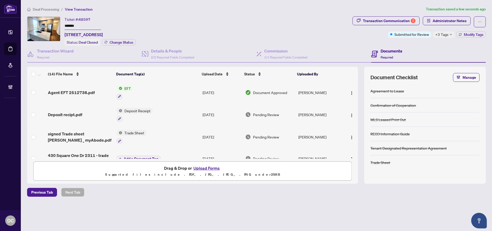
click at [53, 9] on span "Deal Processing" at bounding box center [46, 9] width 26 height 5
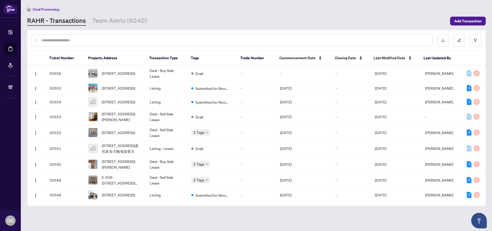
click at [122, 36] on div at bounding box center [231, 40] width 401 height 12
click at [92, 42] on input "text" at bounding box center [234, 40] width 387 height 6
paste input "*******"
type input "*******"
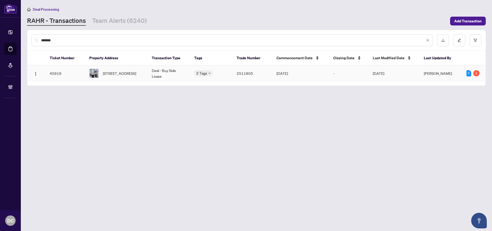
click at [125, 76] on span "3105 Cornell Common Circ, Oakville, Ontario L6H 0R2, Canada" at bounding box center [119, 74] width 33 height 6
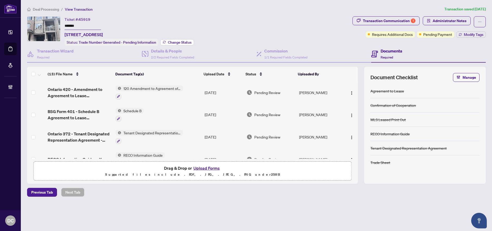
click at [188, 43] on span "Change Status" at bounding box center [180, 43] width 24 height 4
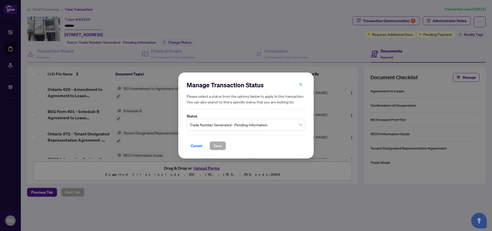
click at [238, 124] on span "Trade Number Generated - Pending Information" at bounding box center [246, 125] width 112 height 10
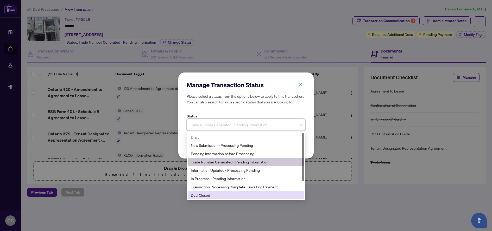
click at [229, 195] on div "Deal Closed" at bounding box center [246, 196] width 110 height 6
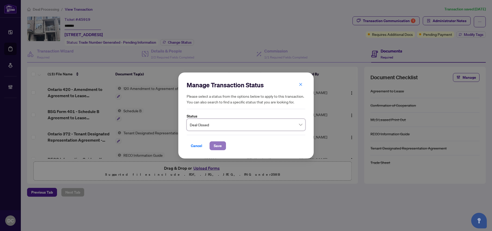
click at [217, 144] on span "Save" at bounding box center [218, 146] width 8 height 8
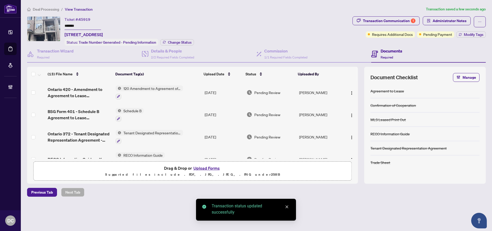
click at [442, 37] on span "Pending Payment" at bounding box center [437, 34] width 29 height 6
click at [393, 19] on div "Transaction Communication 1" at bounding box center [389, 21] width 53 height 8
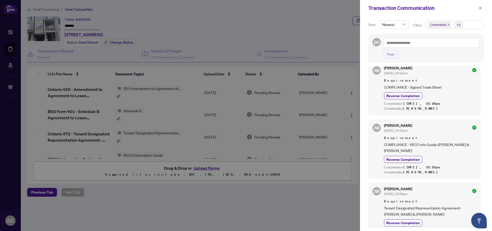
scroll to position [104, 0]
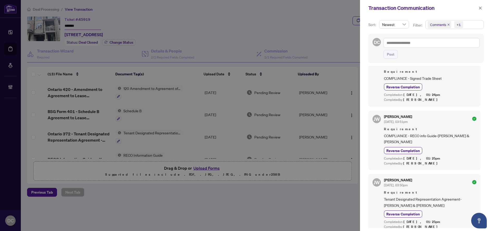
click at [460, 25] on span "+1" at bounding box center [458, 24] width 9 height 7
click at [453, 47] on span "Comments" at bounding box center [457, 46] width 46 height 6
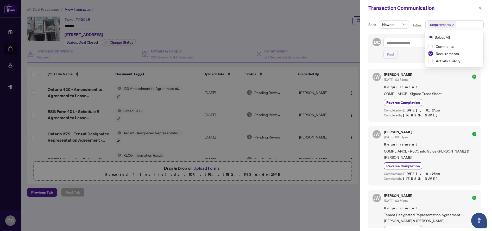
scroll to position [73, 0]
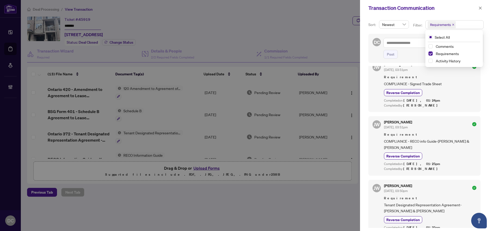
drag, startPoint x: 482, startPoint y: 7, endPoint x: 400, endPoint y: 1, distance: 81.8
click at [482, 7] on icon "close" at bounding box center [480, 8] width 4 height 4
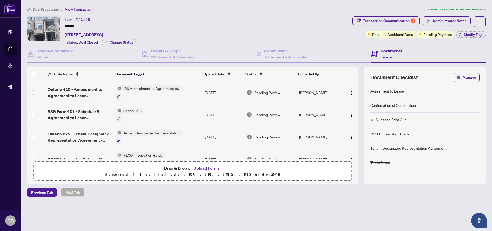
drag, startPoint x: 84, startPoint y: 26, endPoint x: 42, endPoint y: 24, distance: 41.7
click at [42, 24] on div "Ticket #: 45919 ******* 3105 Cornell Common Circ, Oakville, Ontario L6H 0R2, Ca…" at bounding box center [188, 30] width 323 height 29
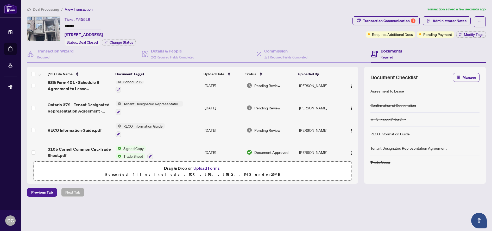
scroll to position [78, 0]
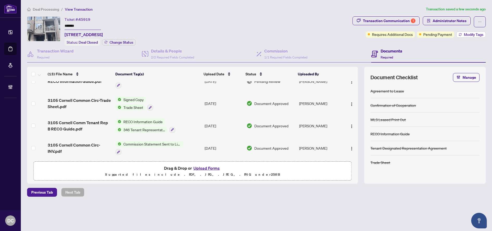
click at [470, 36] on span "Modify Tags" at bounding box center [474, 35] width 20 height 4
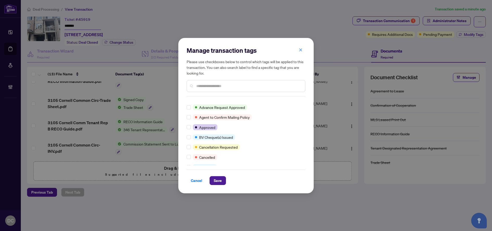
scroll to position [0, 0]
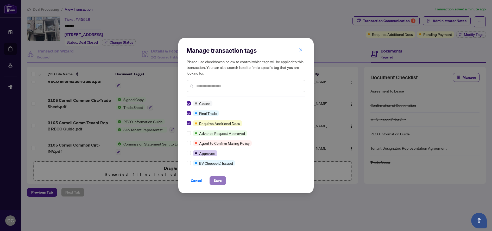
click at [213, 180] on button "Save" at bounding box center [218, 180] width 16 height 9
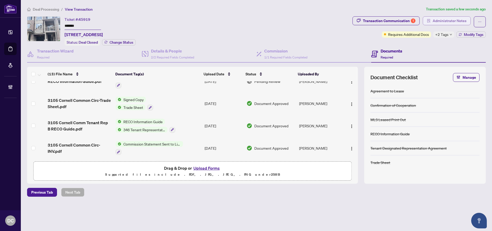
click at [441, 21] on span "Administrator Notes" at bounding box center [450, 21] width 34 height 8
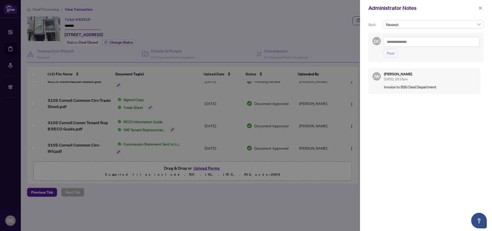
click at [444, 40] on textarea at bounding box center [431, 42] width 96 height 10
paste textarea "**********"
type textarea "**********"
click at [390, 52] on span "Post" at bounding box center [391, 53] width 8 height 8
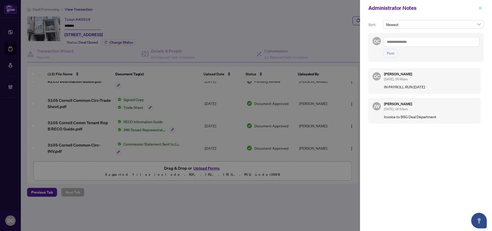
click at [482, 10] on button "button" at bounding box center [480, 8] width 7 height 6
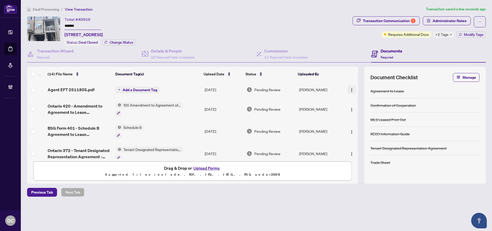
click at [350, 91] on img "button" at bounding box center [352, 90] width 4 height 4
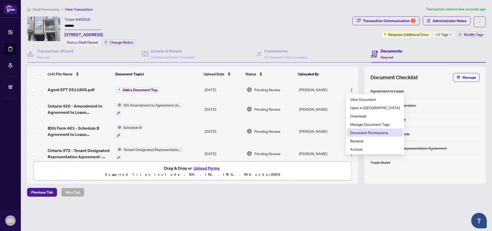
click at [356, 131] on span "Document Permissions" at bounding box center [375, 133] width 50 height 6
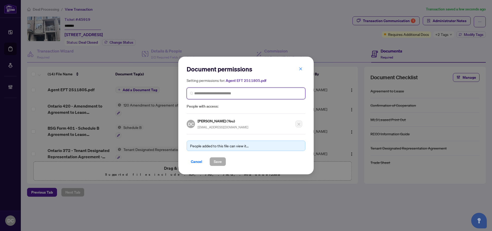
click at [223, 93] on input "search" at bounding box center [248, 93] width 108 height 5
type input "**********"
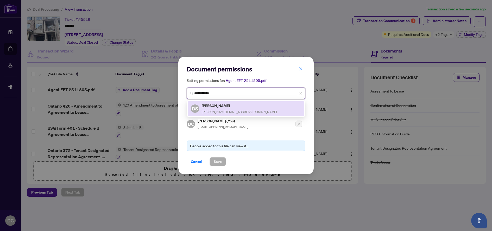
click at [218, 109] on div "David Serra david@davidserra.ca" at bounding box center [239, 109] width 75 height 12
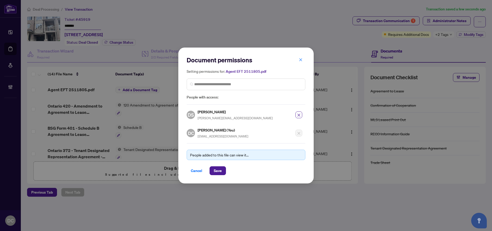
click at [220, 177] on div "Document permissions Setting permissions for: Agent EFT 2511805.pdf 2783 DS Dav…" at bounding box center [245, 116] width 135 height 136
click at [222, 172] on button "Save" at bounding box center [218, 171] width 16 height 9
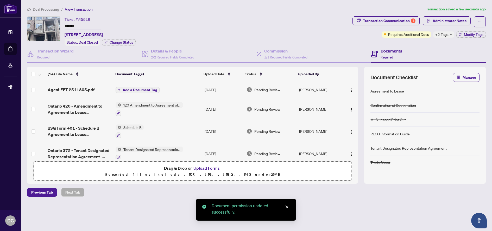
click at [149, 89] on span "Add a Document Tag" at bounding box center [140, 90] width 35 height 4
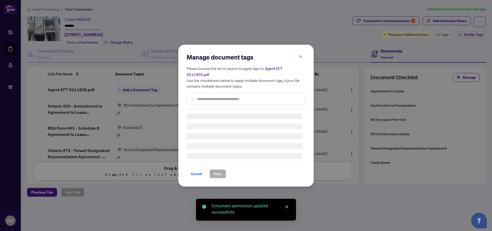
click at [229, 94] on div "Manage document tags Please browse the list or search to apply tags to: Agent E…" at bounding box center [246, 81] width 119 height 56
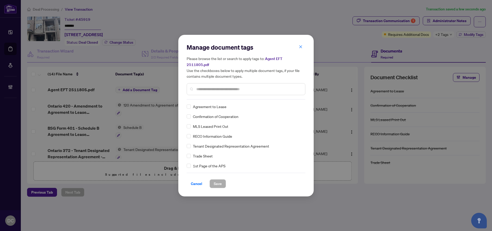
click at [255, 86] on input "text" at bounding box center [248, 89] width 105 height 6
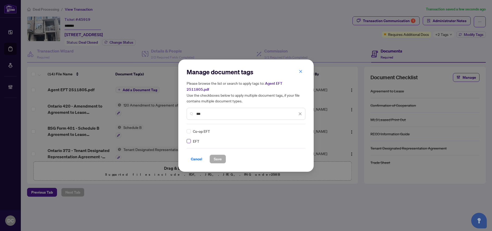
type input "***"
click at [296, 129] on img at bounding box center [294, 131] width 5 height 5
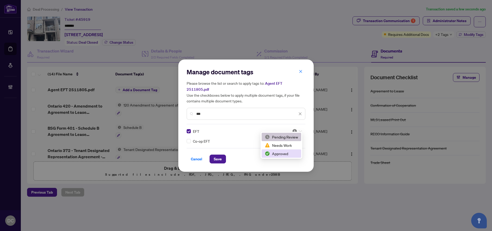
click at [284, 153] on div "Approved" at bounding box center [281, 154] width 33 height 6
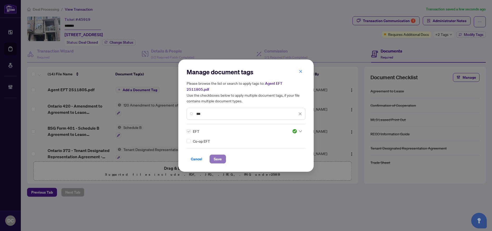
click at [220, 156] on span "Save" at bounding box center [218, 159] width 8 height 8
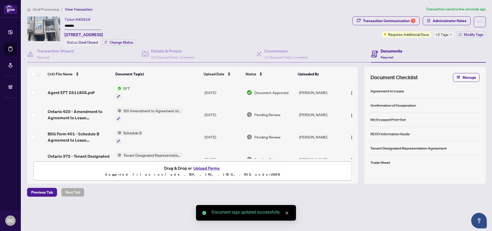
click at [449, 36] on div "+2 Tags" at bounding box center [443, 34] width 21 height 6
click at [454, 19] on span "Administrator Notes" at bounding box center [450, 21] width 34 height 8
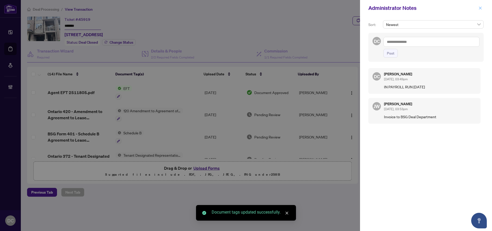
click at [481, 9] on icon "close" at bounding box center [480, 8] width 4 height 4
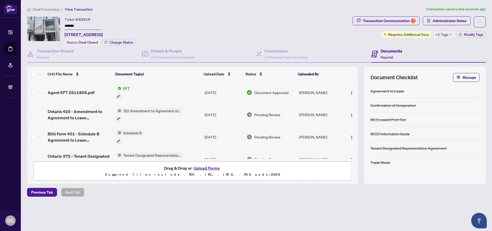
click at [55, 10] on span "Deal Processing" at bounding box center [46, 9] width 26 height 5
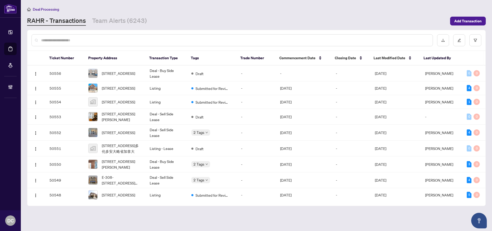
click at [130, 39] on input "text" at bounding box center [234, 40] width 387 height 6
paste input "*******"
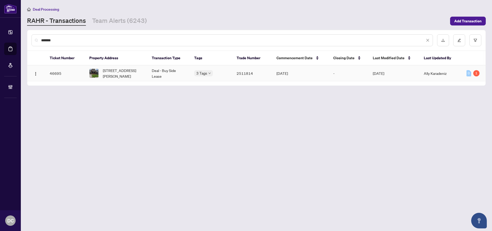
type input "*******"
click at [146, 74] on td "21 South Oval St, Hamilton, Ontario L8S 1P7, Canada" at bounding box center [116, 74] width 62 height 16
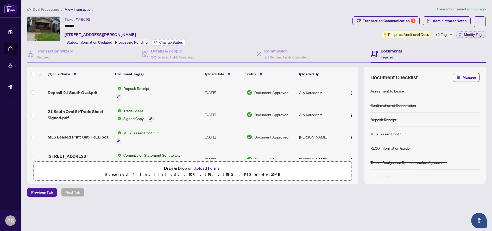
click at [167, 41] on span "Change Status" at bounding box center [171, 43] width 24 height 4
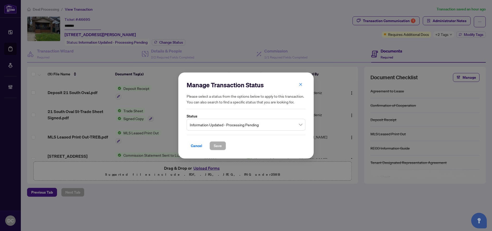
click at [283, 126] on span "Information Updated - Processing Pending" at bounding box center [246, 125] width 112 height 10
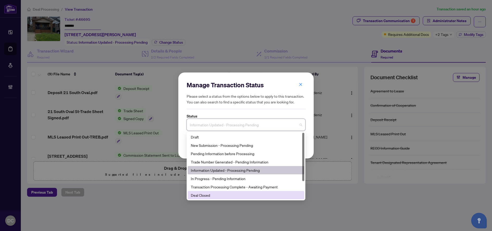
click at [209, 195] on div "Deal Closed" at bounding box center [246, 196] width 110 height 6
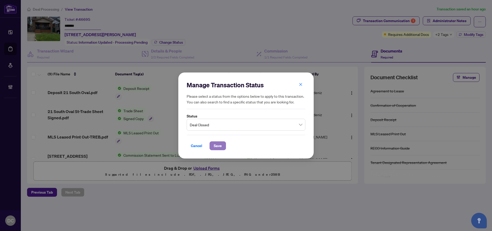
click at [219, 142] on span "Save" at bounding box center [218, 146] width 8 height 8
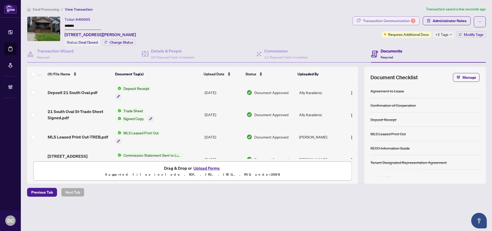
click at [406, 17] on div "Transaction Communication 1" at bounding box center [389, 21] width 53 height 8
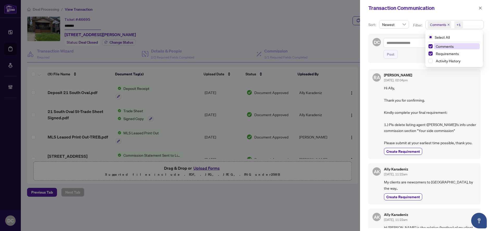
click at [471, 26] on span "Comments +1" at bounding box center [455, 25] width 58 height 8
click at [445, 46] on span "Comments" at bounding box center [445, 46] width 18 height 5
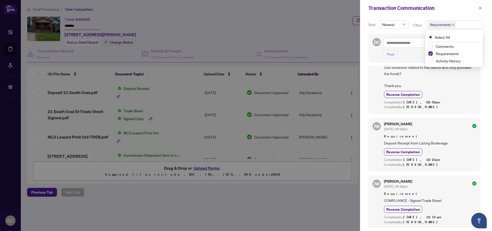
scroll to position [110, 0]
click at [482, 7] on icon "close" at bounding box center [480, 8] width 4 height 4
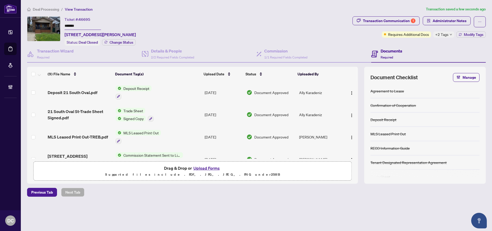
click at [450, 17] on span "Administrator Notes" at bounding box center [450, 21] width 34 height 8
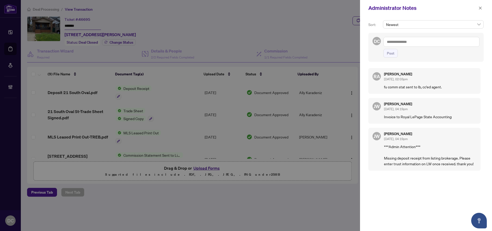
click at [433, 43] on textarea at bounding box center [431, 42] width 96 height 10
paste textarea "**********"
type textarea "**********"
click at [393, 54] on span "Post" at bounding box center [391, 53] width 8 height 8
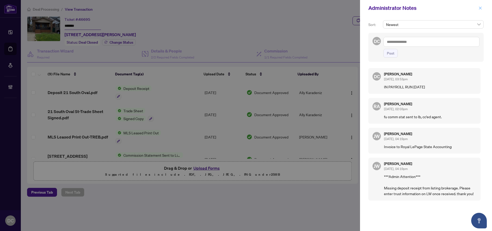
click at [481, 7] on icon "close" at bounding box center [480, 8] width 4 height 4
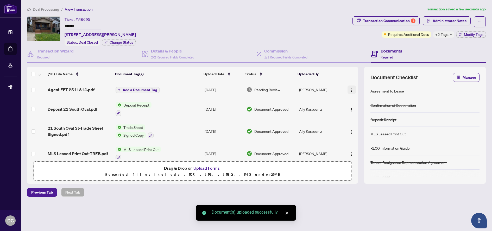
click at [352, 91] on img "button" at bounding box center [352, 90] width 4 height 4
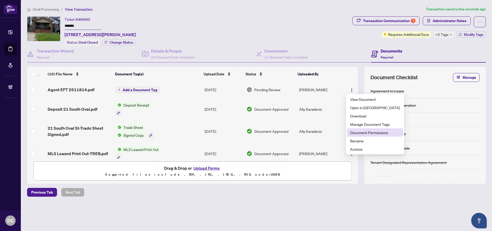
click at [362, 133] on span "Document Permissions" at bounding box center [375, 133] width 50 height 6
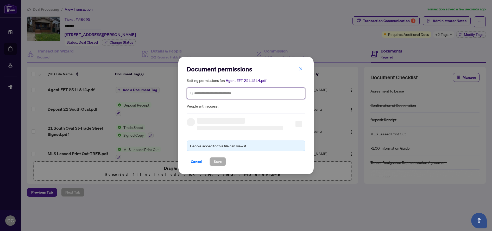
click at [245, 96] on input "search" at bounding box center [248, 93] width 108 height 5
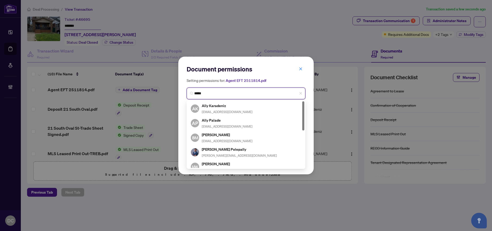
type input "******"
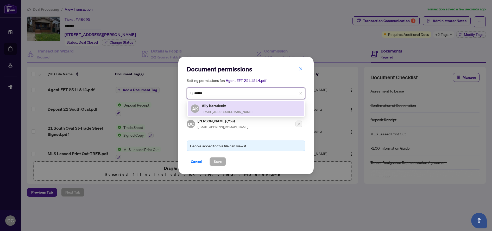
click at [229, 113] on span "allykaradeniz@gmail.com" at bounding box center [227, 112] width 51 height 4
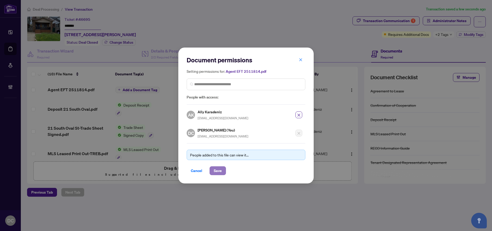
click at [211, 170] on button "Save" at bounding box center [218, 171] width 16 height 9
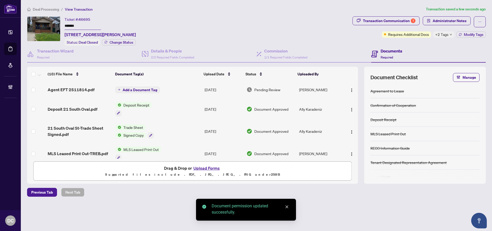
click at [141, 89] on span "Add a Document Tag" at bounding box center [140, 90] width 35 height 4
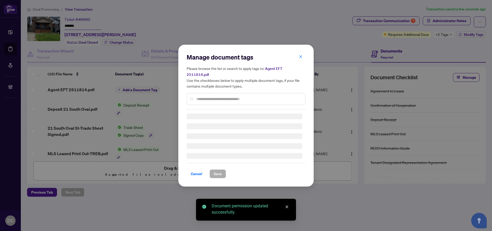
click at [216, 97] on div "Manage document tags Please browse the list or search to apply tags to: Agent E…" at bounding box center [246, 115] width 119 height 125
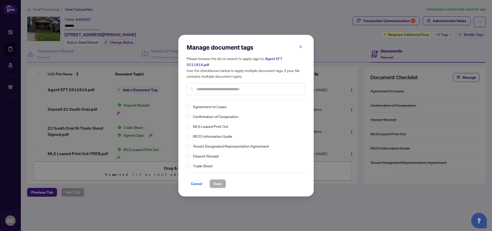
click at [226, 90] on div at bounding box center [246, 89] width 119 height 12
click at [229, 86] on input "text" at bounding box center [248, 89] width 105 height 6
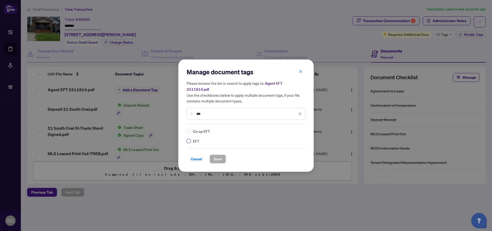
type input "***"
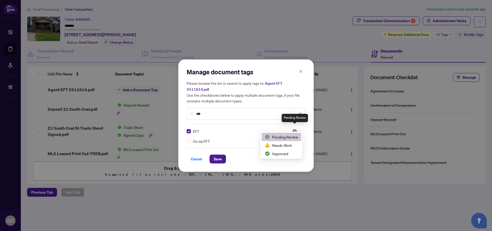
click at [294, 129] on img at bounding box center [294, 131] width 5 height 5
click at [285, 151] on div "Approved" at bounding box center [281, 154] width 33 height 6
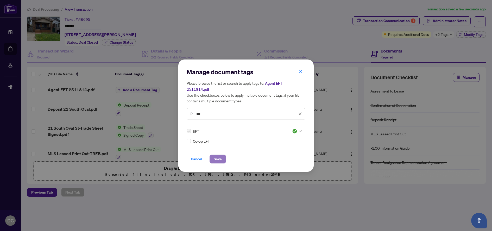
click at [224, 155] on button "Save" at bounding box center [218, 159] width 16 height 9
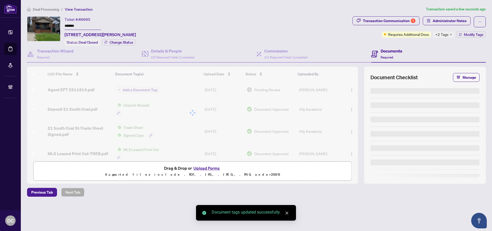
click at [444, 35] on span "+2 Tags" at bounding box center [441, 34] width 13 height 6
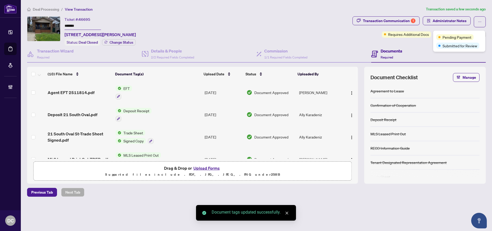
click at [425, 44] on div "Transaction Communication 1 Administrator Notes Requires Additional Docs +2 Tag…" at bounding box center [418, 30] width 135 height 29
click at [472, 35] on span "Modify Tags" at bounding box center [474, 35] width 20 height 4
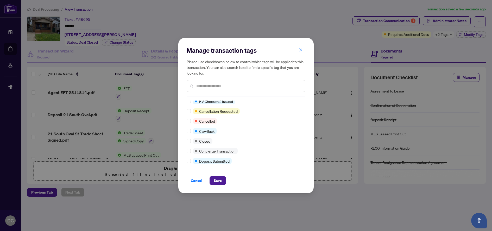
scroll to position [78, 0]
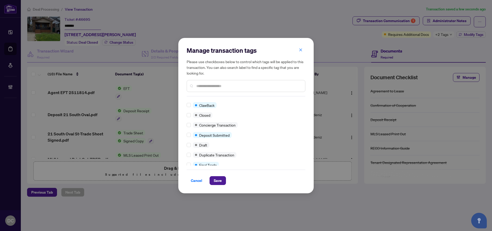
click at [186, 115] on div "Manage transaction tags Please use checkboxes below to control which tags will …" at bounding box center [245, 116] width 135 height 156
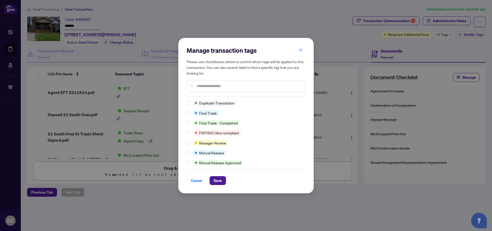
scroll to position [0, 0]
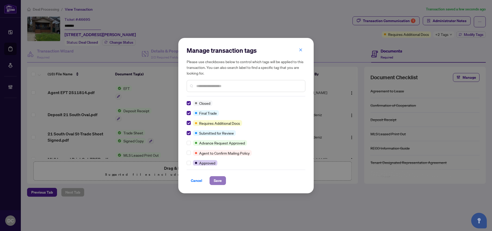
click at [225, 181] on button "Save" at bounding box center [218, 180] width 16 height 9
click at [433, 21] on div "Manage transaction tags Please use checkboxes below to control which tags will …" at bounding box center [246, 115] width 492 height 231
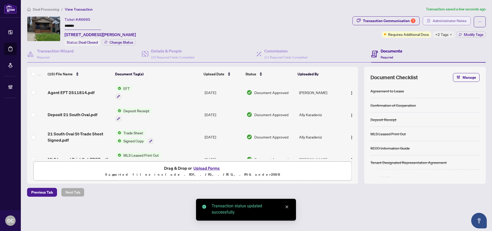
click at [454, 23] on span "Administrator Notes" at bounding box center [450, 21] width 34 height 8
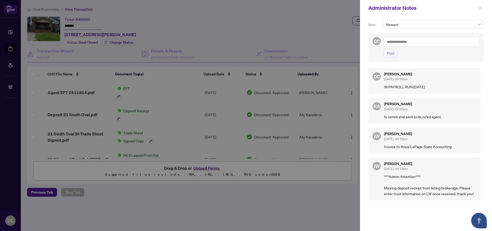
click at [483, 9] on button "button" at bounding box center [480, 8] width 7 height 6
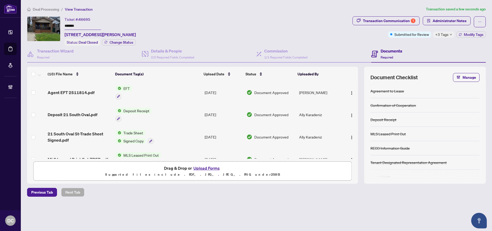
click at [50, 9] on span "Deal Processing" at bounding box center [46, 9] width 26 height 5
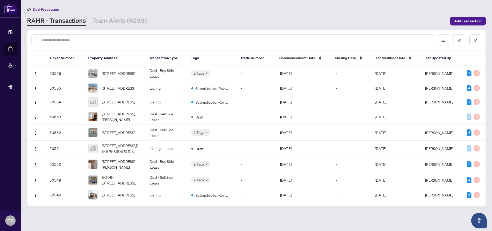
click at [124, 38] on input "text" at bounding box center [234, 40] width 387 height 6
paste input "*******"
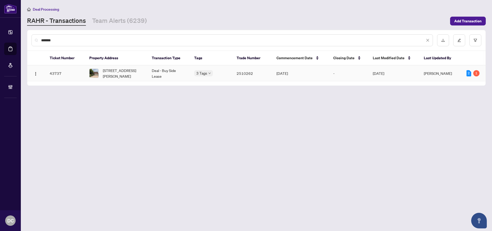
type input "*******"
click at [119, 74] on span "25 Thornton Trail, Dundas, ON L9H 6X9, Canada" at bounding box center [123, 73] width 41 height 11
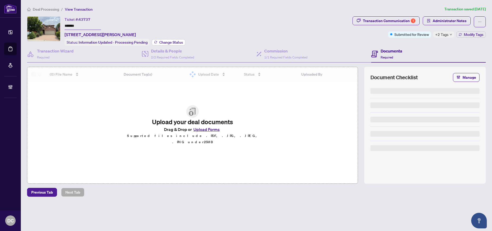
click at [176, 41] on span "Change Status" at bounding box center [171, 43] width 24 height 4
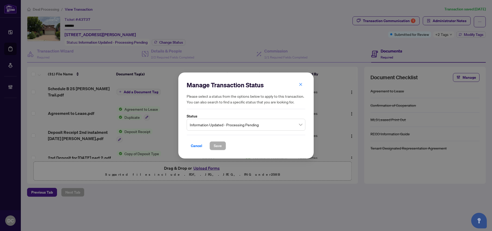
click at [218, 128] on span "Information Updated - Processing Pending" at bounding box center [246, 125] width 112 height 10
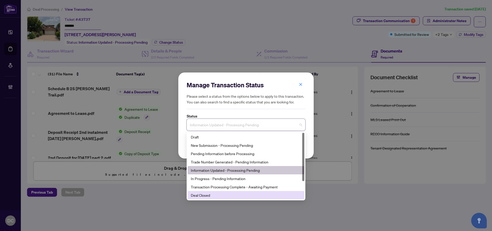
click at [200, 196] on div "Deal Closed" at bounding box center [246, 196] width 110 height 6
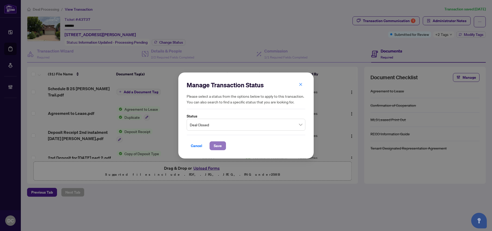
click at [217, 146] on span "Save" at bounding box center [218, 146] width 8 height 8
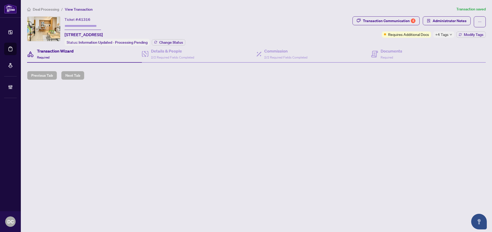
type input "*******"
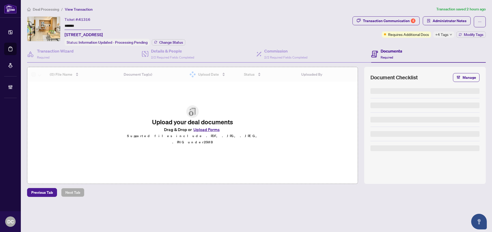
drag, startPoint x: 93, startPoint y: 26, endPoint x: 45, endPoint y: 24, distance: 47.7
click at [45, 24] on div "Ticket #: 41316 ******* [STREET_ADDRESS] Status: Information Updated - Processi…" at bounding box center [188, 30] width 323 height 29
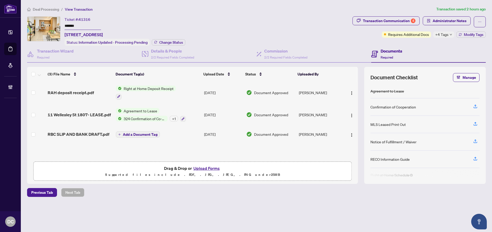
click at [169, 38] on div "Ticket #: 41316 ******* [STREET_ADDRESS] Status: Information Updated - Processi…" at bounding box center [125, 30] width 121 height 29
click at [169, 41] on span "Change Status" at bounding box center [171, 43] width 24 height 4
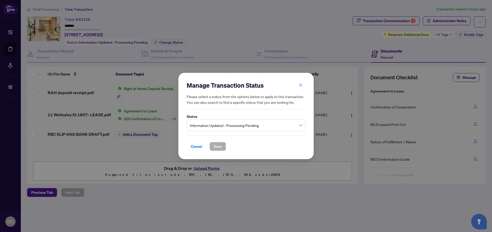
click at [215, 123] on span "Information Updated - Processing Pending" at bounding box center [246, 126] width 112 height 10
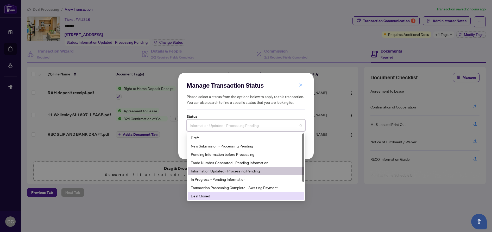
click at [208, 197] on div "Deal Closed" at bounding box center [246, 196] width 110 height 6
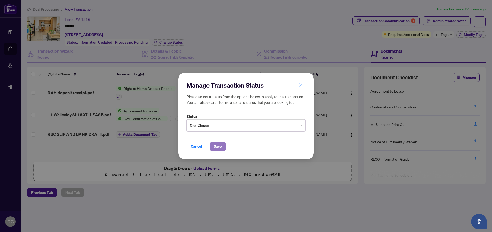
click at [220, 149] on span "Save" at bounding box center [218, 146] width 8 height 8
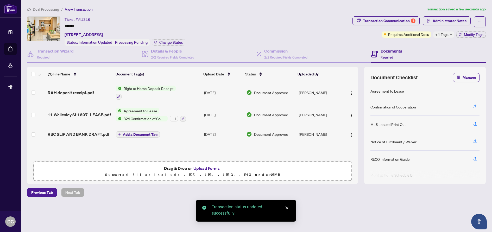
click at [452, 36] on div "+4 Tags" at bounding box center [443, 34] width 21 height 6
click at [429, 46] on div "Documents Required" at bounding box center [428, 54] width 115 height 17
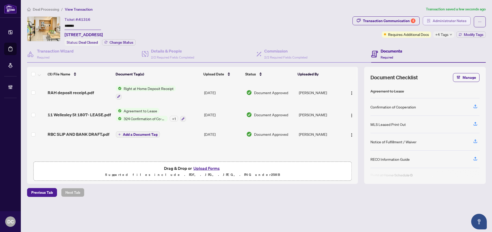
click at [453, 23] on span "Administrator Notes" at bounding box center [450, 21] width 34 height 8
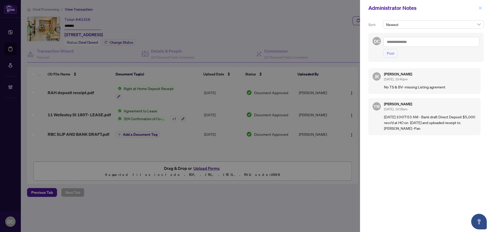
click at [482, 7] on button "button" at bounding box center [480, 8] width 7 height 6
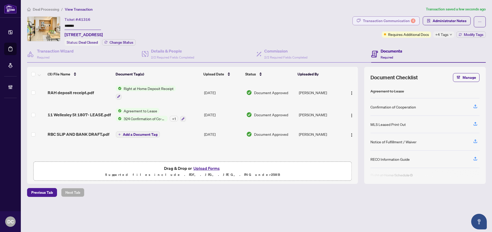
click at [398, 18] on div "Transaction Communication 4" at bounding box center [389, 21] width 53 height 8
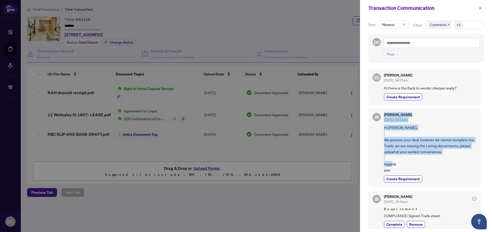
drag, startPoint x: 395, startPoint y: 171, endPoint x: 384, endPoint y: 113, distance: 58.8
click at [384, 113] on div "[PERSON_NAME] [DATE], 10:43pm Hi [PERSON_NAME], We process your deal, however w…" at bounding box center [430, 148] width 92 height 70
copy div "[PERSON_NAME] [DATE], 10:43pm Hi [PERSON_NAME], We process your deal, however w…"
click at [477, 9] on button "button" at bounding box center [480, 8] width 7 height 6
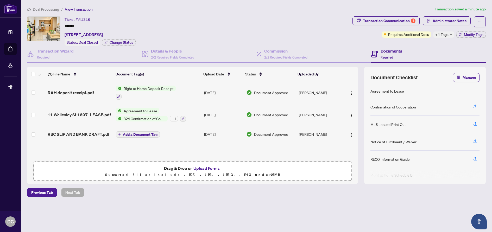
click at [86, 20] on span "41316" at bounding box center [85, 19] width 12 height 5
drag, startPoint x: 84, startPoint y: 24, endPoint x: 41, endPoint y: 24, distance: 43.5
click at [41, 24] on div "Ticket #: 41316 ******* [STREET_ADDRESS] Status: Deal Closed Change Status" at bounding box center [188, 30] width 323 height 29
click at [40, 10] on span "Deal Processing" at bounding box center [46, 9] width 26 height 5
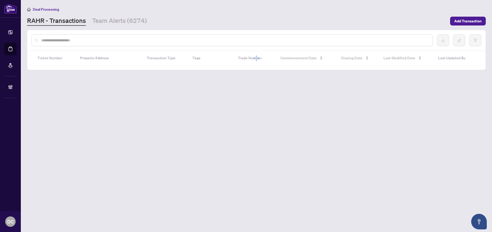
click at [83, 39] on input "text" at bounding box center [234, 40] width 387 height 6
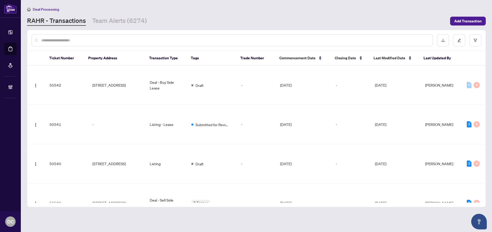
paste input "*******"
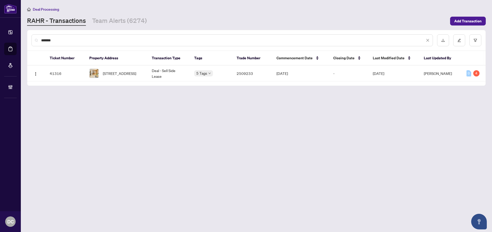
type input "*******"
drag, startPoint x: 67, startPoint y: 39, endPoint x: 16, endPoint y: 40, distance: 51.3
click at [14, 39] on div "Dashboard Deal Processing Mortgage Referrals Brokerage Management DC [PERSON_NA…" at bounding box center [246, 116] width 492 height 232
click at [117, 24] on link "Team Alerts (6274)" at bounding box center [119, 20] width 55 height 9
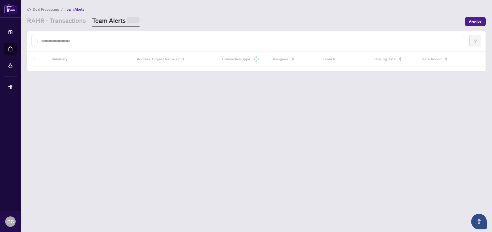
click at [100, 40] on input "text" at bounding box center [251, 41] width 420 height 6
paste input "**********"
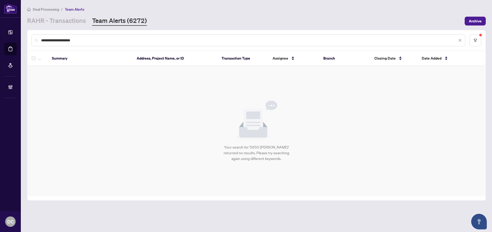
type input "**********"
click at [76, 26] on main "**********" at bounding box center [256, 116] width 471 height 232
click at [75, 23] on link "RAHR - Transactions" at bounding box center [56, 20] width 59 height 9
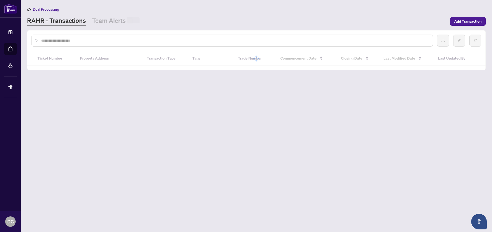
click at [87, 41] on input "text" at bounding box center [234, 41] width 387 height 6
paste input "**********"
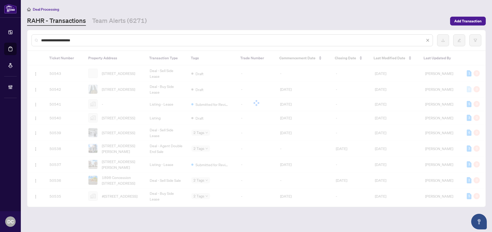
type input "**********"
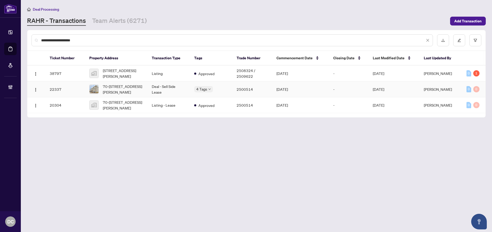
click at [253, 89] on td "2500514" at bounding box center [252, 89] width 40 height 16
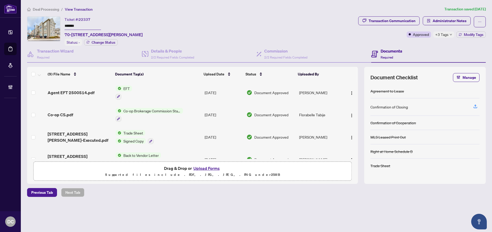
drag, startPoint x: 86, startPoint y: 26, endPoint x: 30, endPoint y: 23, distance: 56.6
click at [30, 23] on div "Ticket #: 22337 ******* [STREET_ADDRESS][PERSON_NAME] Status: - Change Status" at bounding box center [191, 30] width 329 height 29
click at [55, 7] on span "Deal Processing" at bounding box center [46, 9] width 26 height 5
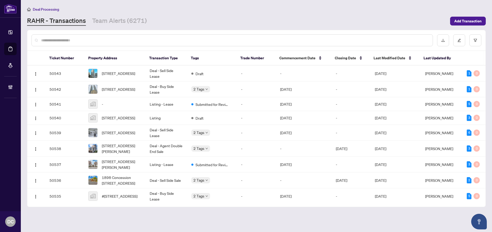
click at [81, 42] on input "text" at bounding box center [234, 40] width 387 height 6
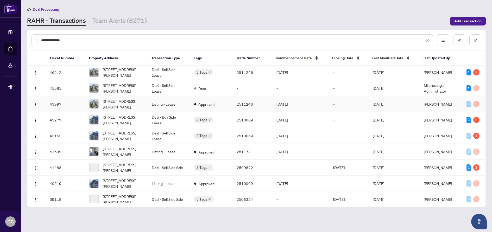
scroll to position [52, 0]
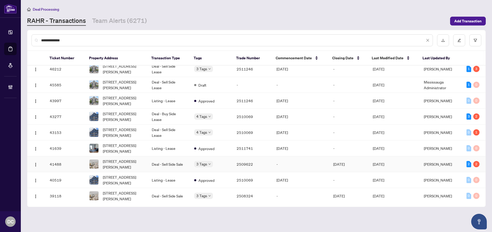
type input "**********"
click at [144, 166] on td "[STREET_ADDRESS][PERSON_NAME]" at bounding box center [116, 164] width 62 height 16
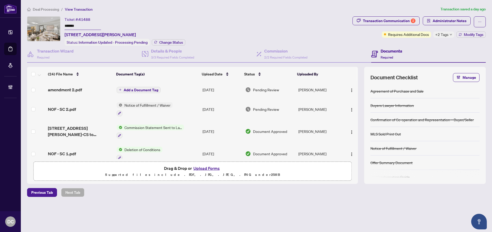
drag, startPoint x: 90, startPoint y: 26, endPoint x: 50, endPoint y: 26, distance: 40.4
click at [50, 26] on div "Ticket #: 41488 ******* [STREET_ADDRESS][PERSON_NAME] Status: Information Updat…" at bounding box center [188, 30] width 323 height 29
click at [85, 95] on td "amendment 2.pdf" at bounding box center [80, 89] width 69 height 17
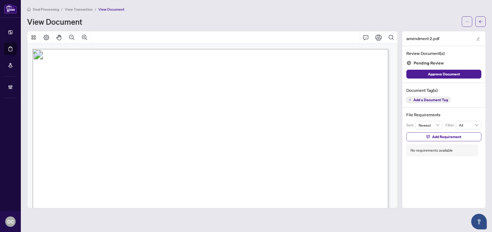
scroll to position [52, 0]
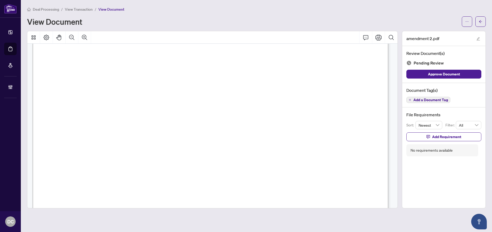
click at [486, 22] on main "Deal Processing / View Transaction / View Document View Document amendment 2.pd…" at bounding box center [256, 116] width 471 height 232
click at [484, 23] on button "button" at bounding box center [480, 21] width 10 height 10
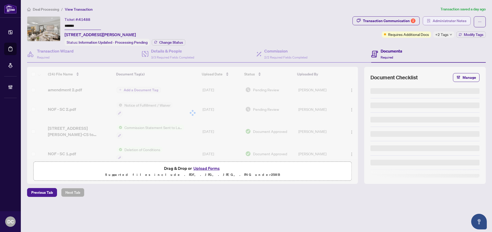
click at [460, 22] on span "Administrator Notes" at bounding box center [450, 21] width 34 height 8
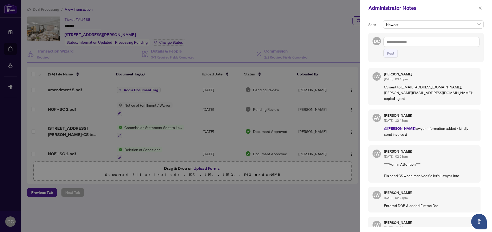
click at [414, 84] on p "CS sent to [EMAIL_ADDRESS][DOMAIN_NAME]; [PERSON_NAME][EMAIL_ADDRESS][DOMAIN_NA…" at bounding box center [430, 92] width 92 height 17
drag, startPoint x: 401, startPoint y: 88, endPoint x: 396, endPoint y: 94, distance: 7.8
click at [396, 94] on p "CS sent to [EMAIL_ADDRESS][DOMAIN_NAME]; [PERSON_NAME][EMAIL_ADDRESS][DOMAIN_NA…" at bounding box center [430, 92] width 92 height 17
copy p "[EMAIL_ADDRESS][DOMAIN_NAME]; [PERSON_NAME][EMAIL_ADDRESS][DOMAIN_NAME]"
click at [391, 39] on textarea at bounding box center [431, 42] width 96 height 10
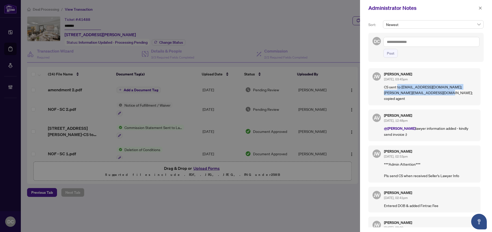
drag, startPoint x: 428, startPoint y: 94, endPoint x: 397, endPoint y: 88, distance: 32.1
click at [397, 88] on p "CS sent to [EMAIL_ADDRESS][DOMAIN_NAME]; [PERSON_NAME][EMAIL_ADDRESS][DOMAIN_NA…" at bounding box center [430, 92] width 92 height 17
copy p "to [EMAIL_ADDRESS][DOMAIN_NAME]; [PERSON_NAME][EMAIL_ADDRESS][DOMAIN_NAME]; cop…"
click at [413, 40] on textarea at bounding box center [431, 42] width 96 height 10
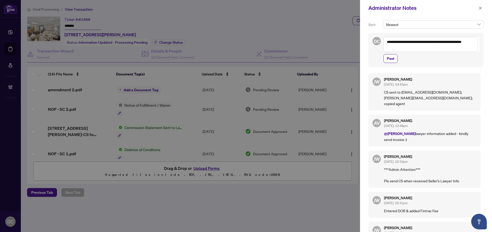
drag, startPoint x: 465, startPoint y: 43, endPoint x: 467, endPoint y: 47, distance: 4.4
click at [467, 47] on textarea "**********" at bounding box center [430, 44] width 94 height 15
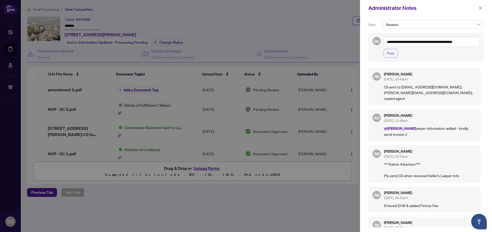
type textarea "**********"
click at [390, 53] on span "Post" at bounding box center [391, 53] width 8 height 8
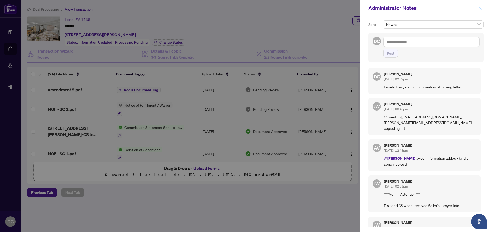
click at [482, 7] on icon "close" at bounding box center [480, 8] width 4 height 4
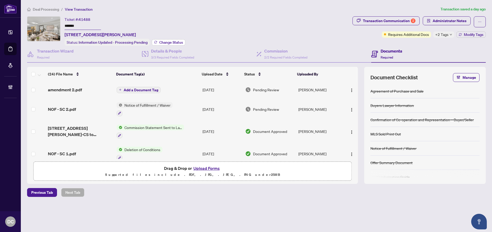
click at [174, 42] on span "Change Status" at bounding box center [171, 43] width 24 height 4
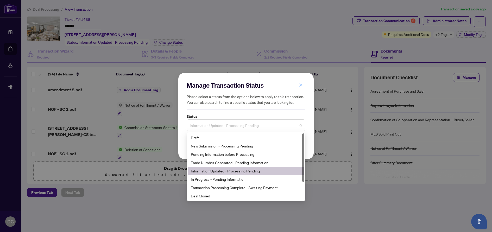
click at [250, 127] on span "Information Updated - Processing Pending" at bounding box center [246, 126] width 112 height 10
click at [224, 195] on div "Deal Closed" at bounding box center [246, 196] width 110 height 6
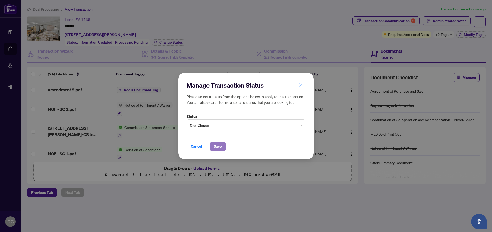
click at [224, 147] on button "Save" at bounding box center [218, 146] width 16 height 9
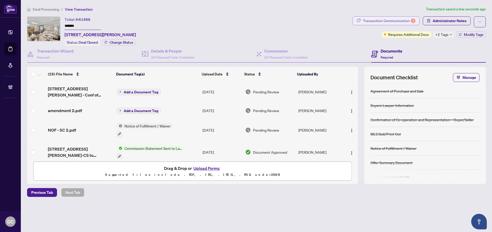
click at [411, 21] on div "2" at bounding box center [413, 20] width 5 height 5
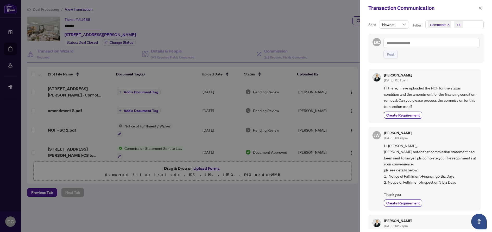
drag, startPoint x: 482, startPoint y: 7, endPoint x: 476, endPoint y: 7, distance: 6.2
click at [482, 7] on button "button" at bounding box center [480, 8] width 7 height 6
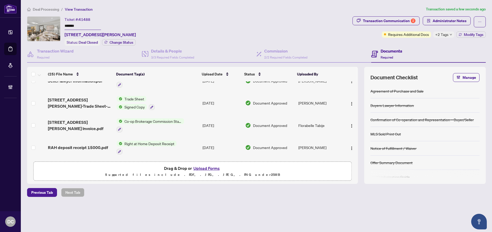
scroll to position [208, 0]
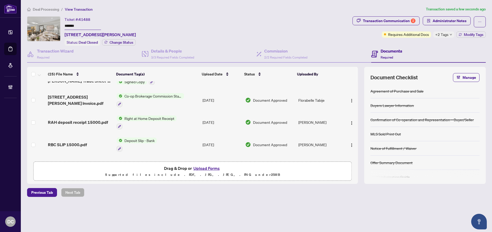
click at [191, 99] on td "Co-op Brokerage Commission Statement" at bounding box center [158, 100] width 86 height 22
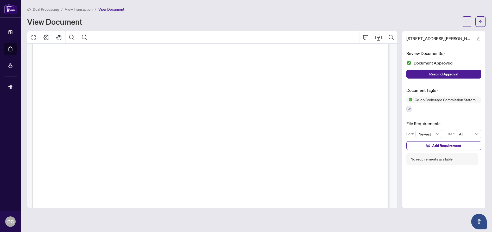
scroll to position [234, 0]
click at [483, 21] on button "button" at bounding box center [480, 21] width 10 height 10
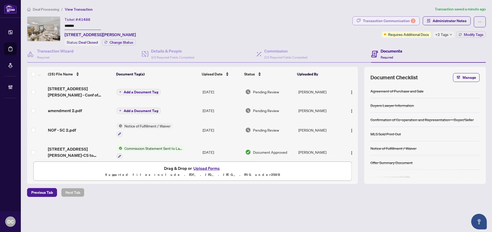
click at [393, 19] on div "Transaction Communication 2" at bounding box center [389, 21] width 53 height 8
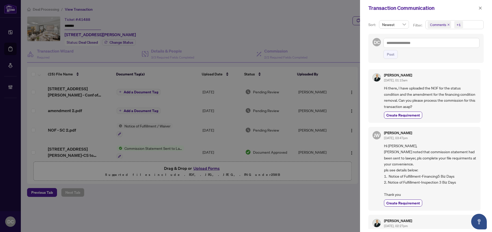
click at [470, 21] on span "Comments +1" at bounding box center [455, 25] width 58 height 8
click at [452, 43] on span "Comments" at bounding box center [457, 46] width 46 height 6
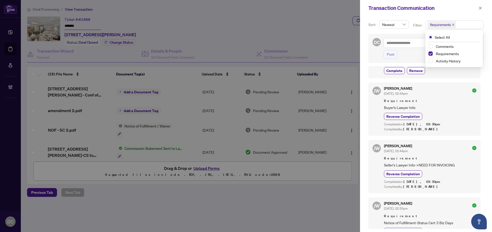
click at [453, 140] on div "[PERSON_NAME] [DATE], 02:36pm Requirement Notice of Fulfillment-Financing5 Biz …" at bounding box center [425, 147] width 115 height 163
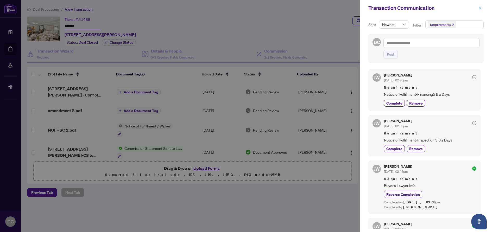
click at [478, 7] on button "button" at bounding box center [480, 8] width 7 height 6
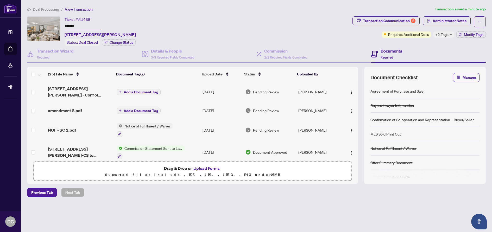
scroll to position [52, 0]
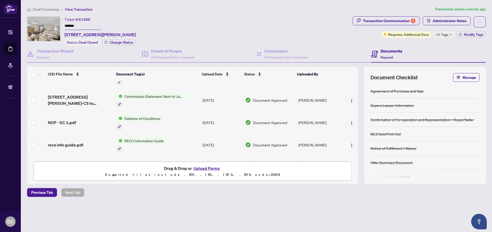
click at [300, 202] on div "Deal Processing / View Transaction Transaction saved a minute ago Ticket #: 414…" at bounding box center [256, 110] width 463 height 209
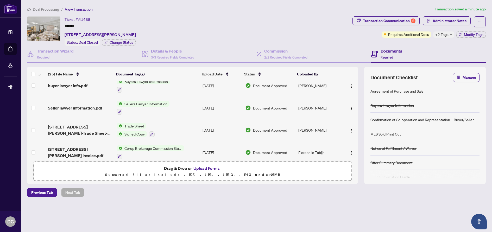
scroll to position [156, 0]
drag, startPoint x: 84, startPoint y: 26, endPoint x: 49, endPoint y: 25, distance: 34.4
click at [49, 25] on div "Ticket #: 41488 ******* 101-[STREET_ADDRESS][PERSON_NAME] Status: Deal Closed C…" at bounding box center [188, 30] width 323 height 29
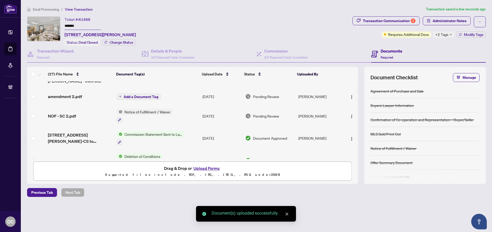
scroll to position [0, 0]
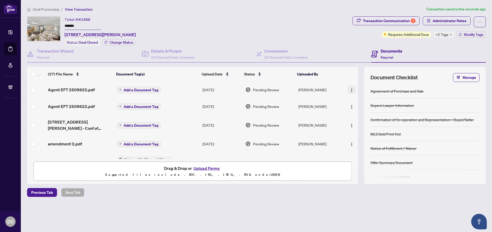
click at [350, 92] on img "button" at bounding box center [352, 90] width 4 height 4
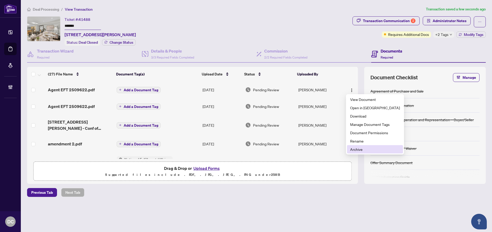
click at [367, 149] on span "Archive" at bounding box center [375, 150] width 50 height 6
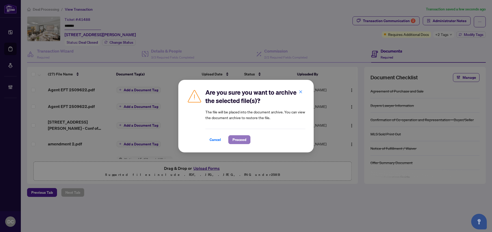
click at [243, 141] on span "Proceed" at bounding box center [239, 140] width 14 height 8
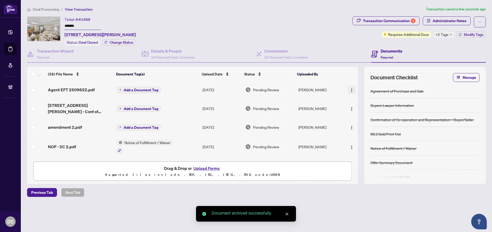
click at [350, 91] on img "button" at bounding box center [352, 90] width 4 height 4
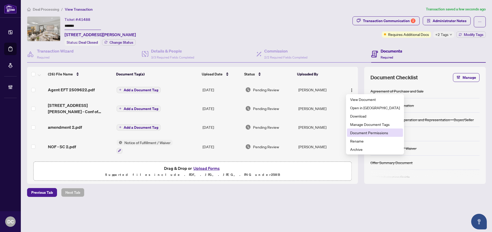
click at [357, 132] on span "Document Permissions" at bounding box center [375, 133] width 50 height 6
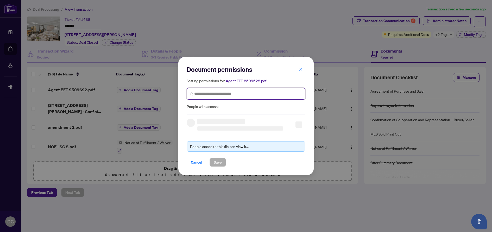
click at [248, 94] on input "search" at bounding box center [248, 93] width 108 height 5
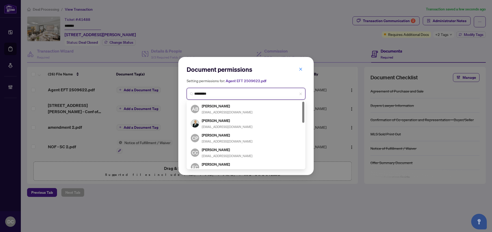
type input "**********"
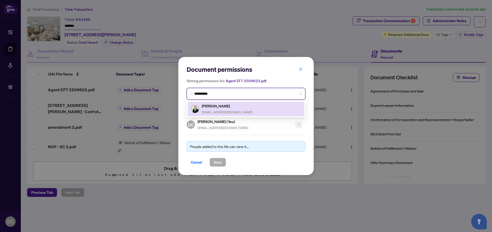
click at [236, 103] on h5 "[PERSON_NAME]" at bounding box center [227, 106] width 51 height 6
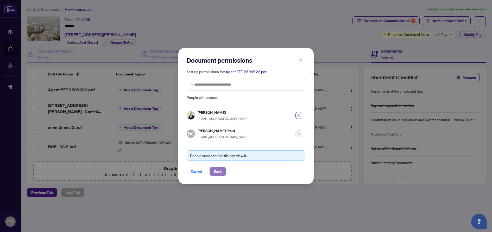
click at [216, 170] on span "Save" at bounding box center [218, 171] width 8 height 8
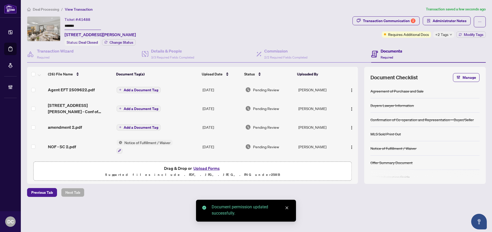
click at [146, 91] on span "Add a Document Tag" at bounding box center [141, 90] width 35 height 4
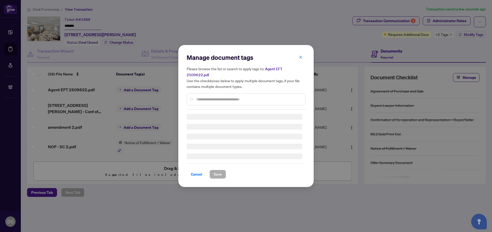
click at [240, 97] on input "text" at bounding box center [248, 100] width 105 height 6
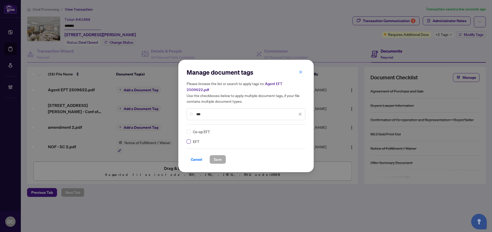
type input "***"
click at [301, 130] on div at bounding box center [297, 131] width 10 height 5
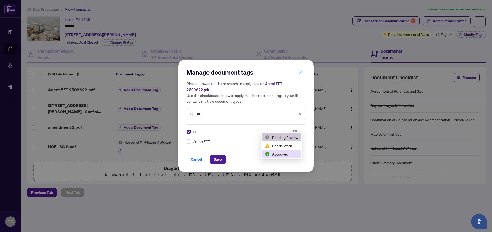
click at [286, 154] on div "Approved" at bounding box center [281, 154] width 33 height 6
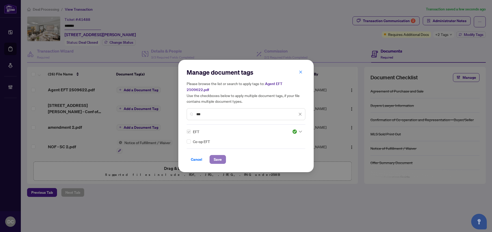
click at [216, 157] on span "Save" at bounding box center [218, 159] width 8 height 8
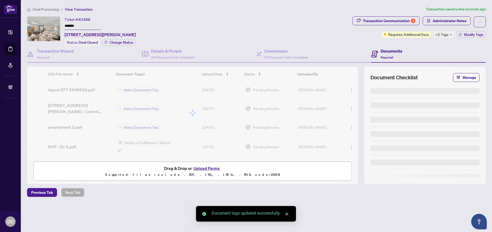
click at [442, 34] on span "+2 Tags" at bounding box center [441, 34] width 13 height 6
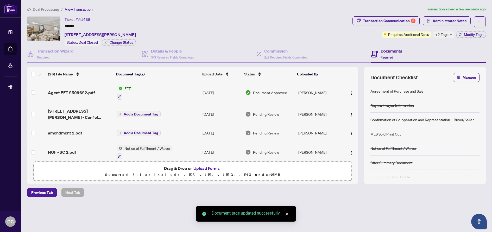
click at [424, 43] on div "Transaction Communication 2 Administrator Notes Requires Additional Docs +2 Tag…" at bounding box center [418, 30] width 135 height 29
click at [473, 35] on span "Modify Tags" at bounding box center [474, 35] width 20 height 4
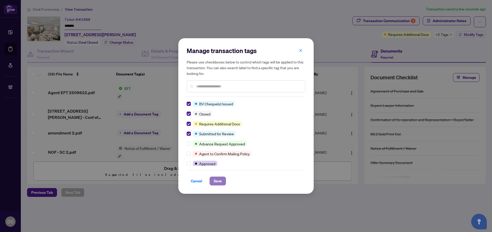
click at [215, 182] on span "Save" at bounding box center [218, 181] width 8 height 8
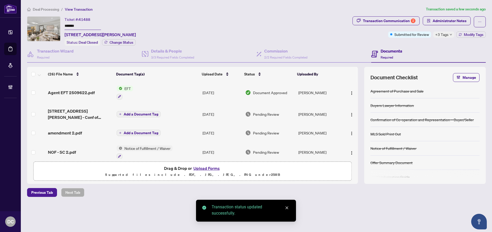
click at [447, 37] on span "+3 Tags" at bounding box center [441, 34] width 13 height 6
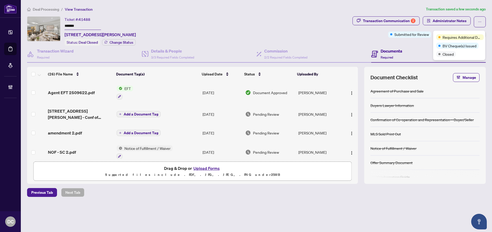
click at [490, 46] on main "Deal Processing / View Transaction Transaction saved a few seconds ago Ticket #…" at bounding box center [256, 116] width 471 height 232
click at [478, 34] on span "Modify Tags" at bounding box center [474, 35] width 20 height 4
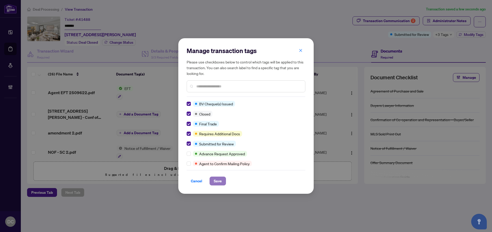
click at [218, 179] on span "Save" at bounding box center [218, 181] width 8 height 8
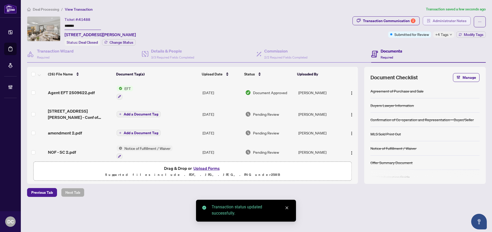
click at [445, 24] on span "Administrator Notes" at bounding box center [450, 21] width 34 height 8
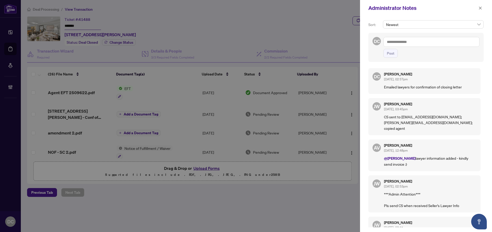
click at [444, 39] on textarea at bounding box center [431, 42] width 96 height 10
paste textarea "**********"
type textarea "**********"
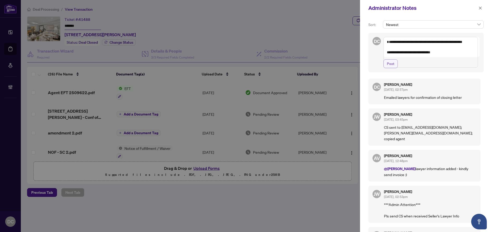
click at [390, 68] on span "Post" at bounding box center [391, 64] width 8 height 8
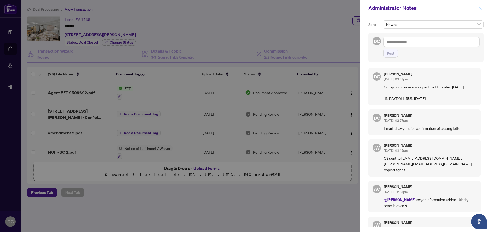
click at [483, 9] on button "button" at bounding box center [480, 8] width 7 height 6
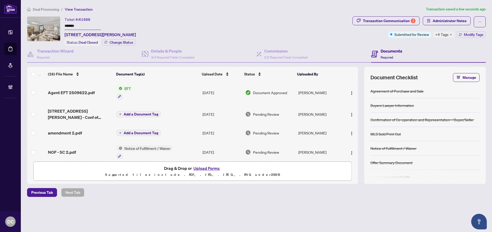
drag, startPoint x: 94, startPoint y: 28, endPoint x: 48, endPoint y: 28, distance: 46.1
click at [48, 28] on div "Ticket #: 41488 ******* 101-[STREET_ADDRESS][PERSON_NAME] Status: Deal Closed C…" at bounding box center [188, 30] width 323 height 29
